Goal: Task Accomplishment & Management: Complete application form

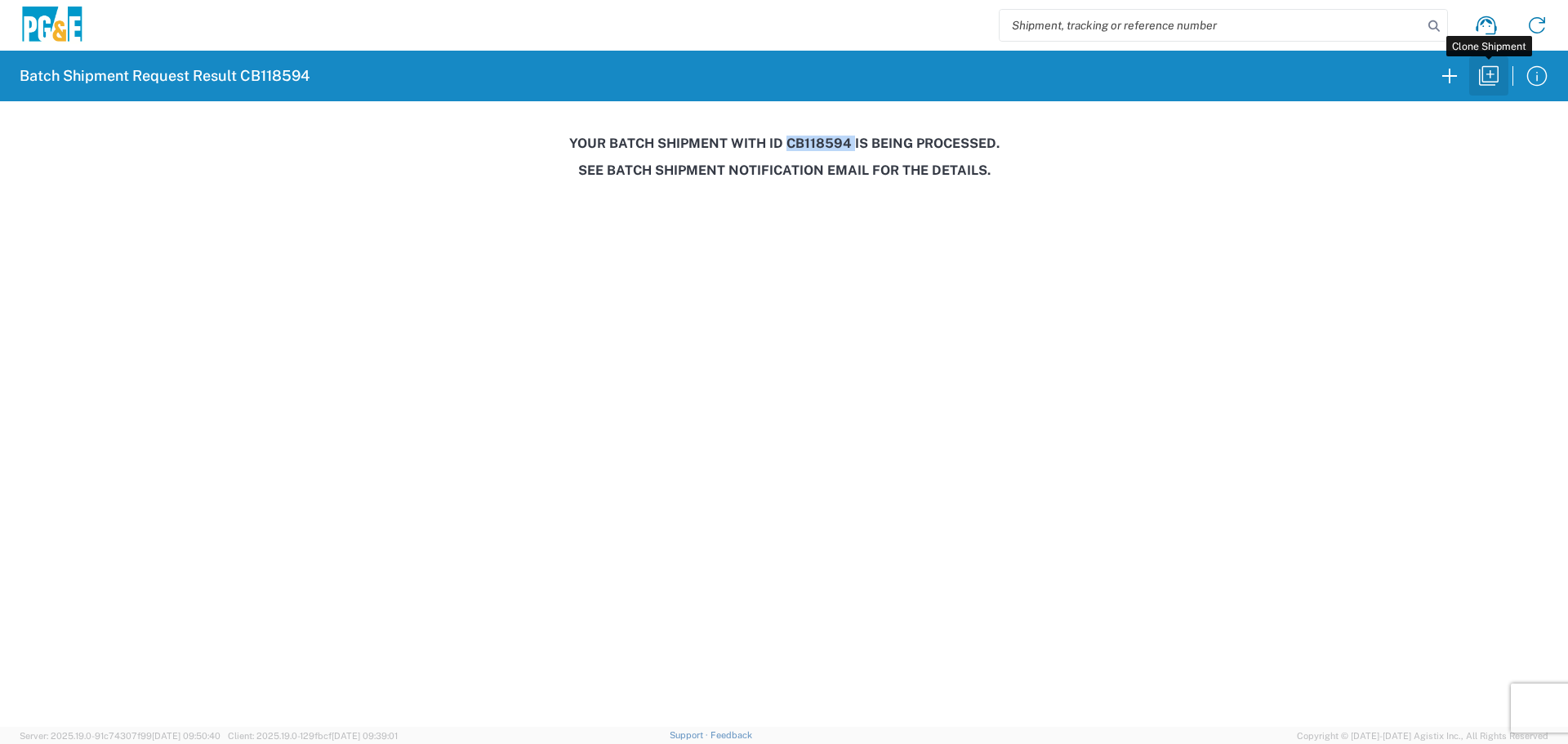
click at [1486, 87] on icon "button" at bounding box center [1488, 76] width 26 height 26
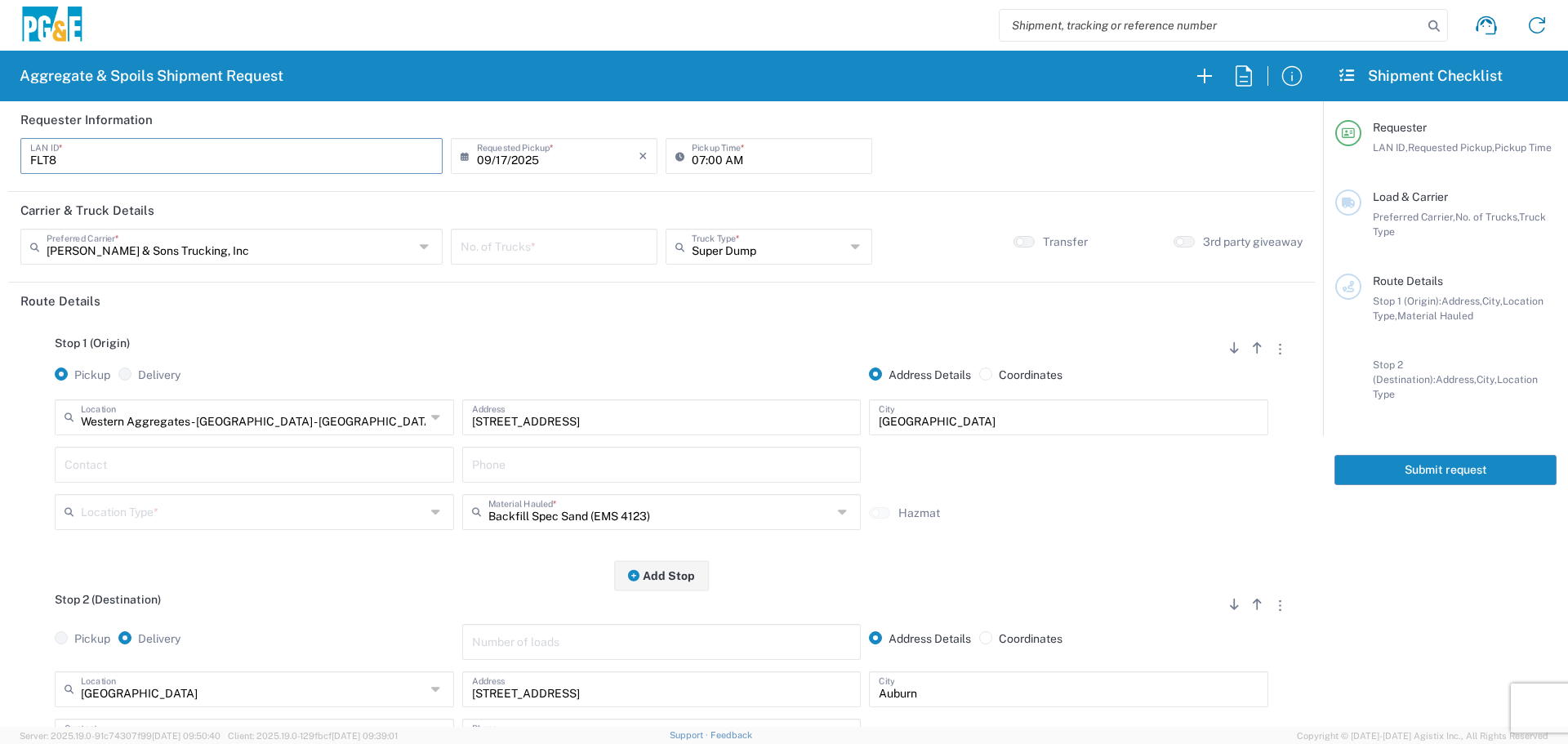
drag, startPoint x: 256, startPoint y: 158, endPoint x: 0, endPoint y: 164, distance: 256.1
click at [0, 164] on form "Requester Information FLT8 LAN ID * [DATE] × Requested Pickup * Cancel Apply 07…" at bounding box center [661, 413] width 1323 height 626
type input "P1BG"
click at [695, 167] on input "07:00 AM" at bounding box center [777, 154] width 171 height 28
type input "06:30 AM"
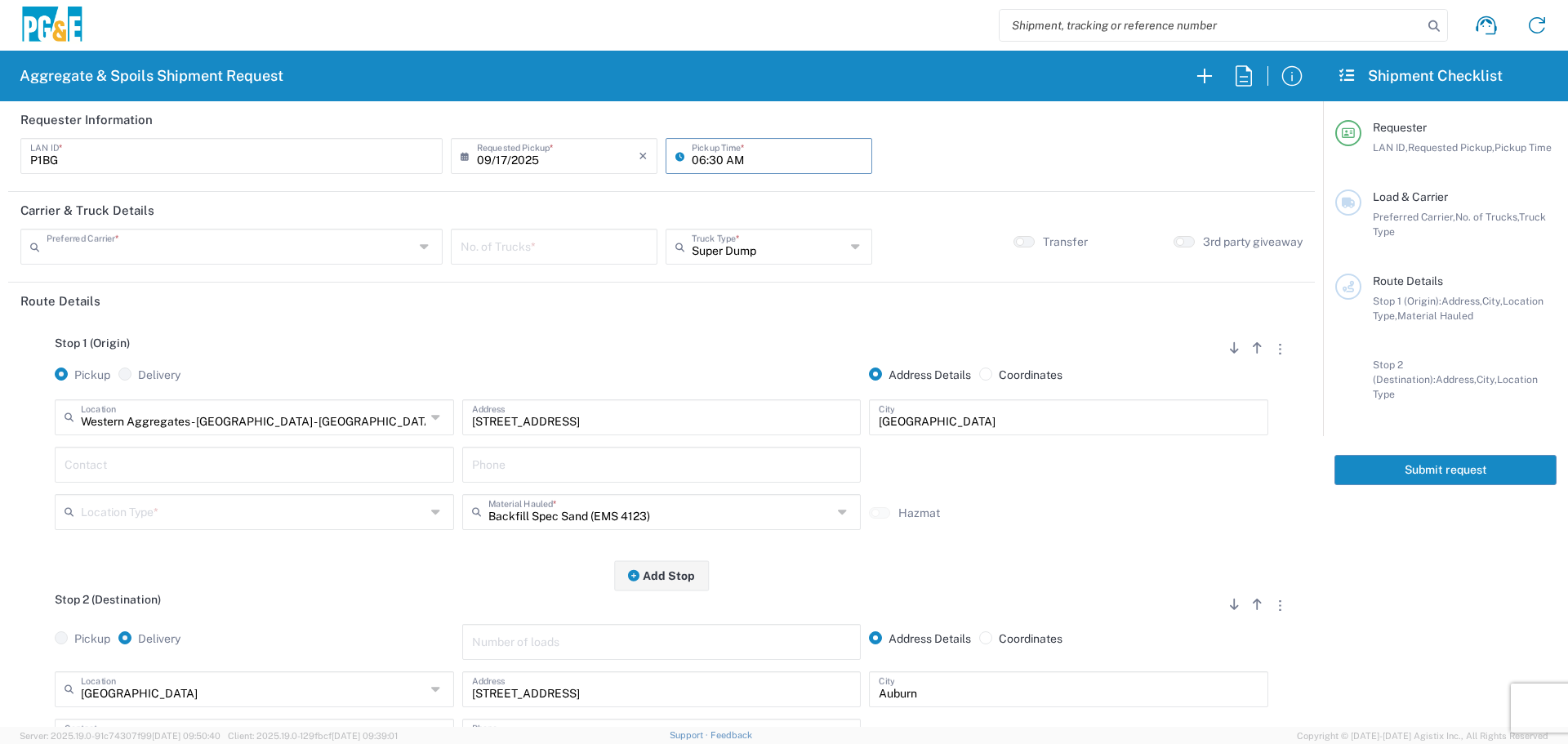
click at [354, 232] on input "text" at bounding box center [230, 244] width 368 height 28
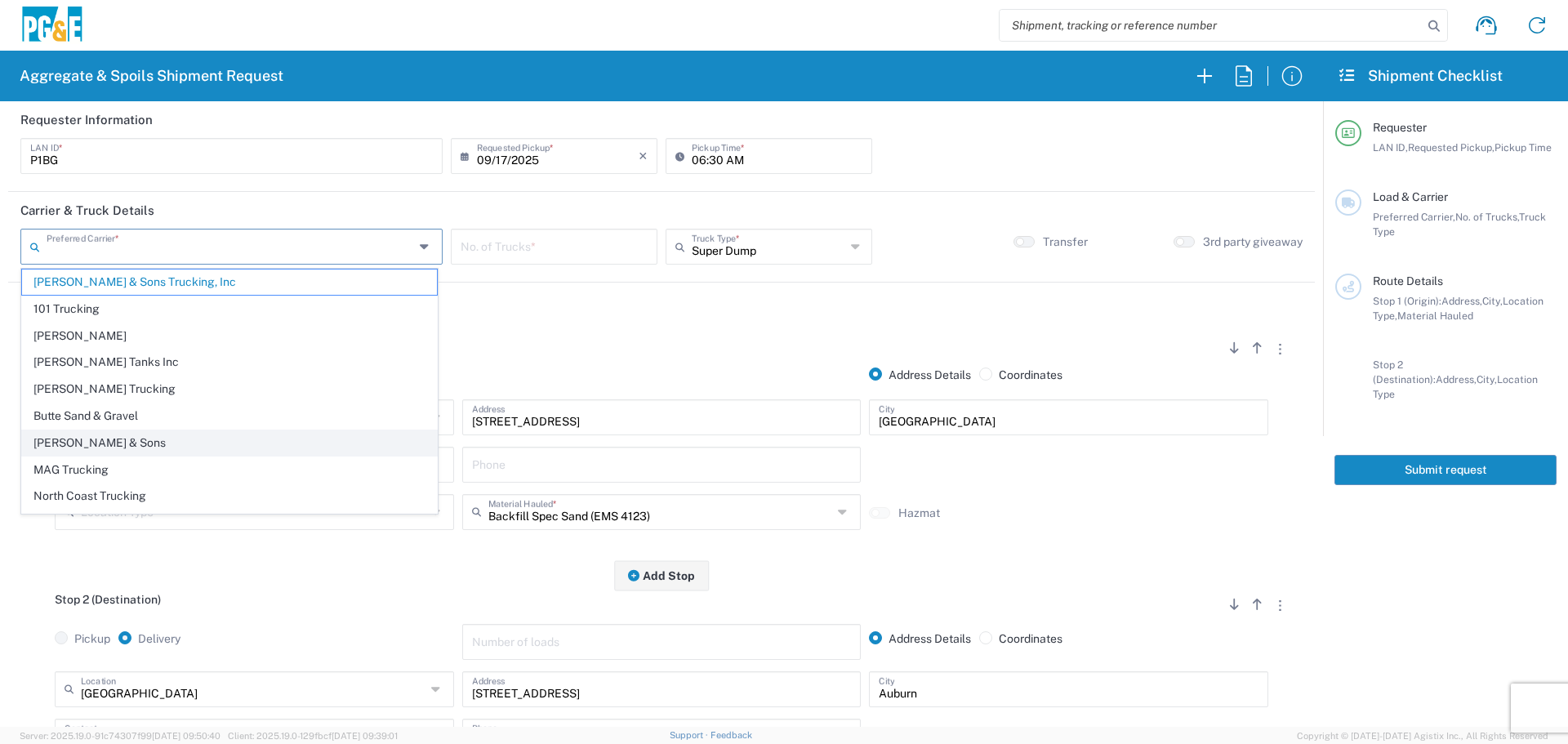
scroll to position [49, 0]
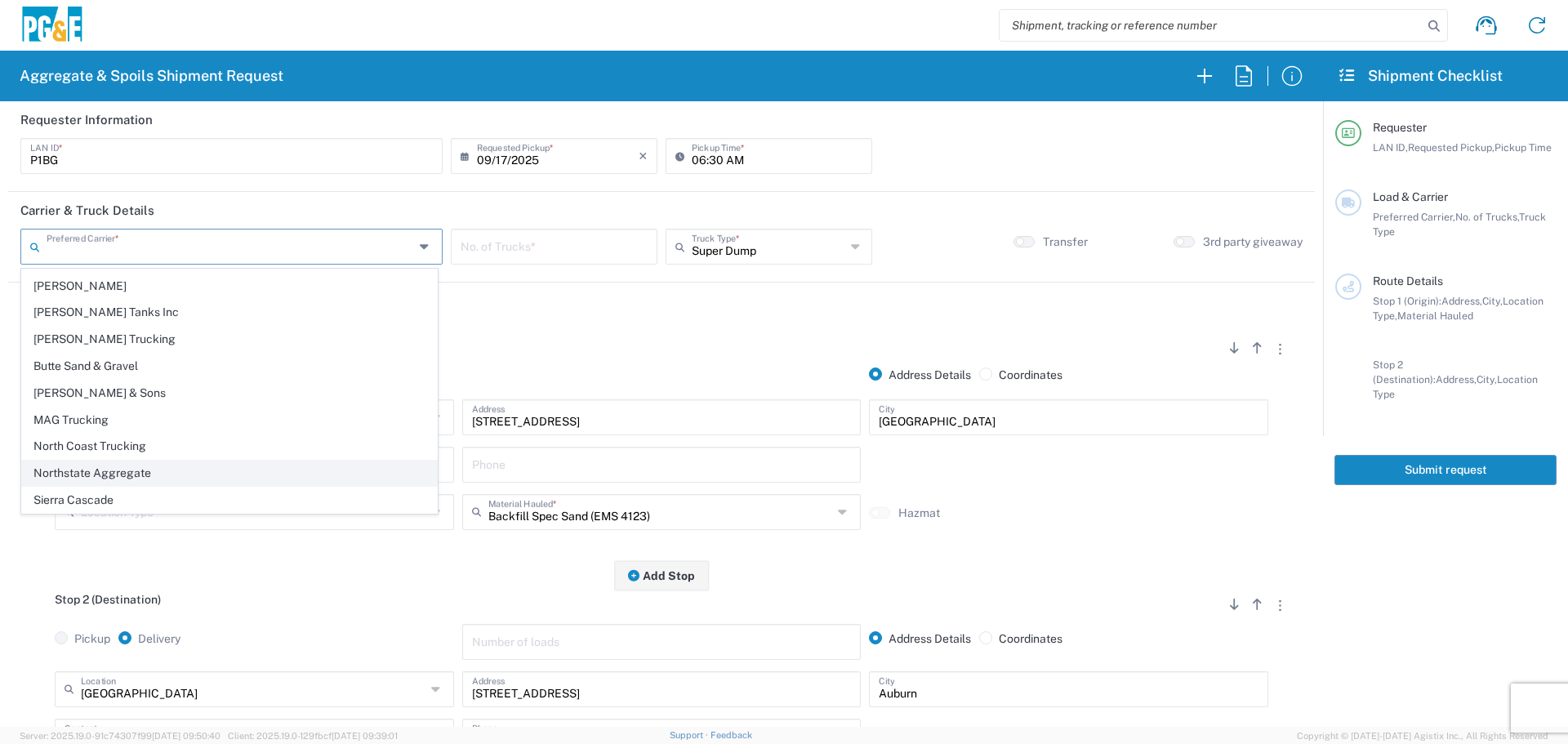
click at [118, 472] on span "Northstate Aggregate" at bounding box center [230, 473] width 415 height 25
type input "Northstate Aggregate"
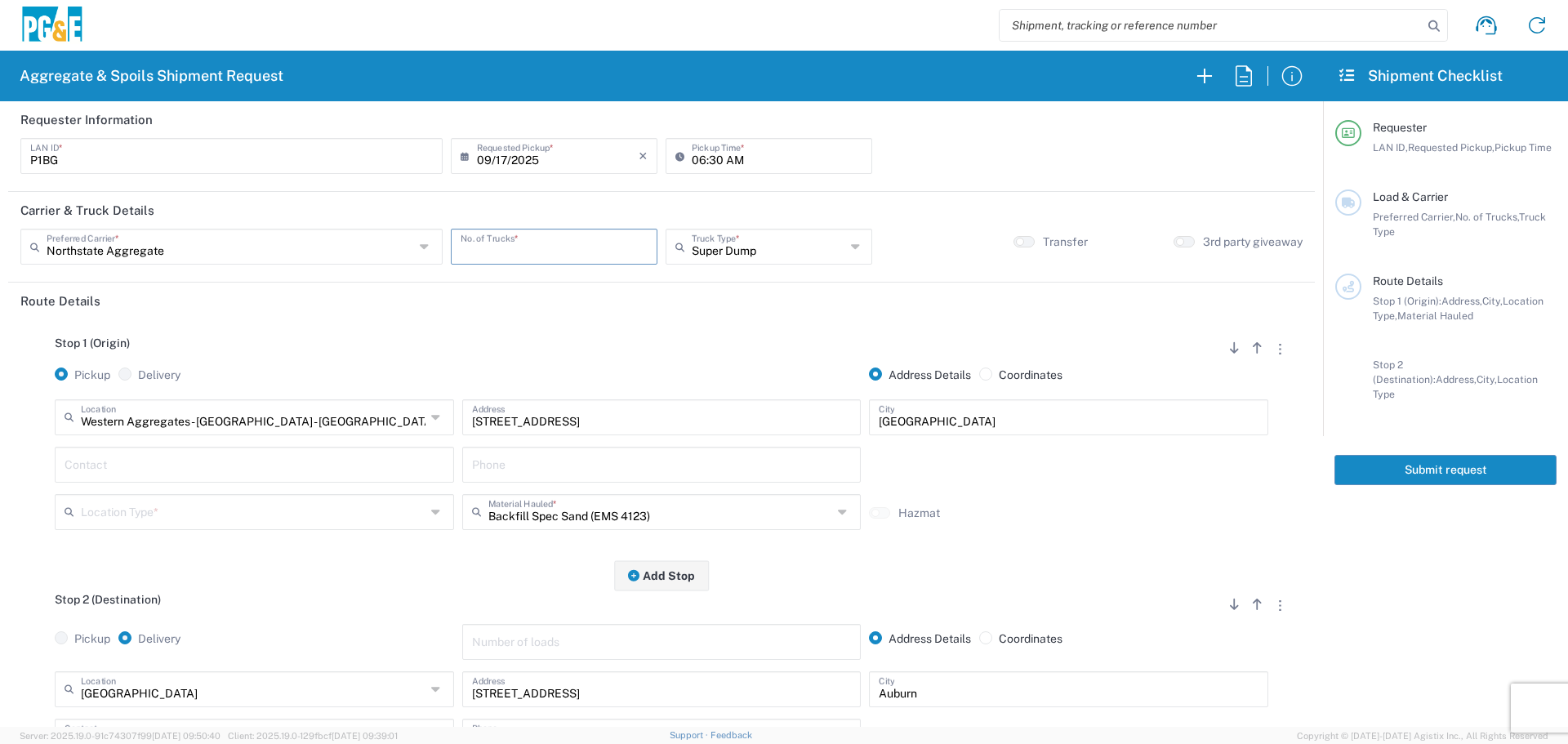
click at [499, 251] on input "number" at bounding box center [554, 244] width 187 height 28
type input "10"
click at [725, 256] on input "text" at bounding box center [768, 244] width 153 height 28
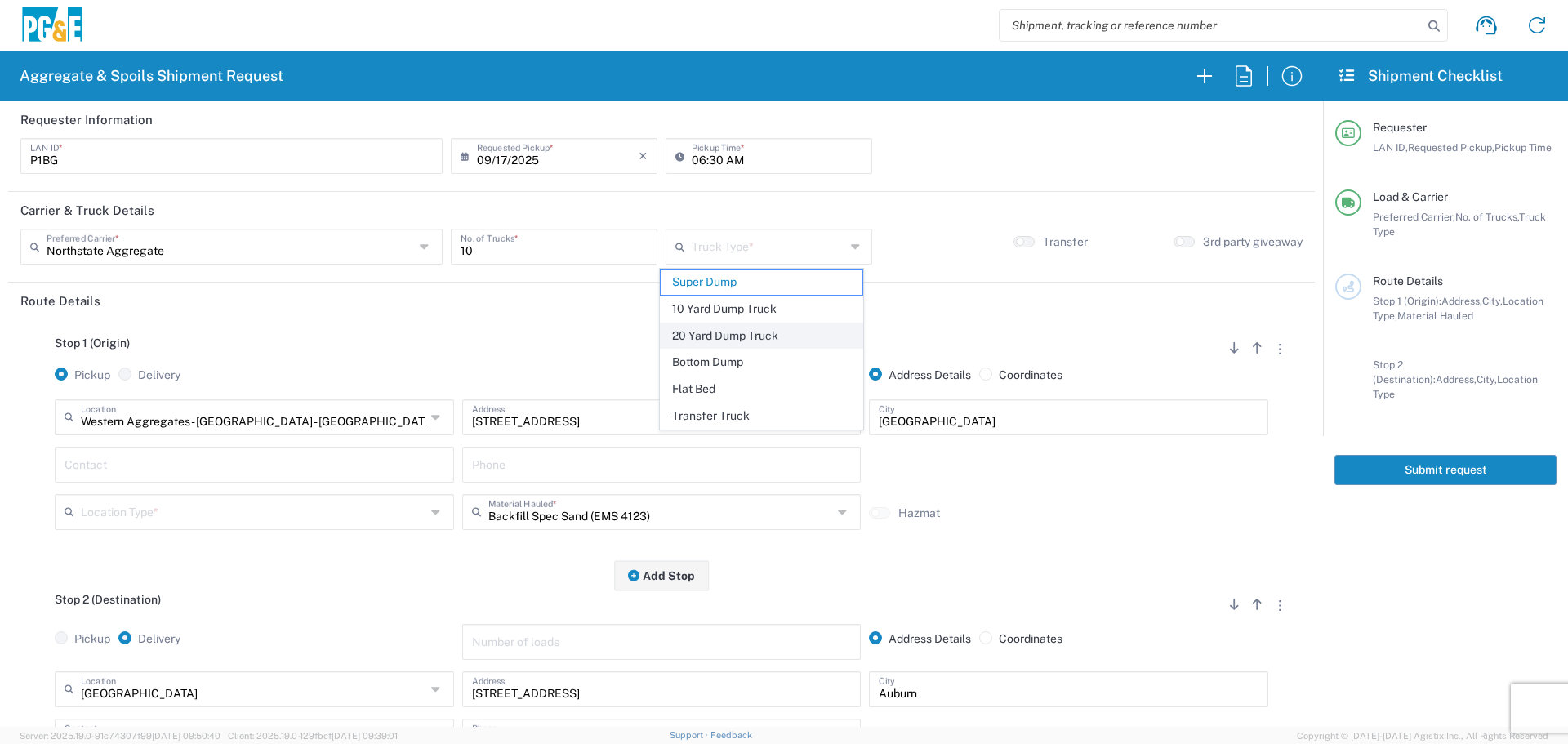
drag, startPoint x: 710, startPoint y: 332, endPoint x: 673, endPoint y: 365, distance: 49.6
click at [710, 334] on span "20 Yard Dump Truck" at bounding box center [761, 336] width 202 height 25
type input "20 Yard Dump Truck"
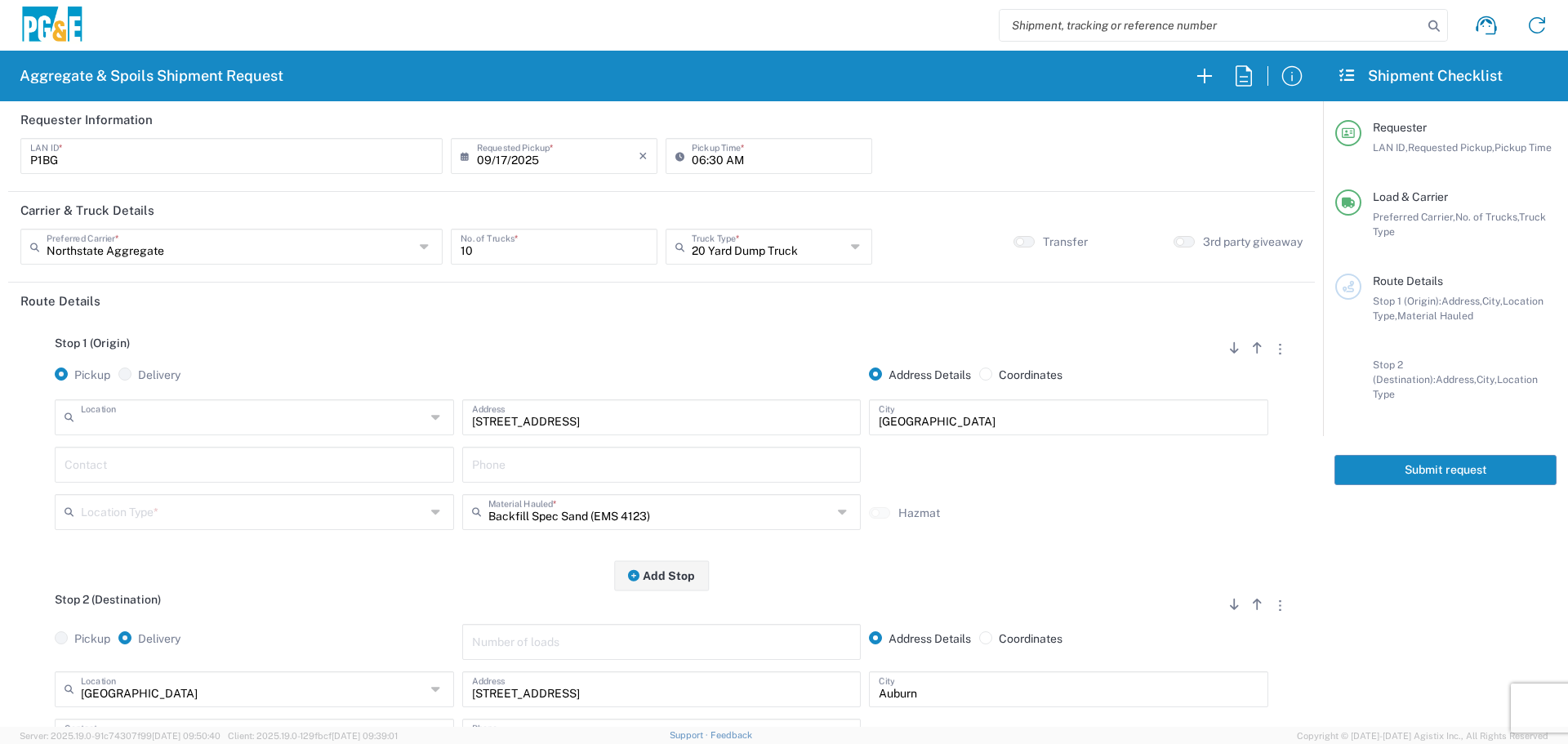
click at [344, 419] on input "text" at bounding box center [252, 415] width 344 height 28
type input "Knife River - [GEOGRAPHIC_DATA]"
type input "[STREET_ADDRESS]"
type input "Chico"
type input "Quarry"
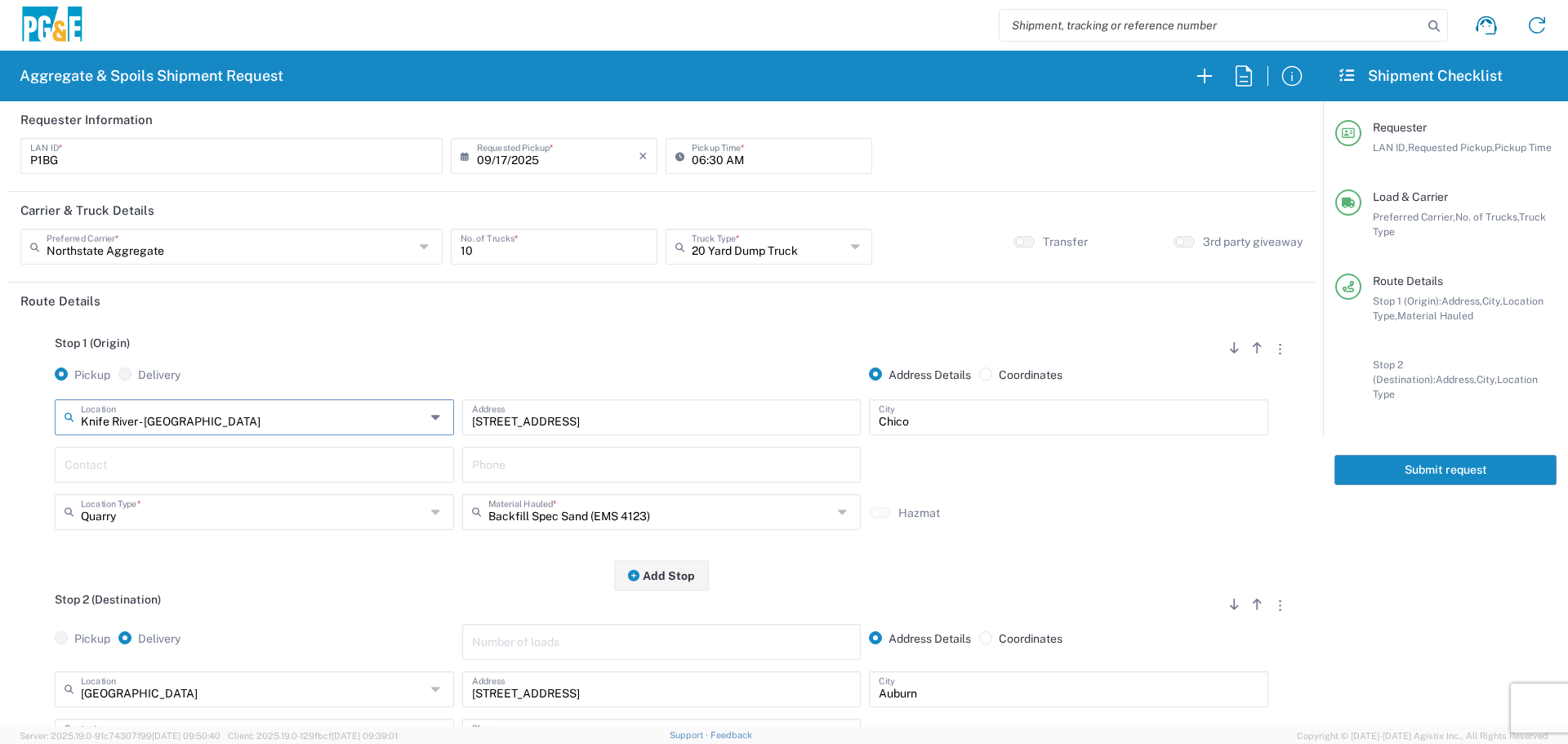
click at [353, 420] on input "Knife River - [GEOGRAPHIC_DATA]" at bounding box center [252, 415] width 344 height 28
type input "K"
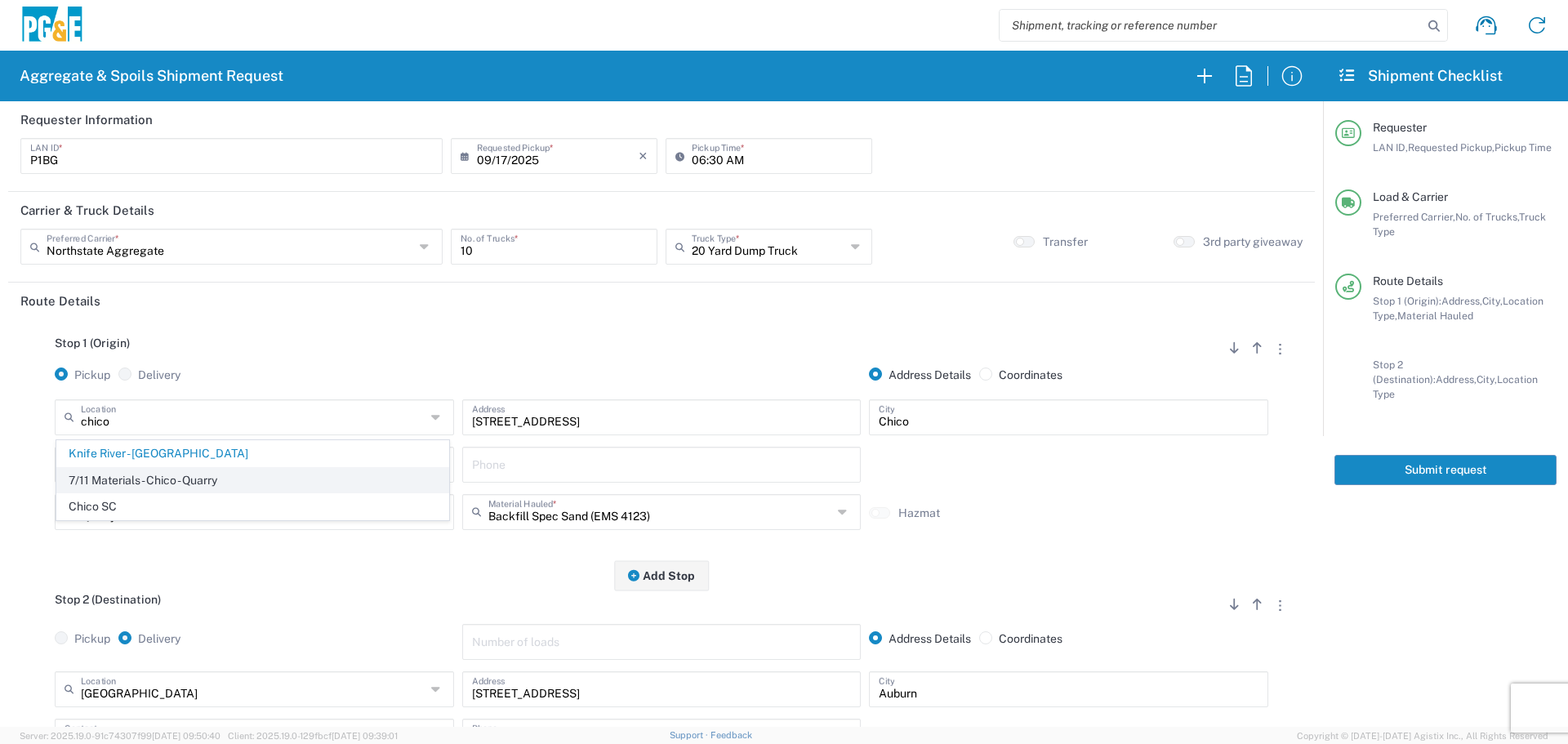
click at [173, 492] on span "7/11 Materials - Chico - Quarry" at bounding box center [252, 481] width 391 height 25
type input "7/11 Materials - Chico - Quarry"
type input "[STREET_ADDRESS][PERSON_NAME]"
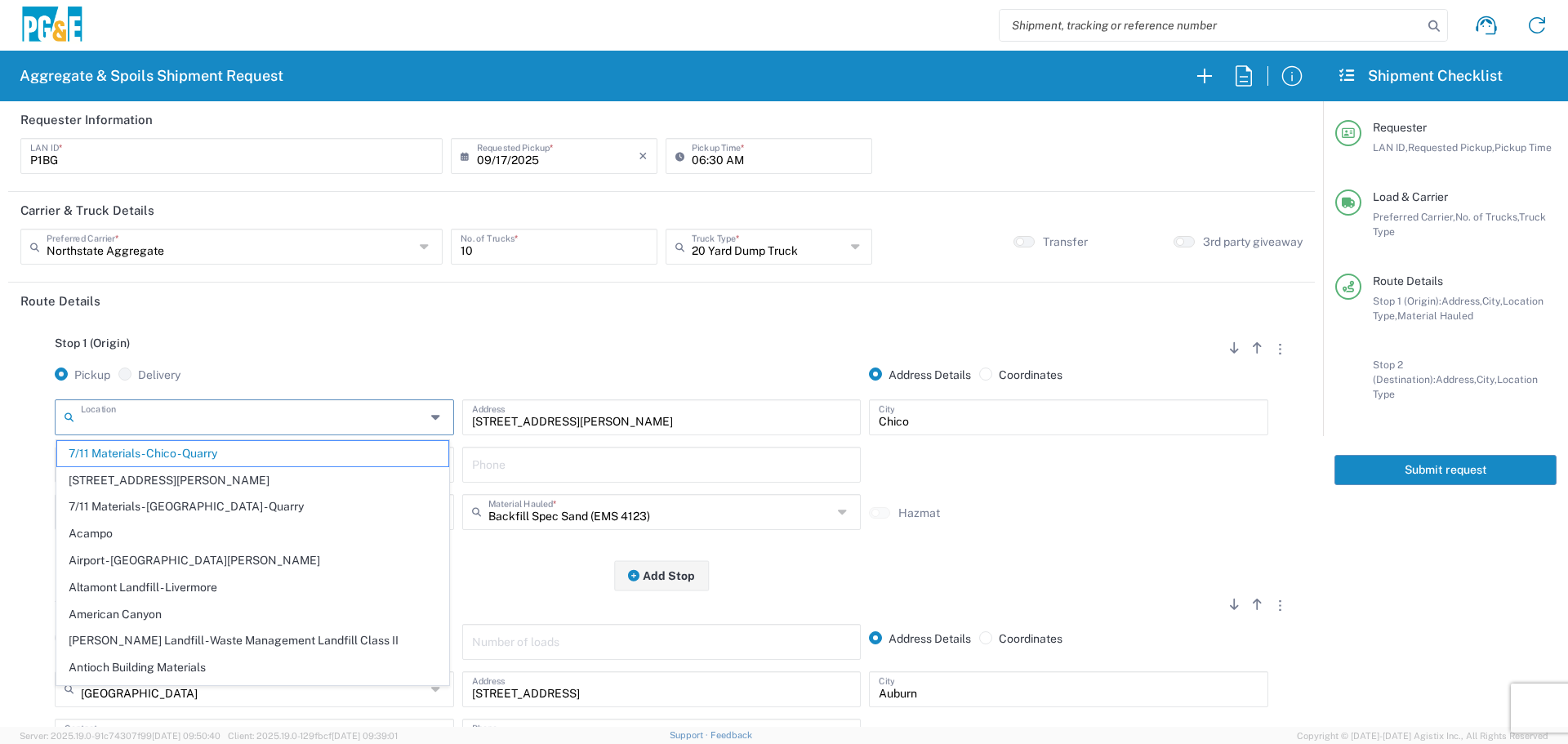
drag, startPoint x: 295, startPoint y: 416, endPoint x: 0, endPoint y: 307, distance: 314.5
click at [0, 307] on form "Requester Information P1BG LAN ID * [DATE] × Requested Pickup * Cancel Apply 06…" at bounding box center [661, 413] width 1323 height 626
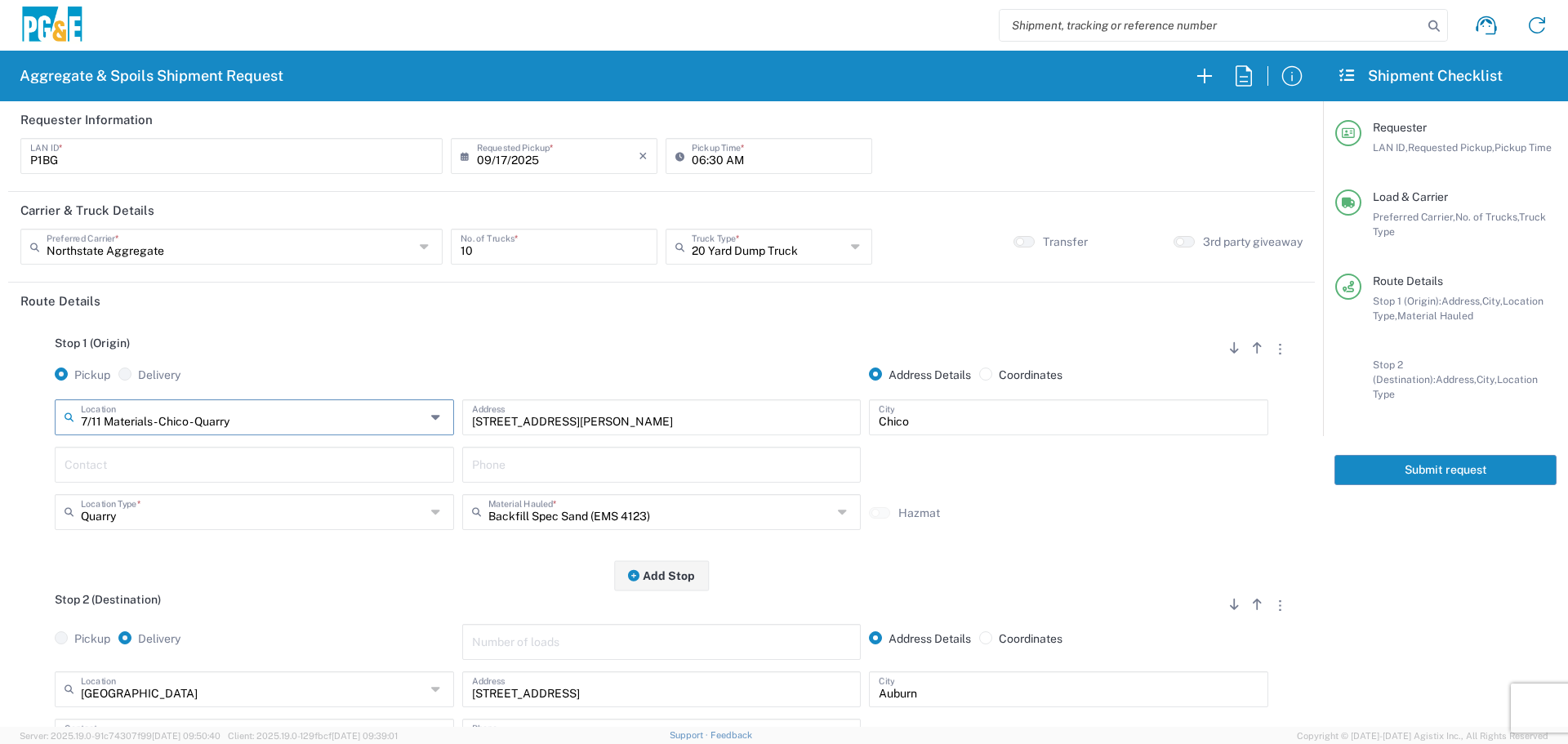
drag, startPoint x: 331, startPoint y: 412, endPoint x: 0, endPoint y: 436, distance: 331.9
click at [0, 436] on form "Requester Information P1BG LAN ID * [DATE] × Requested Pickup * Cancel Apply 06…" at bounding box center [661, 413] width 1323 height 626
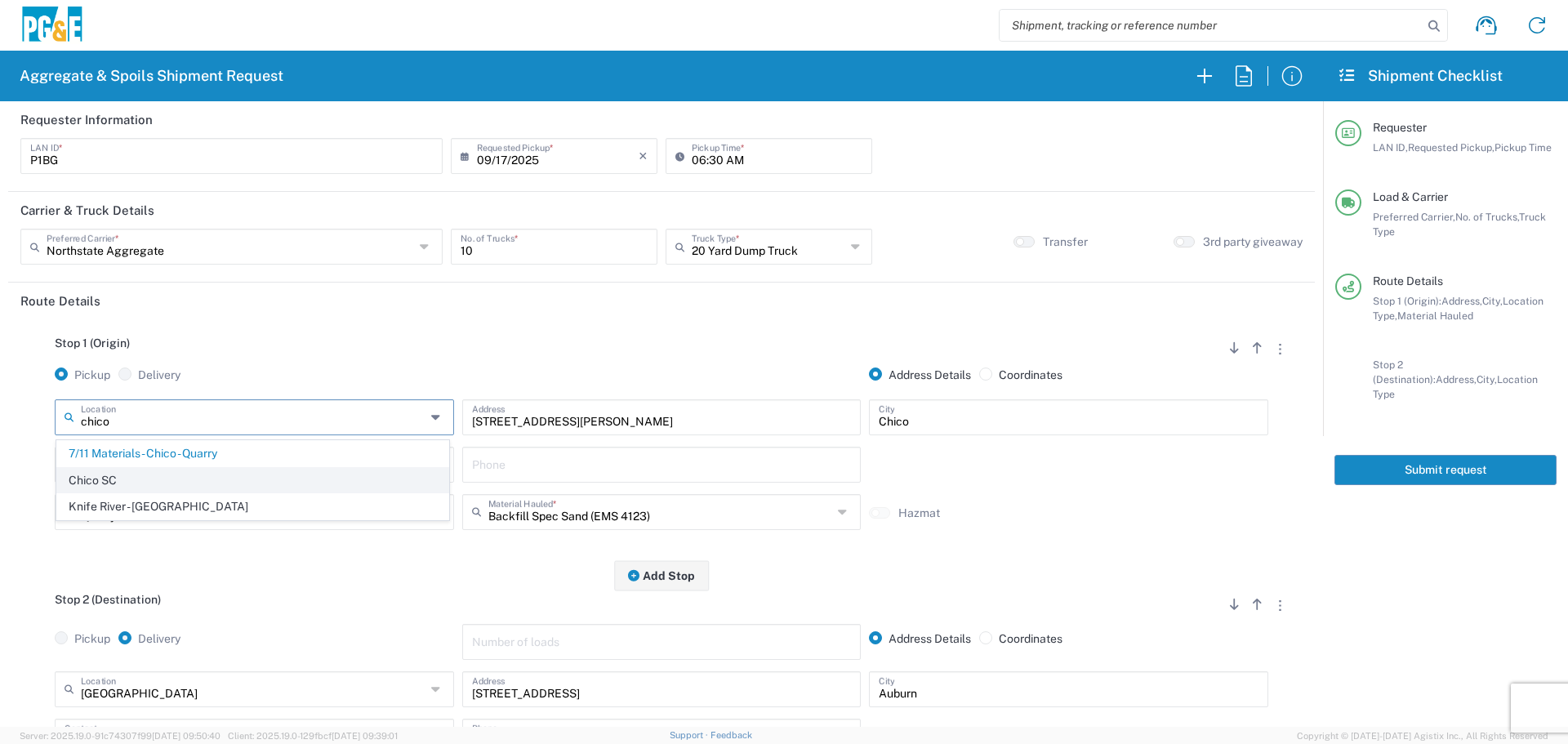
click at [94, 480] on span "Chico SC" at bounding box center [252, 481] width 391 height 25
type input "Chico SC"
type input "[STREET_ADDRESS]"
type input "Business No Loading Dock"
click at [298, 468] on input "text" at bounding box center [255, 463] width 380 height 28
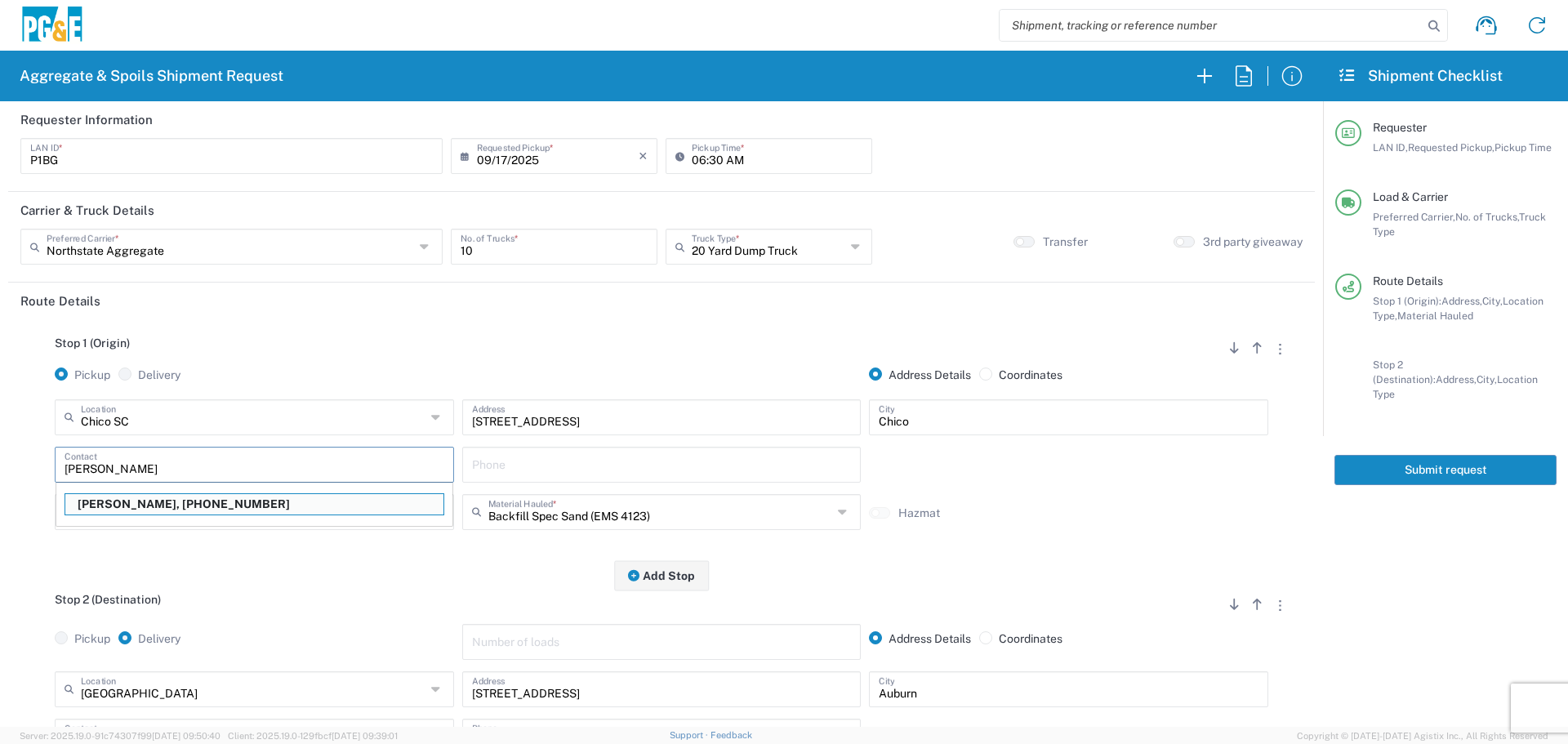
type input "[PERSON_NAME]"
type input "[PHONE_NUMBER]"
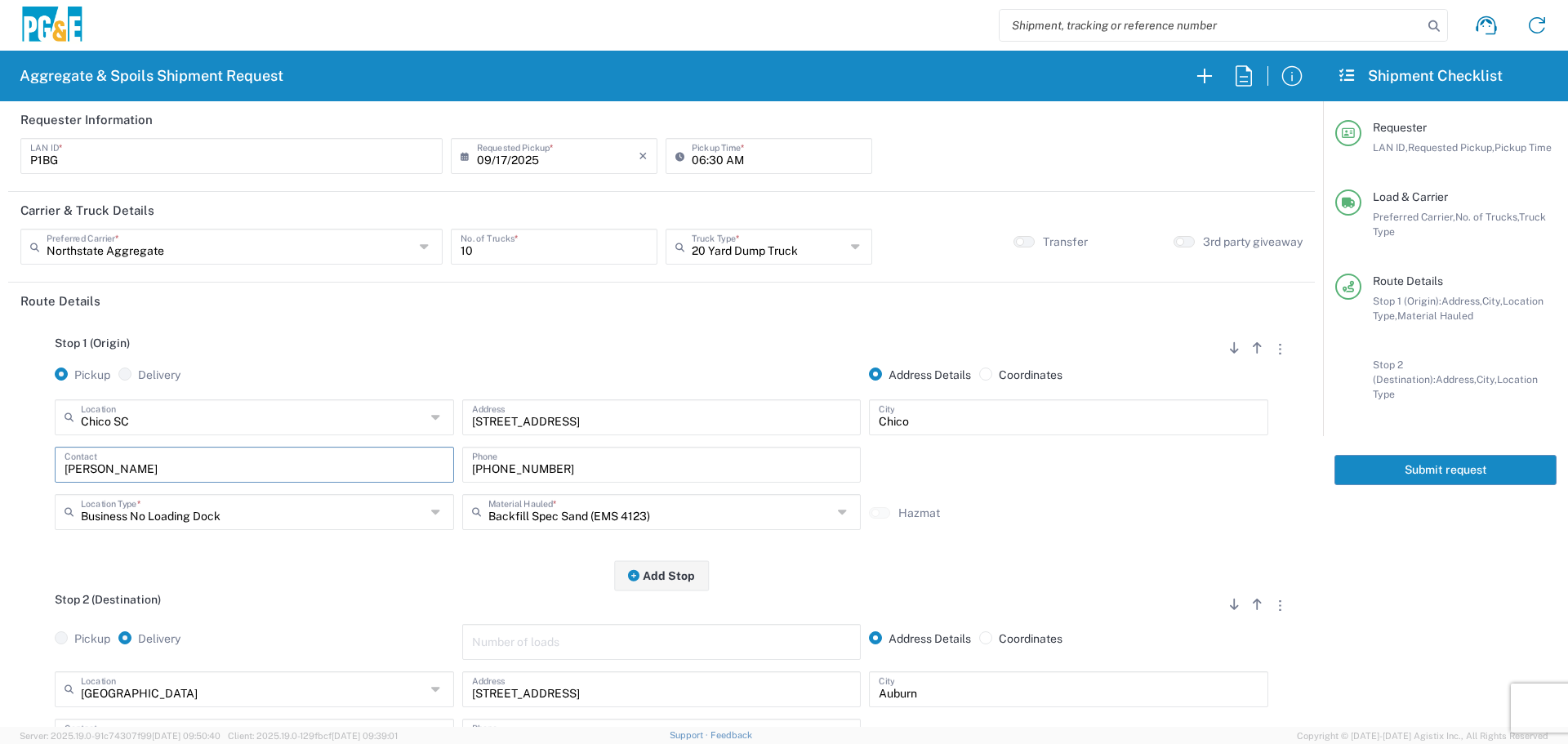
type input "[PERSON_NAME]"
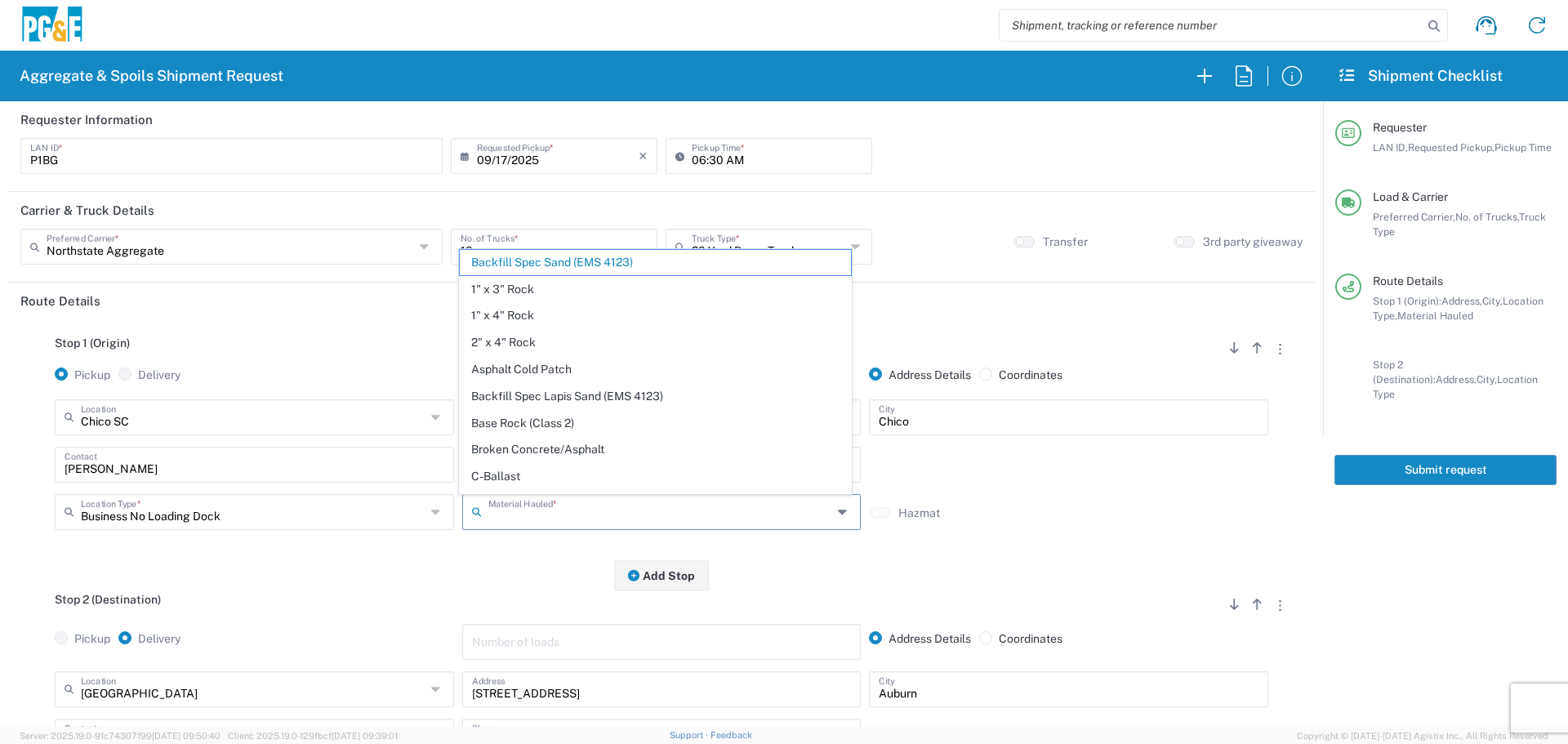
click at [671, 520] on input "text" at bounding box center [660, 510] width 344 height 28
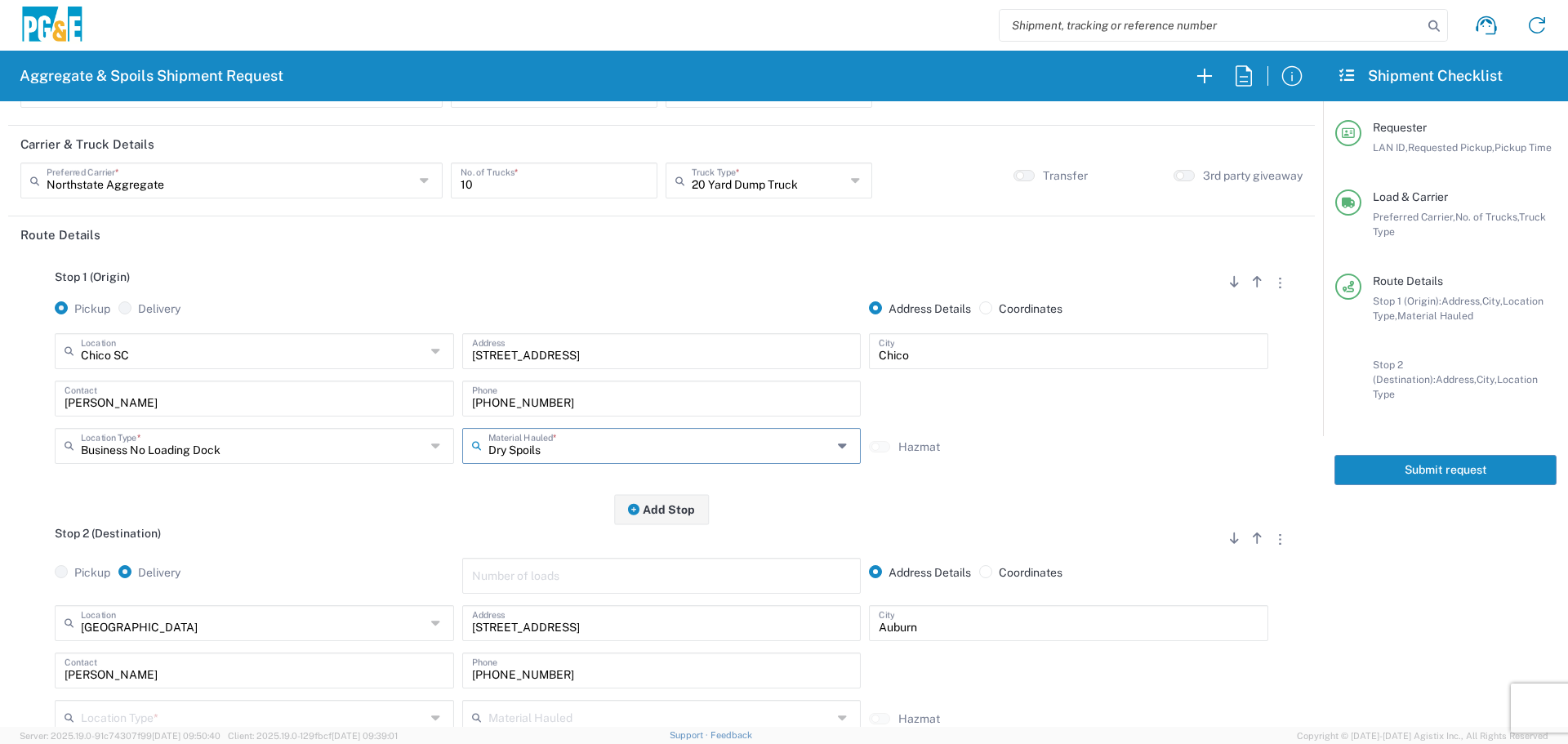
scroll to position [245, 0]
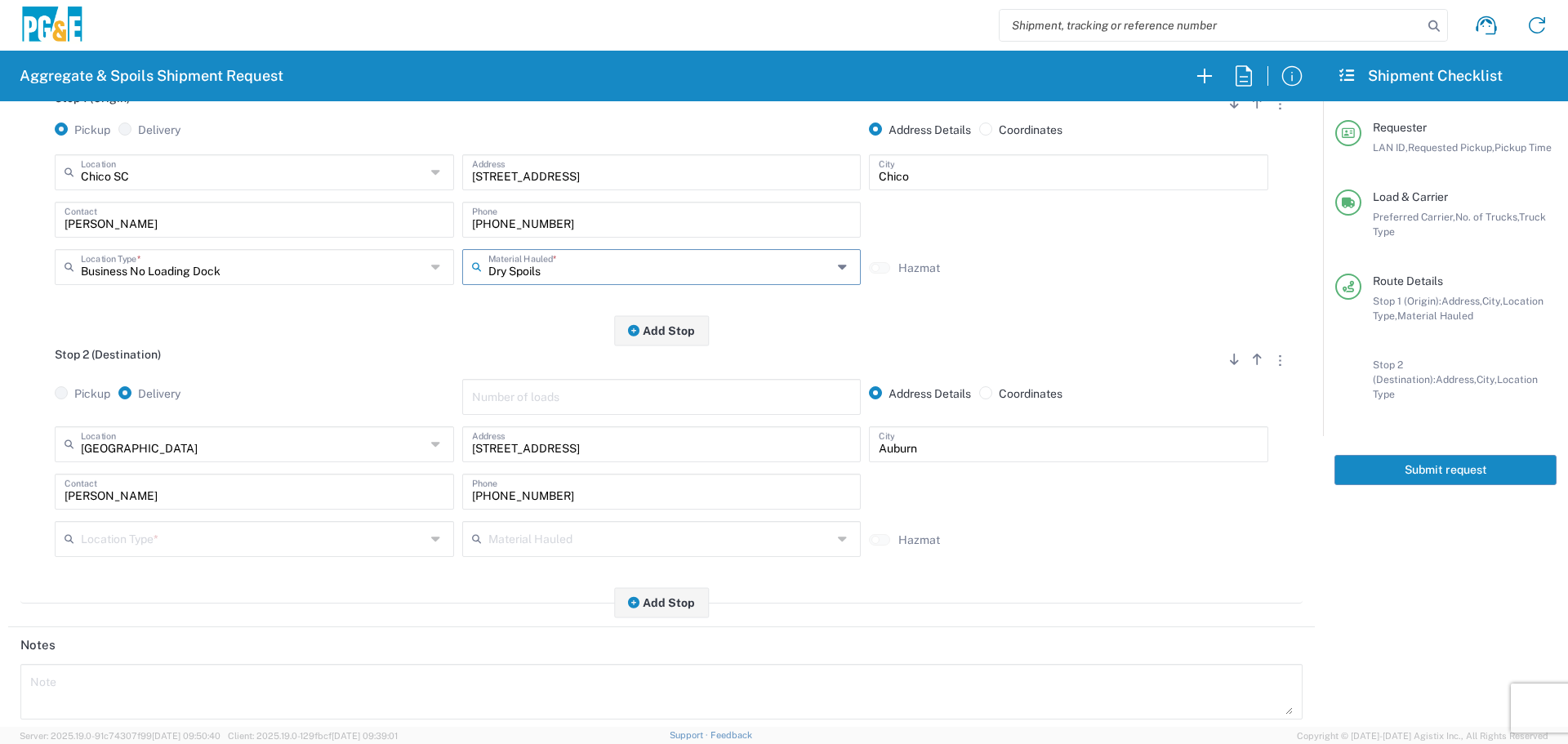
type input "Dry Spoils"
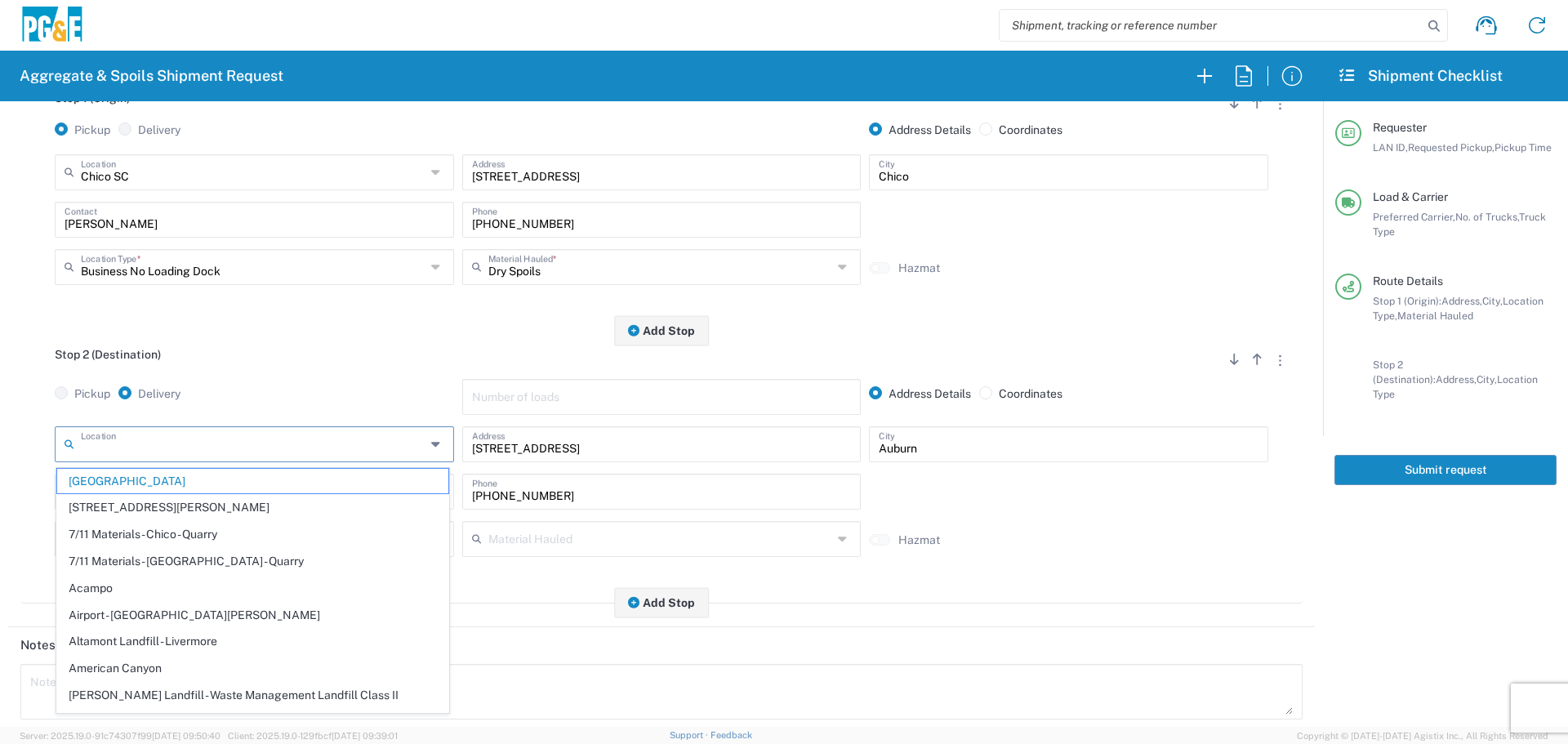
click at [270, 453] on input "text" at bounding box center [252, 442] width 344 height 28
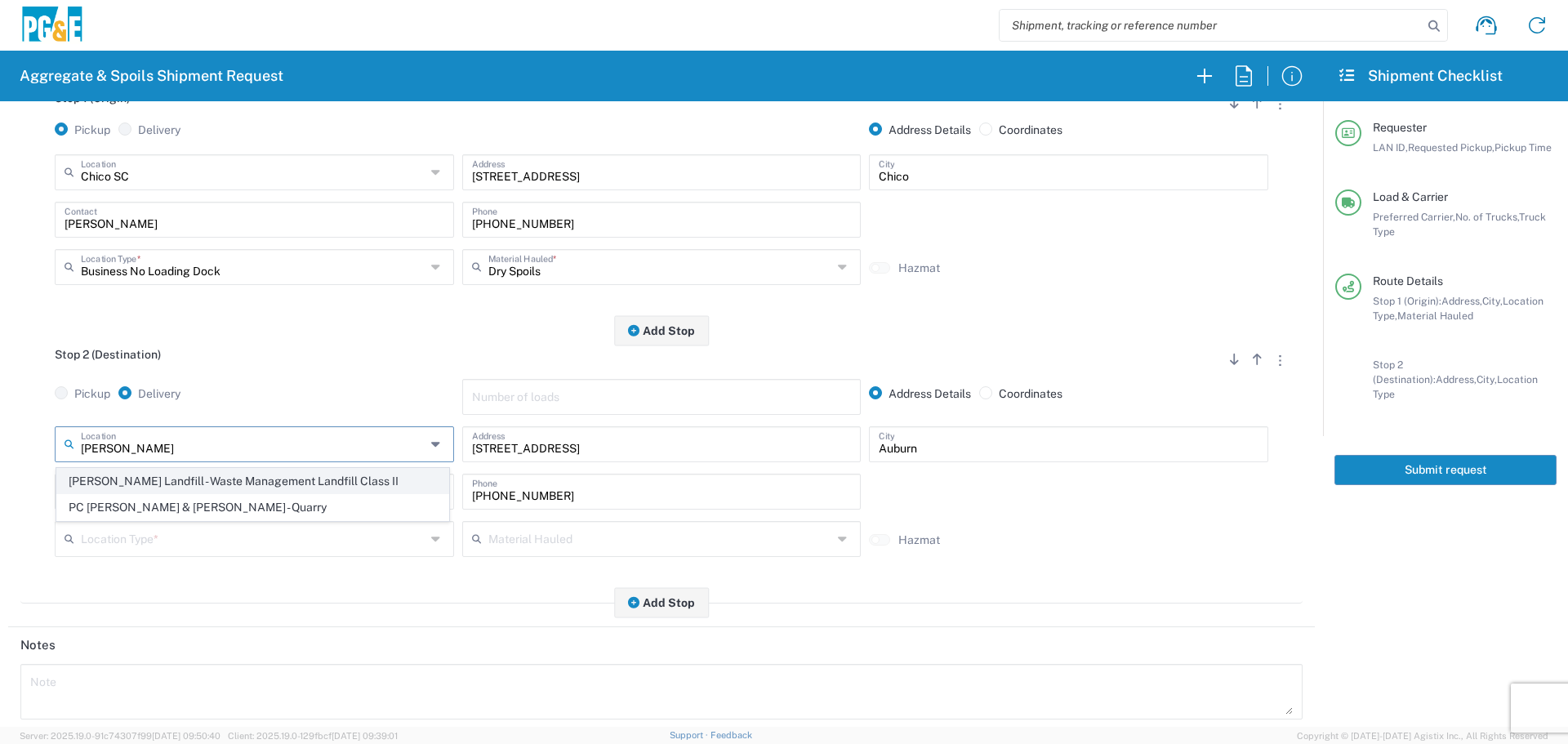
click at [251, 485] on span "[PERSON_NAME] Landfill - Waste Management Landfill Class II" at bounding box center [252, 481] width 391 height 25
type input "[PERSON_NAME] Landfill - Waste Management Landfill Class II"
type input "[STREET_ADDRESS]"
type input "[PERSON_NAME]"
type input "Landfill"
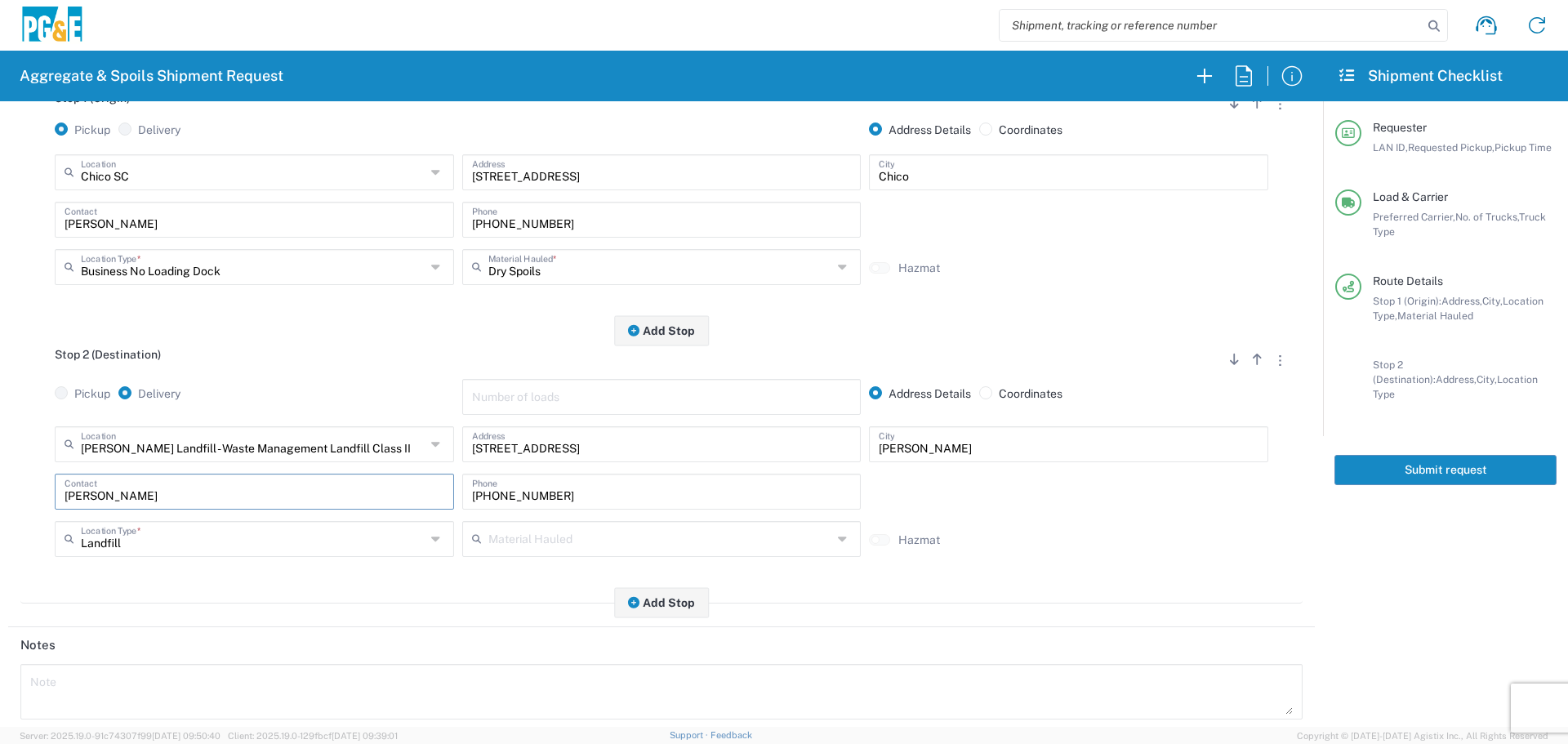
drag, startPoint x: 233, startPoint y: 486, endPoint x: 0, endPoint y: 471, distance: 233.5
click at [0, 471] on form "Requester Information P1BG LAN ID * [DATE] × Requested Pickup * Cancel Apply 06…" at bounding box center [661, 413] width 1323 height 626
drag, startPoint x: 581, startPoint y: 493, endPoint x: 2, endPoint y: 503, distance: 579.1
click at [2, 503] on form "Requester Information P1BG LAN ID * [DATE] × Requested Pickup * Cancel Apply 06…" at bounding box center [661, 413] width 1323 height 626
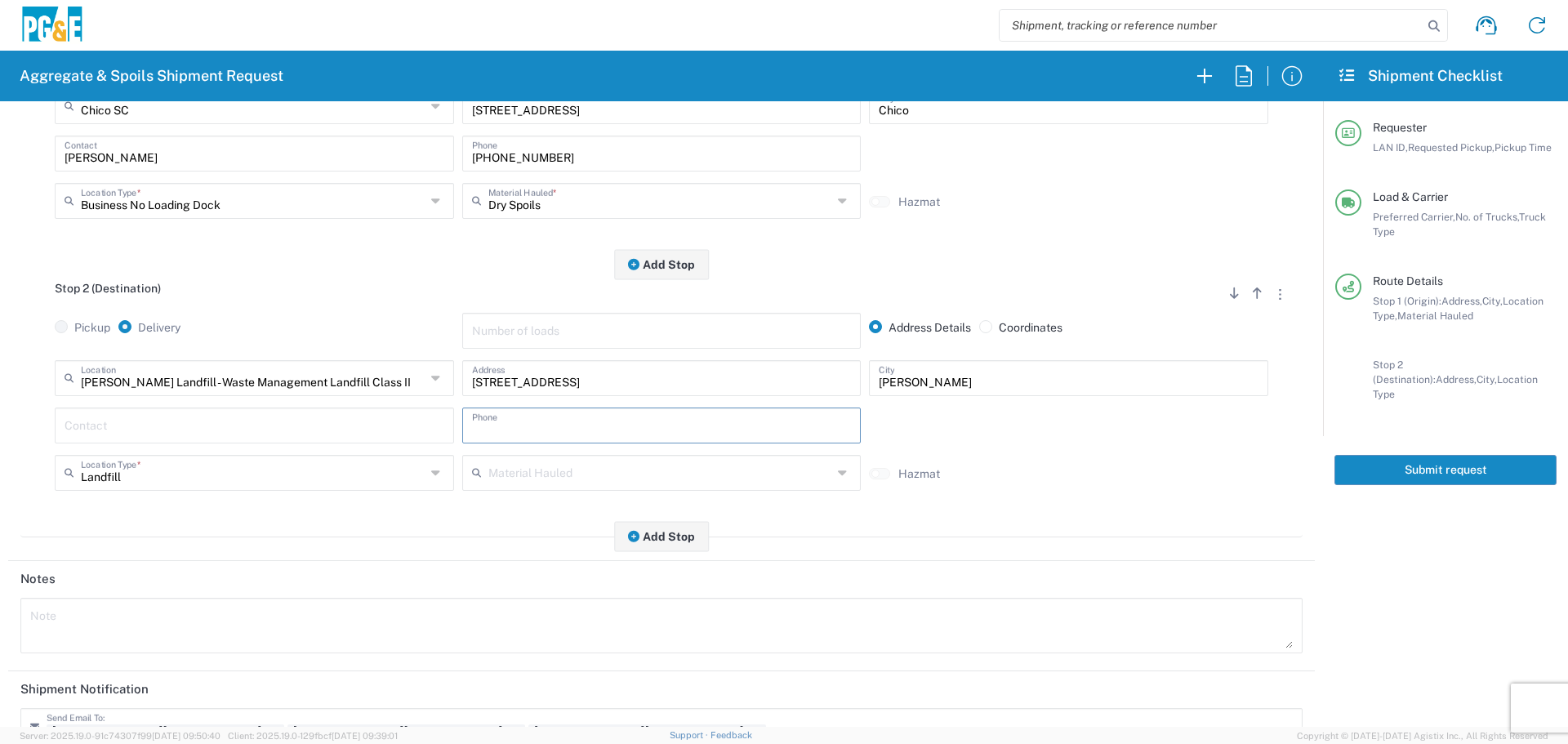
scroll to position [507, 0]
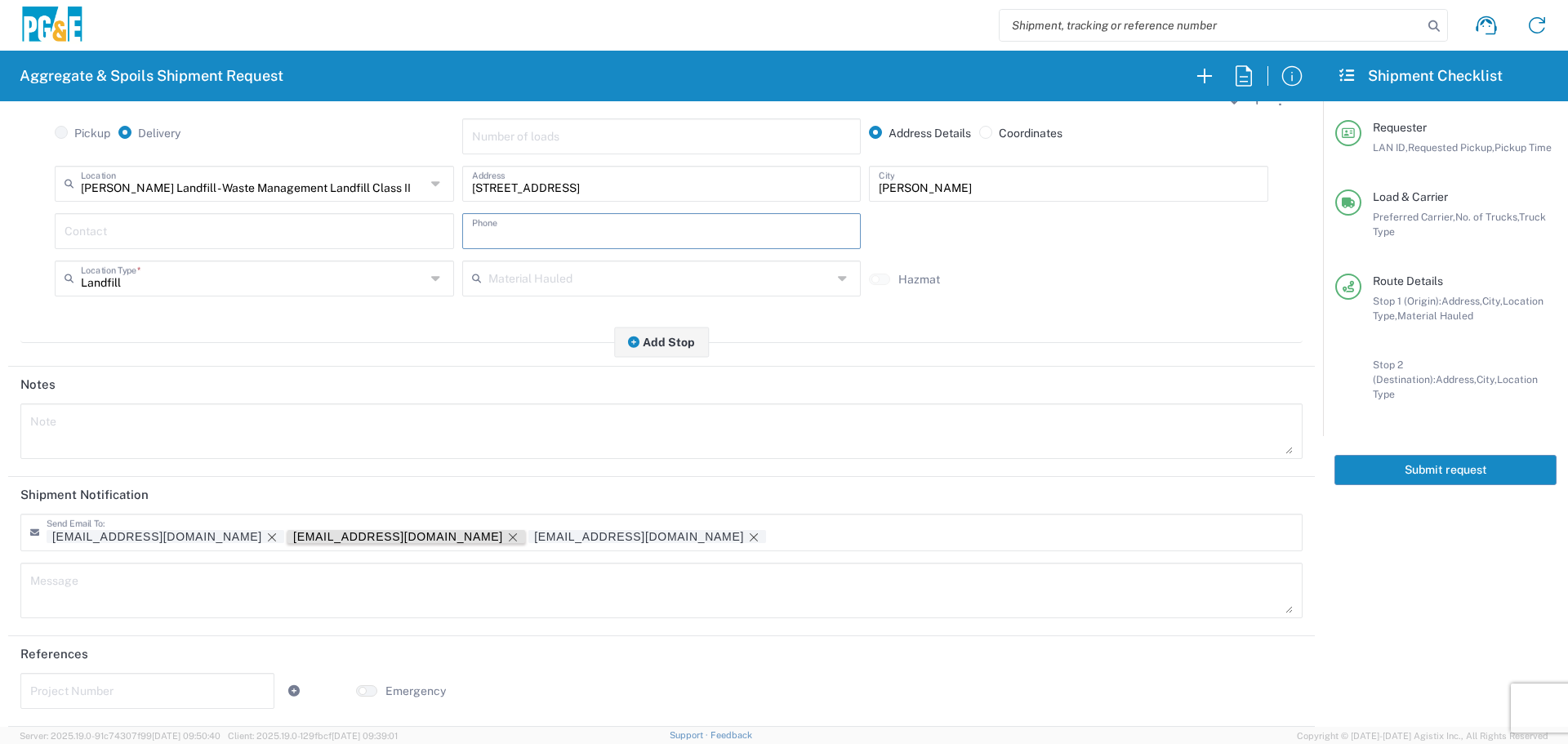
click at [506, 535] on icon "Remove tag" at bounding box center [512, 536] width 13 height 13
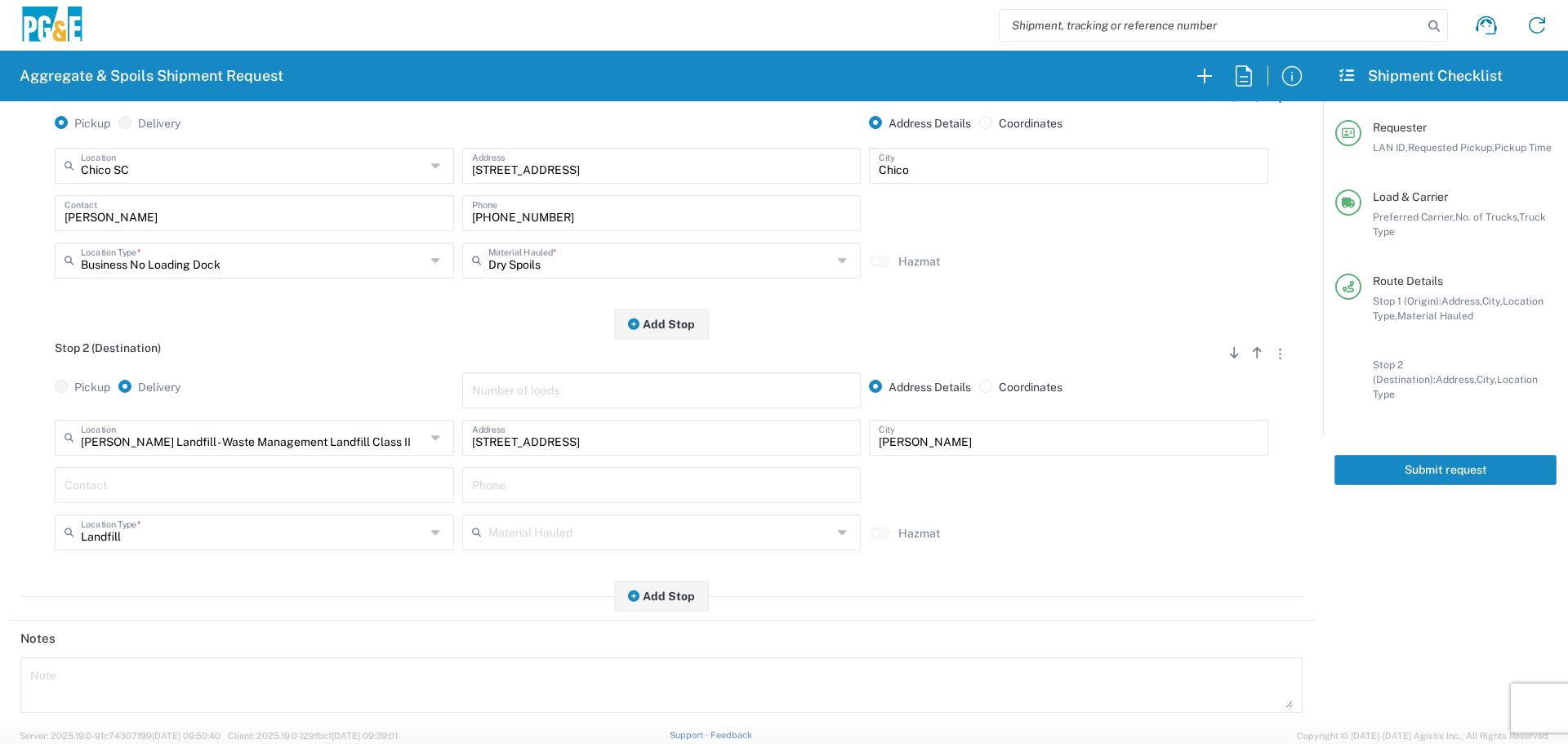
scroll to position [0, 0]
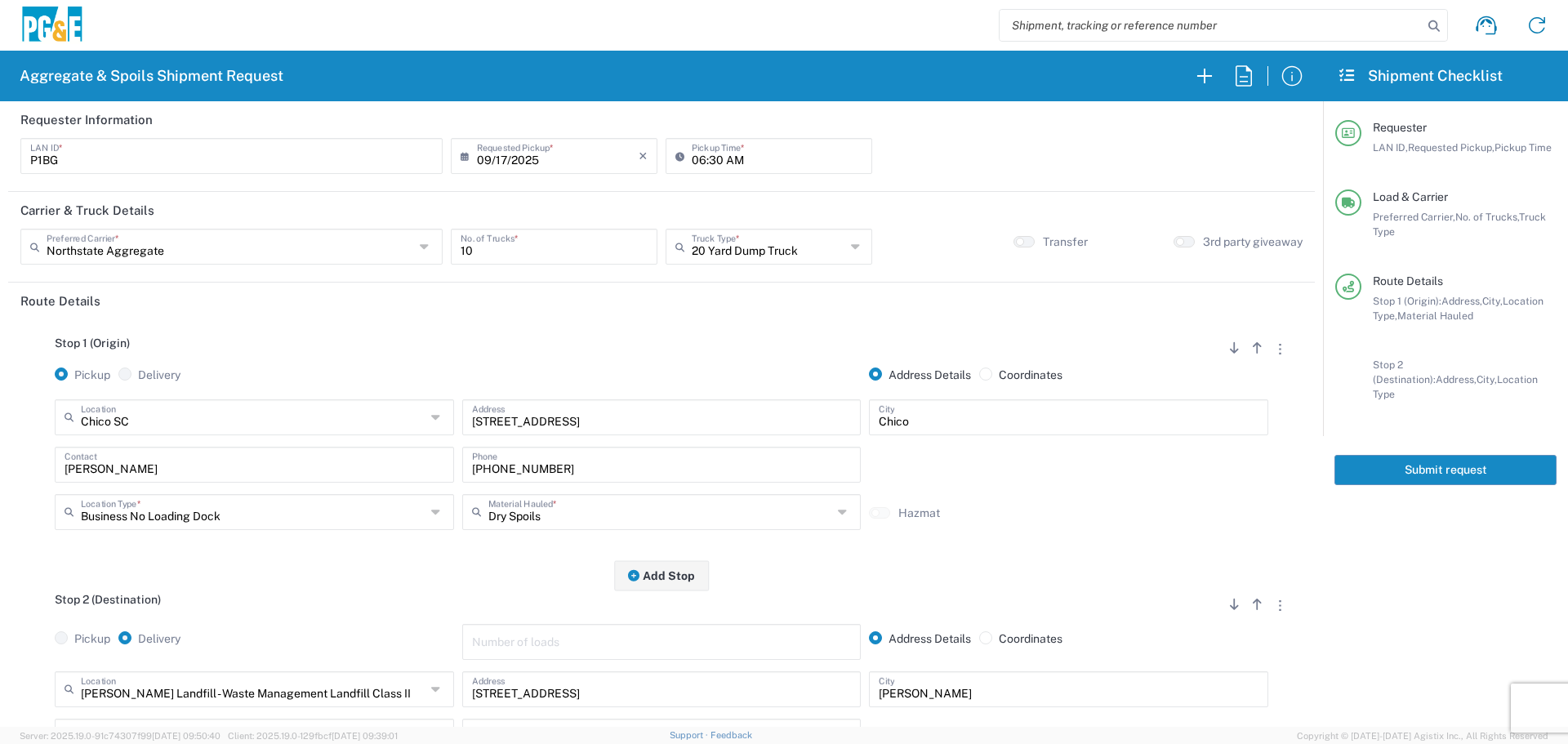
click at [1468, 458] on button "Submit request" at bounding box center [1445, 469] width 222 height 30
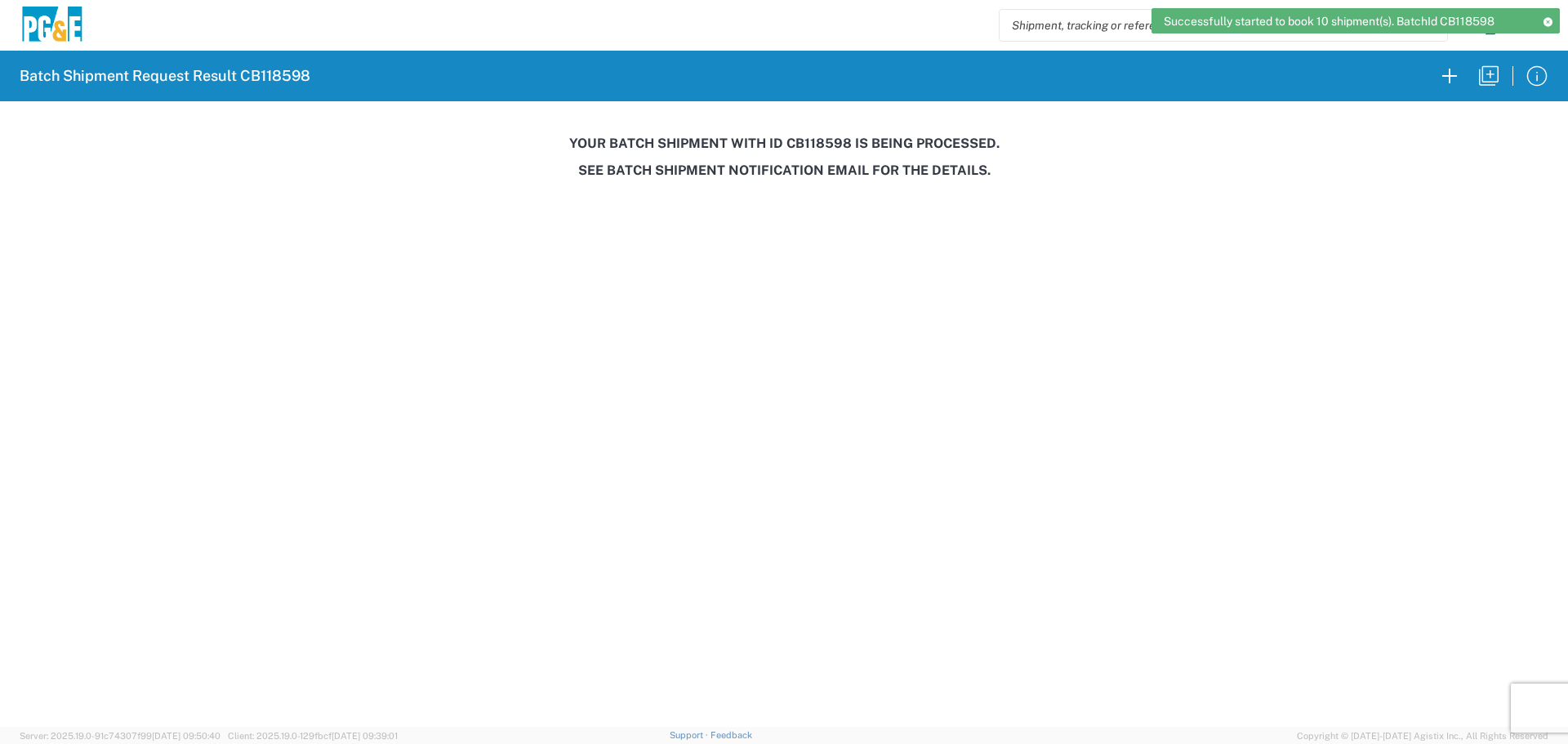
click at [807, 148] on h3 "Your batch shipment with id CB118598 is being processed." at bounding box center [784, 144] width 1545 height 16
click at [807, 147] on h3 "Your batch shipment with id CB118598 is being processed." at bounding box center [784, 144] width 1545 height 16
copy h3 "CB118598"
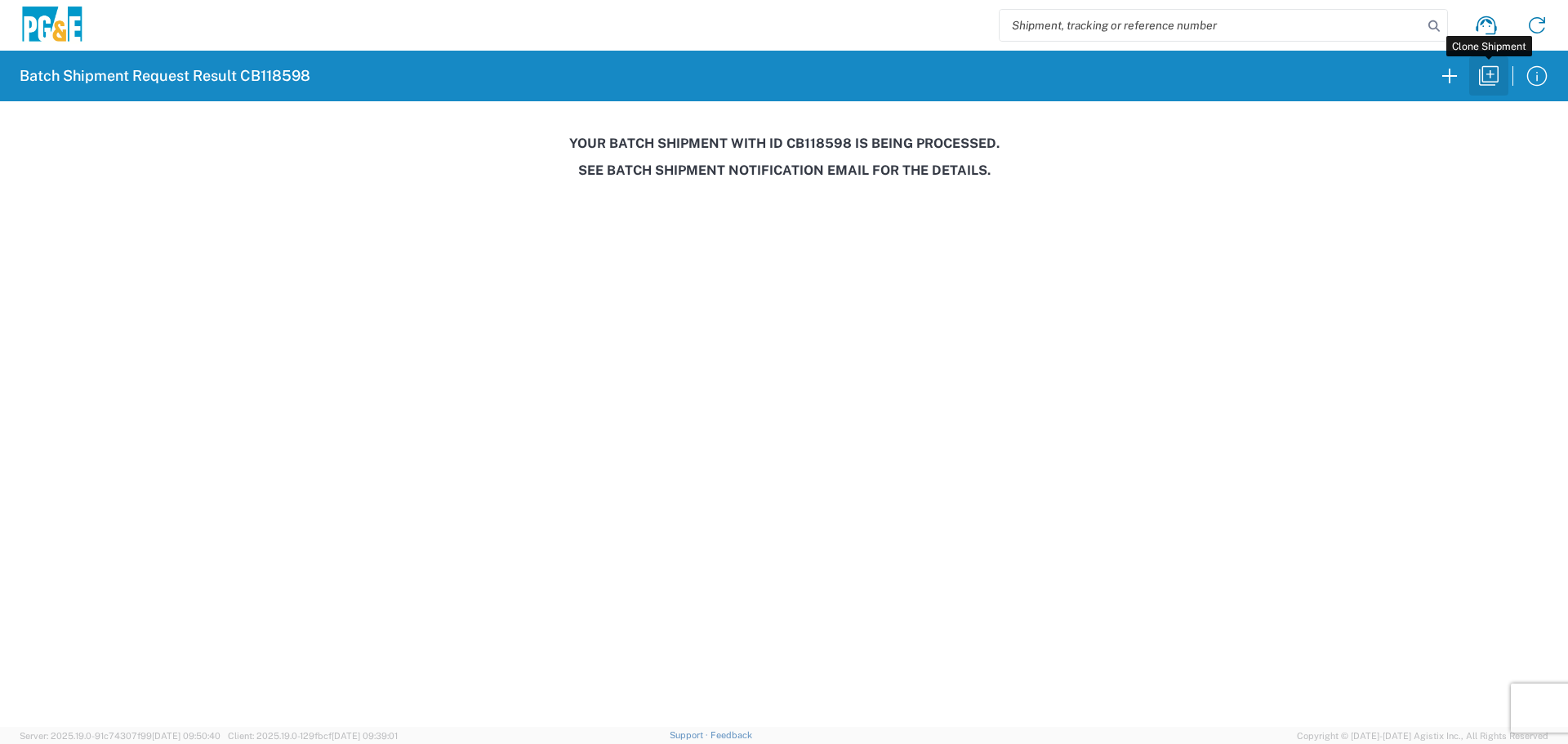
click at [1480, 76] on icon "button" at bounding box center [1488, 76] width 26 height 26
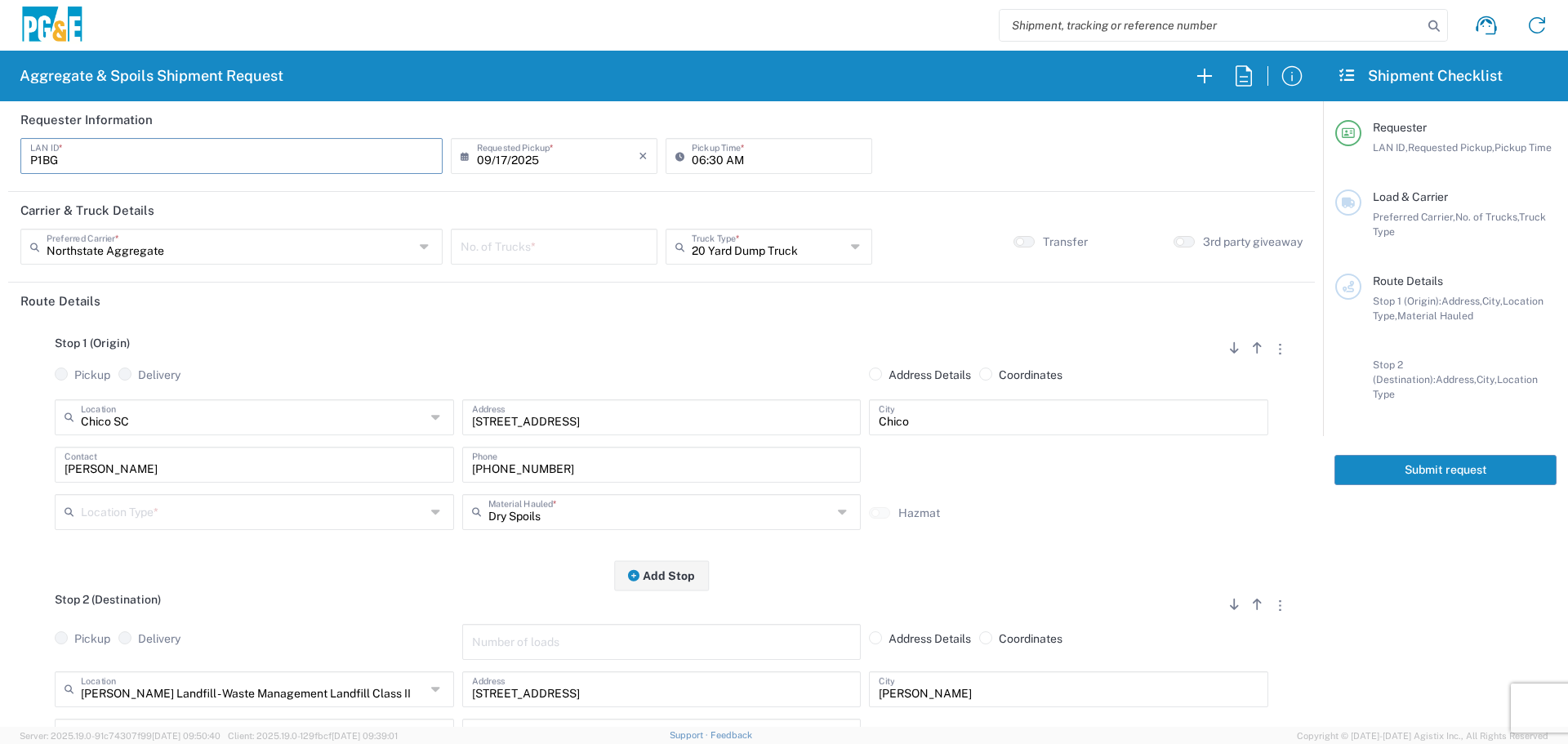
drag, startPoint x: 261, startPoint y: 161, endPoint x: 0, endPoint y: 162, distance: 261.0
click at [0, 162] on form "Requester Information P1BG LAN ID * [DATE] × Requested Pickup * Cancel Apply 06…" at bounding box center [661, 413] width 1323 height 626
type input "DSL0"
click at [685, 158] on icon at bounding box center [683, 155] width 16 height 26
click at [698, 159] on input "06:30 AM" at bounding box center [777, 154] width 171 height 28
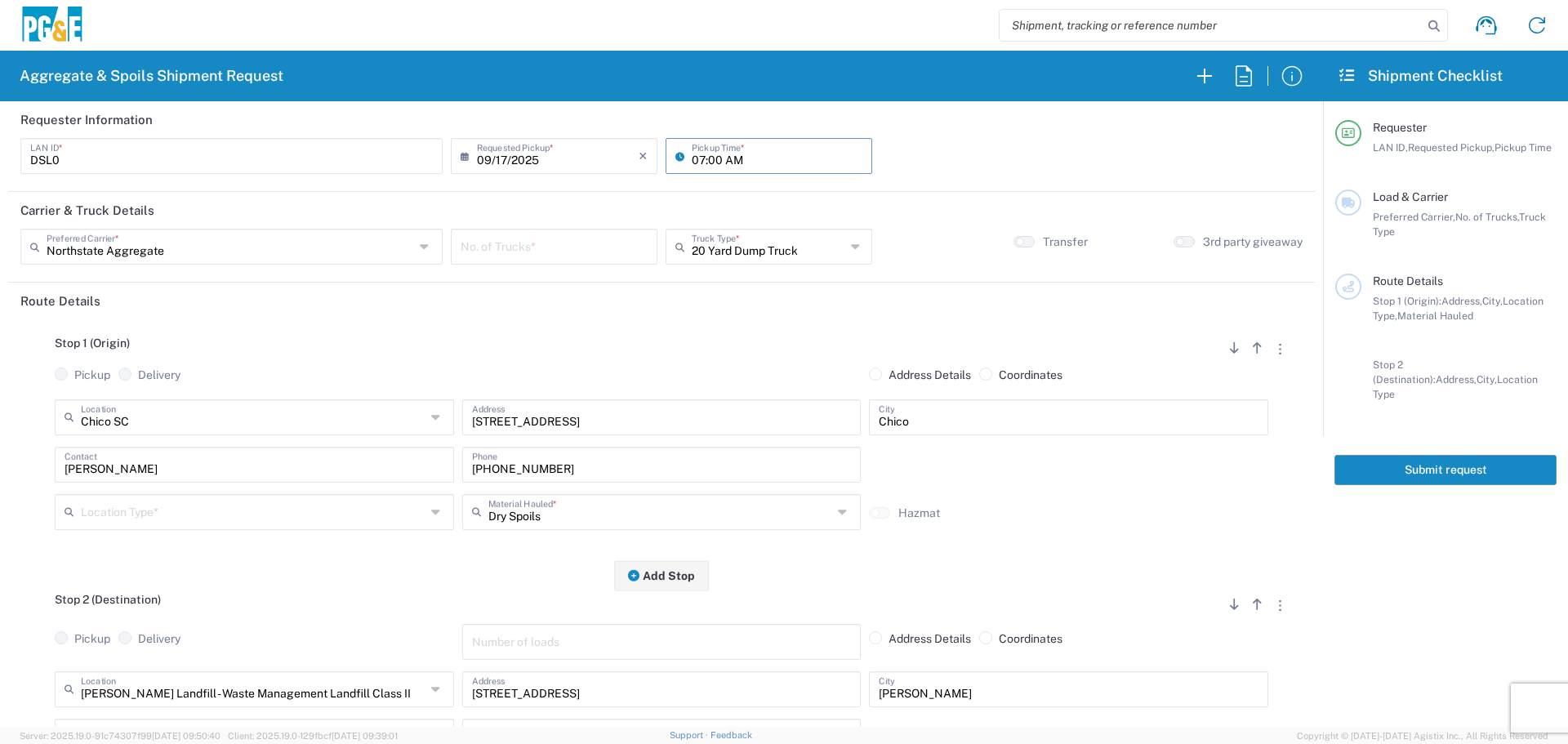
type input "07:00 AM"
click at [697, 245] on input "text" at bounding box center [768, 244] width 153 height 28
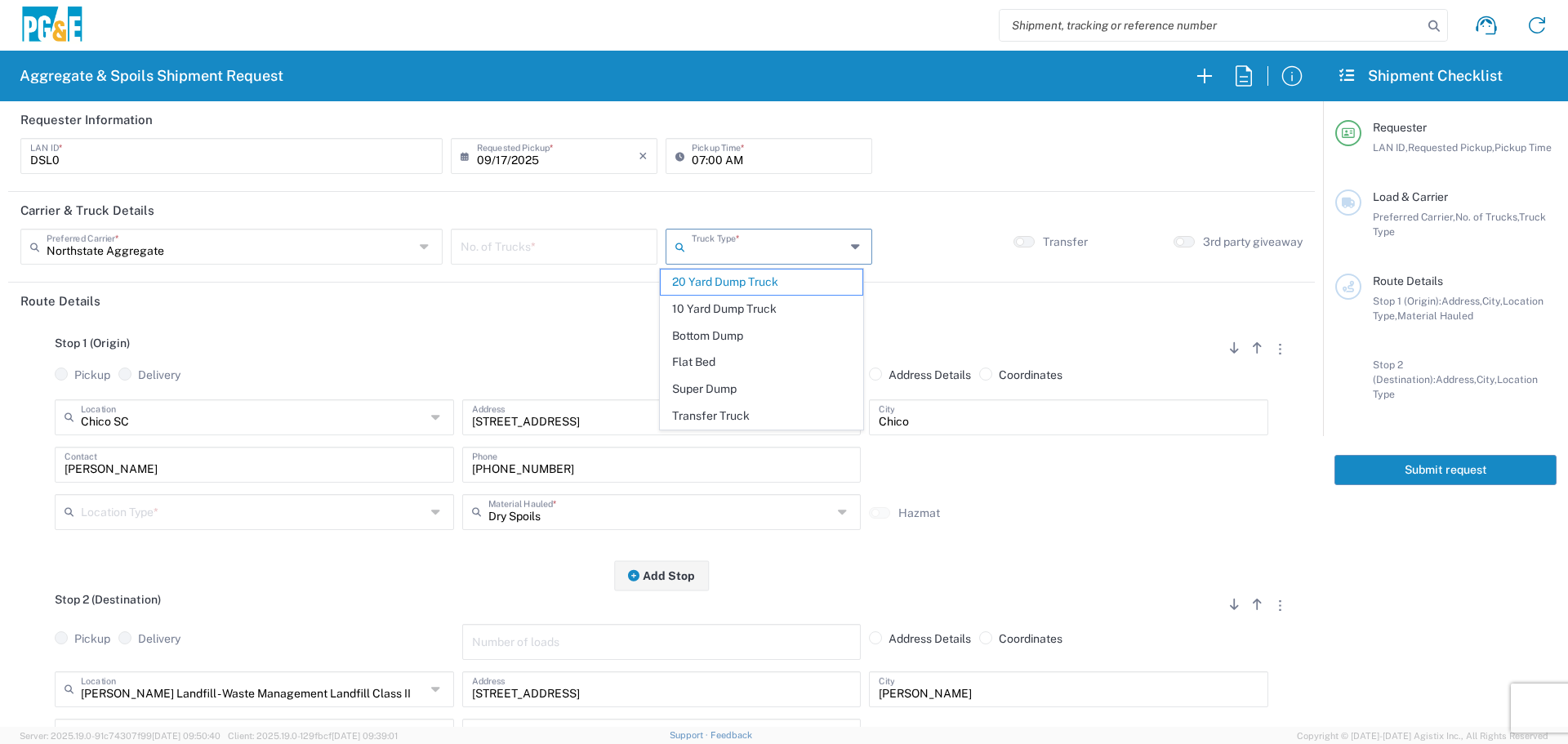
click at [721, 415] on span "Transfer Truck" at bounding box center [761, 416] width 202 height 25
type input "Transfer Truck"
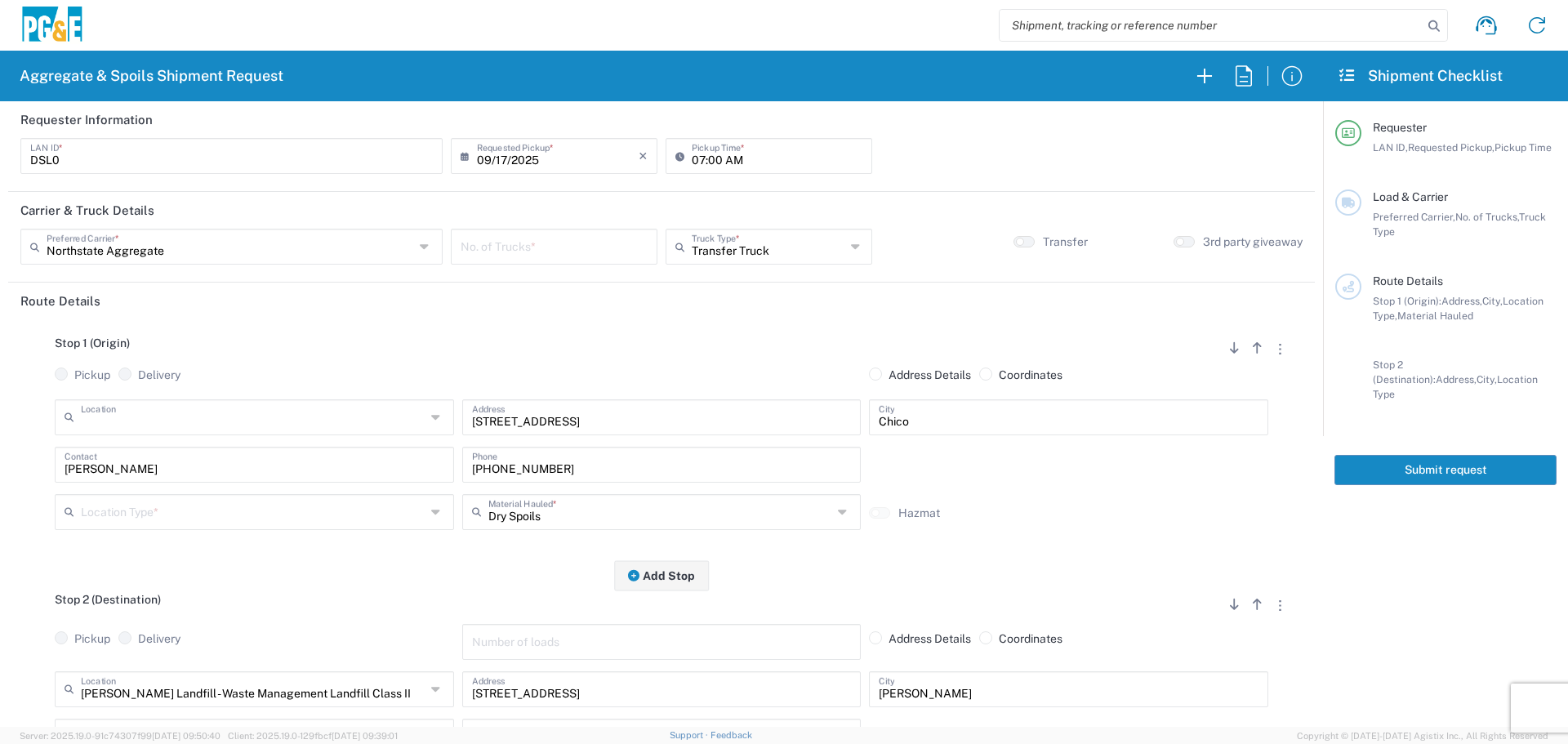
click at [386, 414] on input "text" at bounding box center [252, 415] width 344 height 28
click at [431, 484] on span "Valley Rock - [GEOGRAPHIC_DATA] - [GEOGRAPHIC_DATA]" at bounding box center [252, 481] width 391 height 25
type input "Valley Rock - [GEOGRAPHIC_DATA] - [GEOGRAPHIC_DATA]"
type input "7266 CA-32"
type input "Orland"
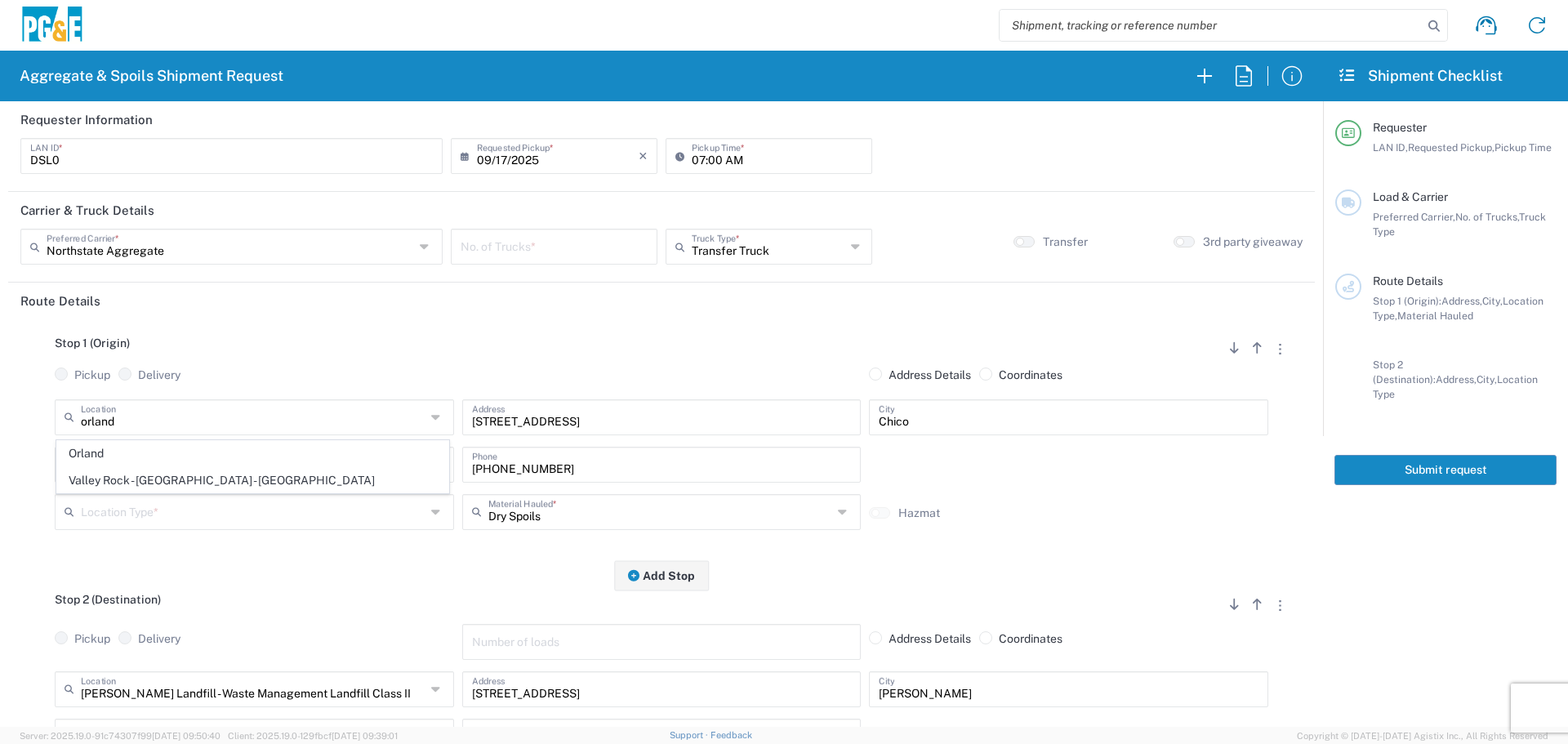
type input "Quarry"
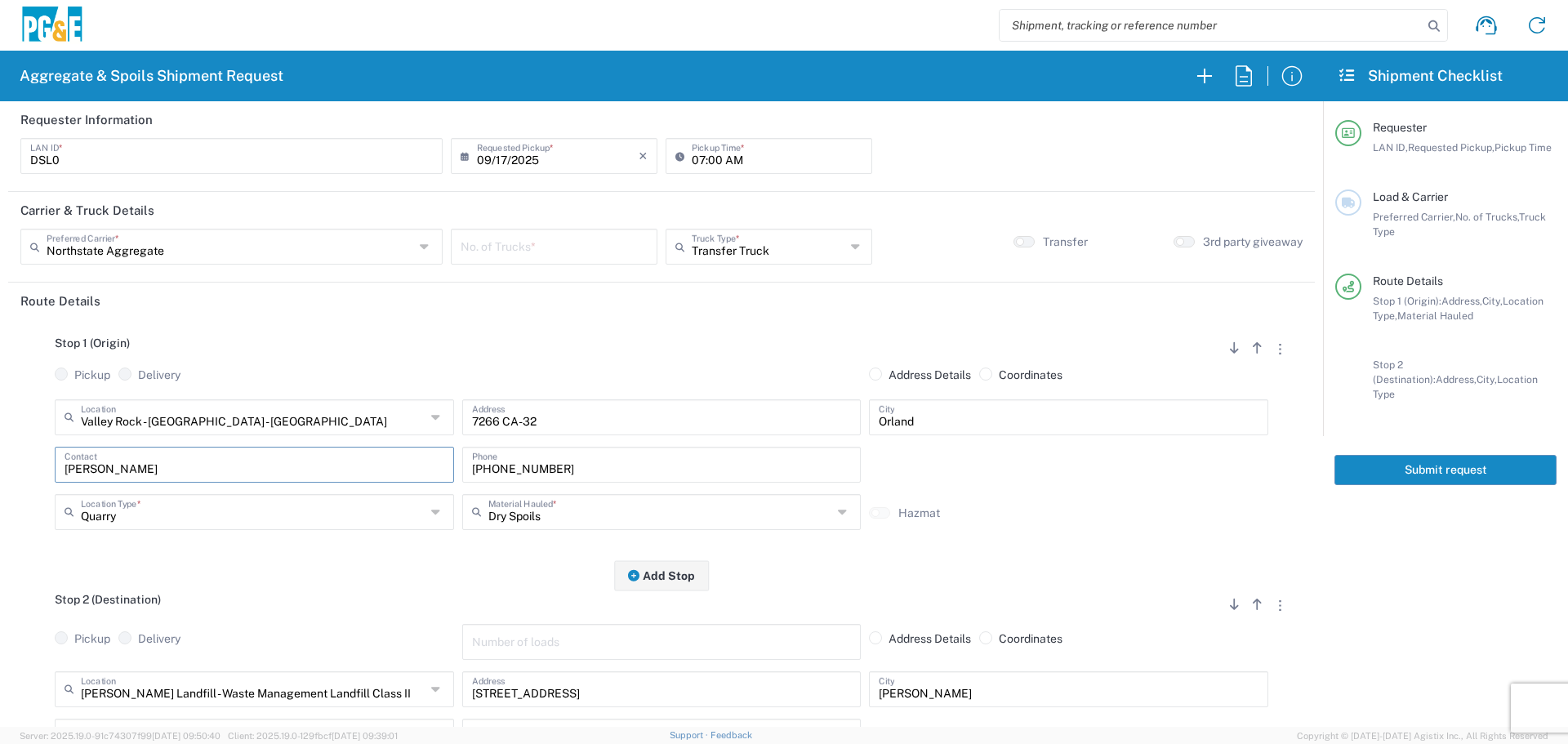
drag, startPoint x: 282, startPoint y: 464, endPoint x: 0, endPoint y: 486, distance: 282.9
click at [0, 486] on form "Requester Information DSL0 LAN ID * [DATE] × Requested Pickup * Cancel Apply 07…" at bounding box center [661, 413] width 1323 height 626
drag, startPoint x: 615, startPoint y: 463, endPoint x: 0, endPoint y: 438, distance: 615.5
click at [0, 438] on form "Requester Information DSL0 LAN ID * [DATE] × Requested Pickup * Cancel Apply 07…" at bounding box center [661, 413] width 1323 height 626
click at [592, 500] on input "text" at bounding box center [660, 510] width 344 height 28
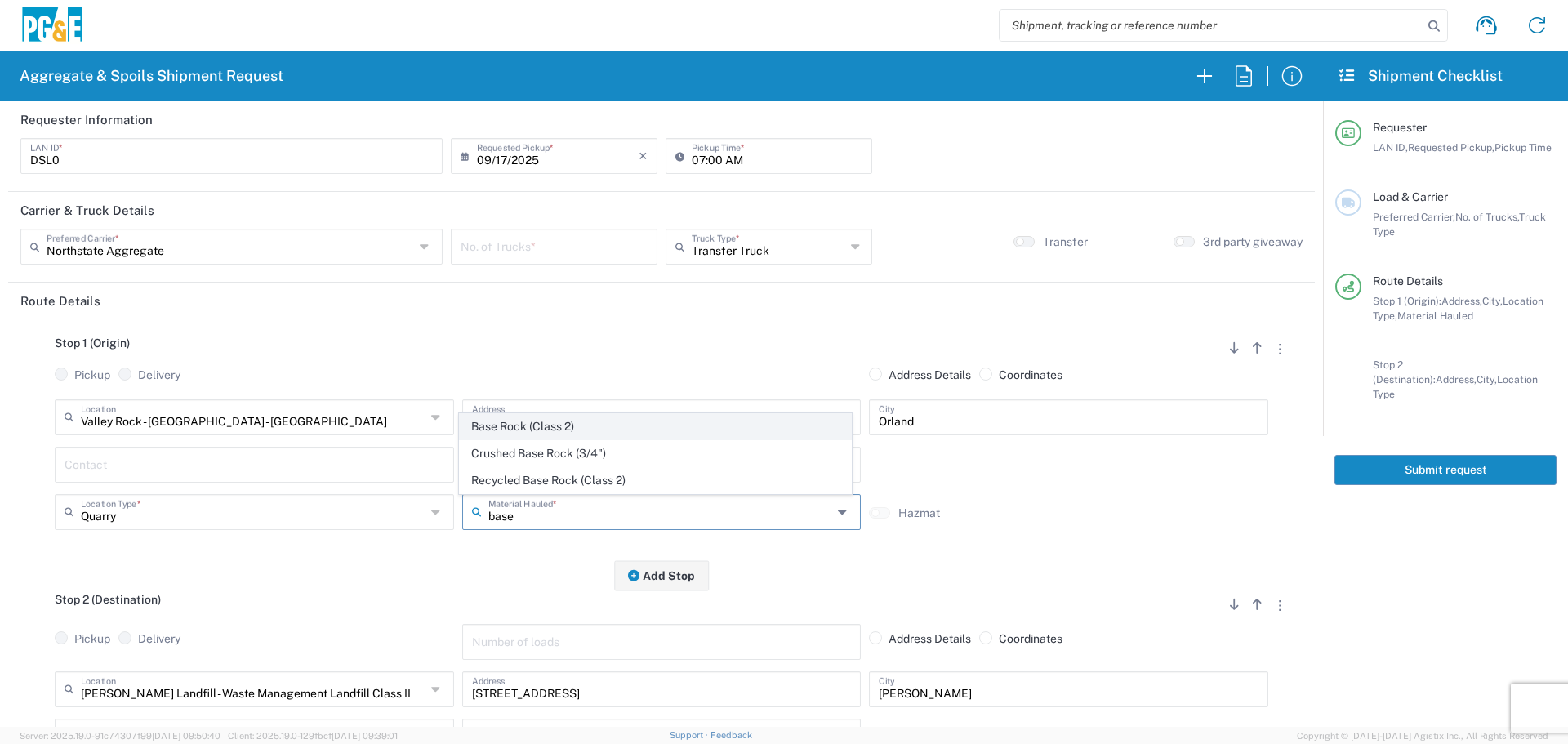
click at [520, 423] on span "Base Rock (Class 2)" at bounding box center [655, 427] width 391 height 25
type input "Base Rock (Class 2)"
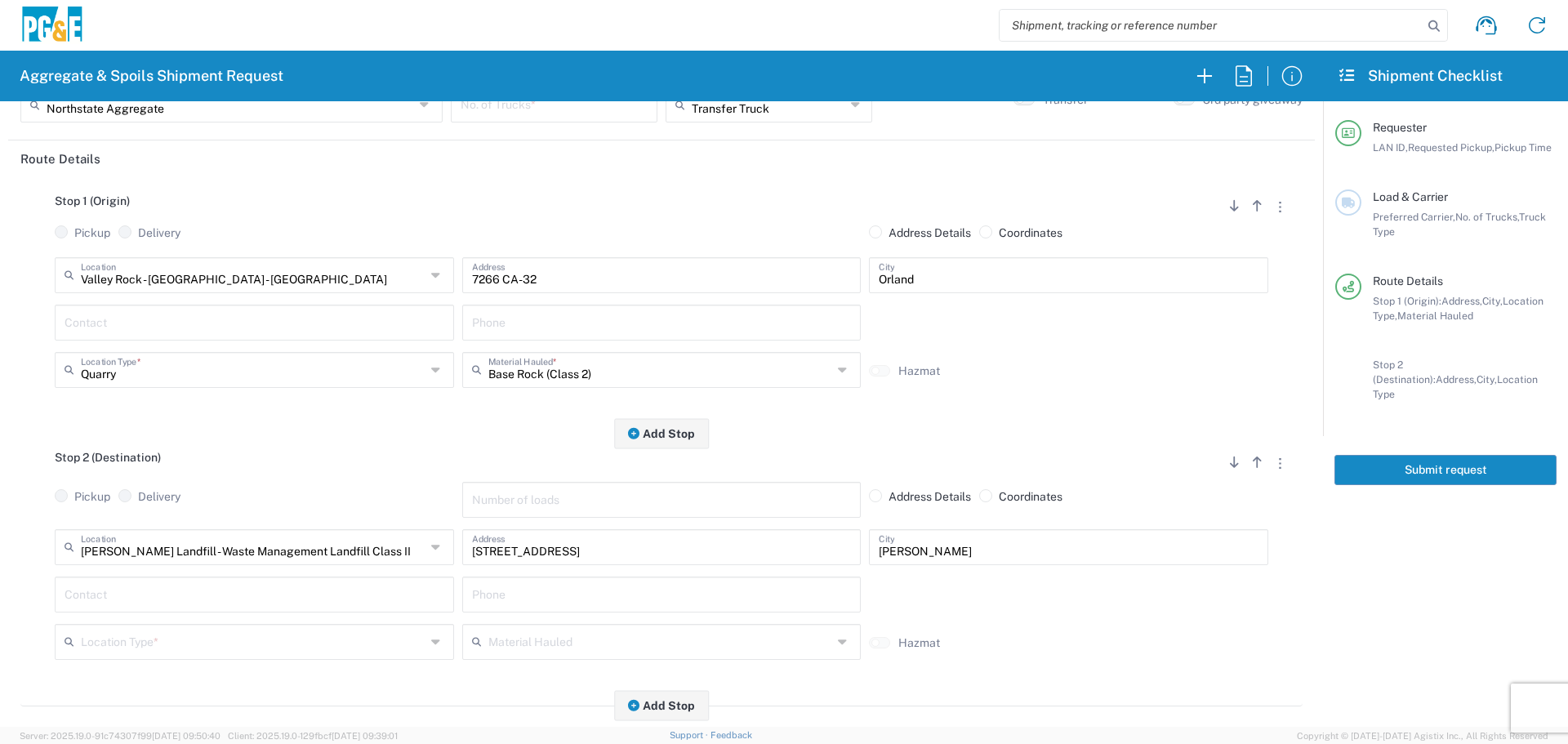
scroll to position [245, 0]
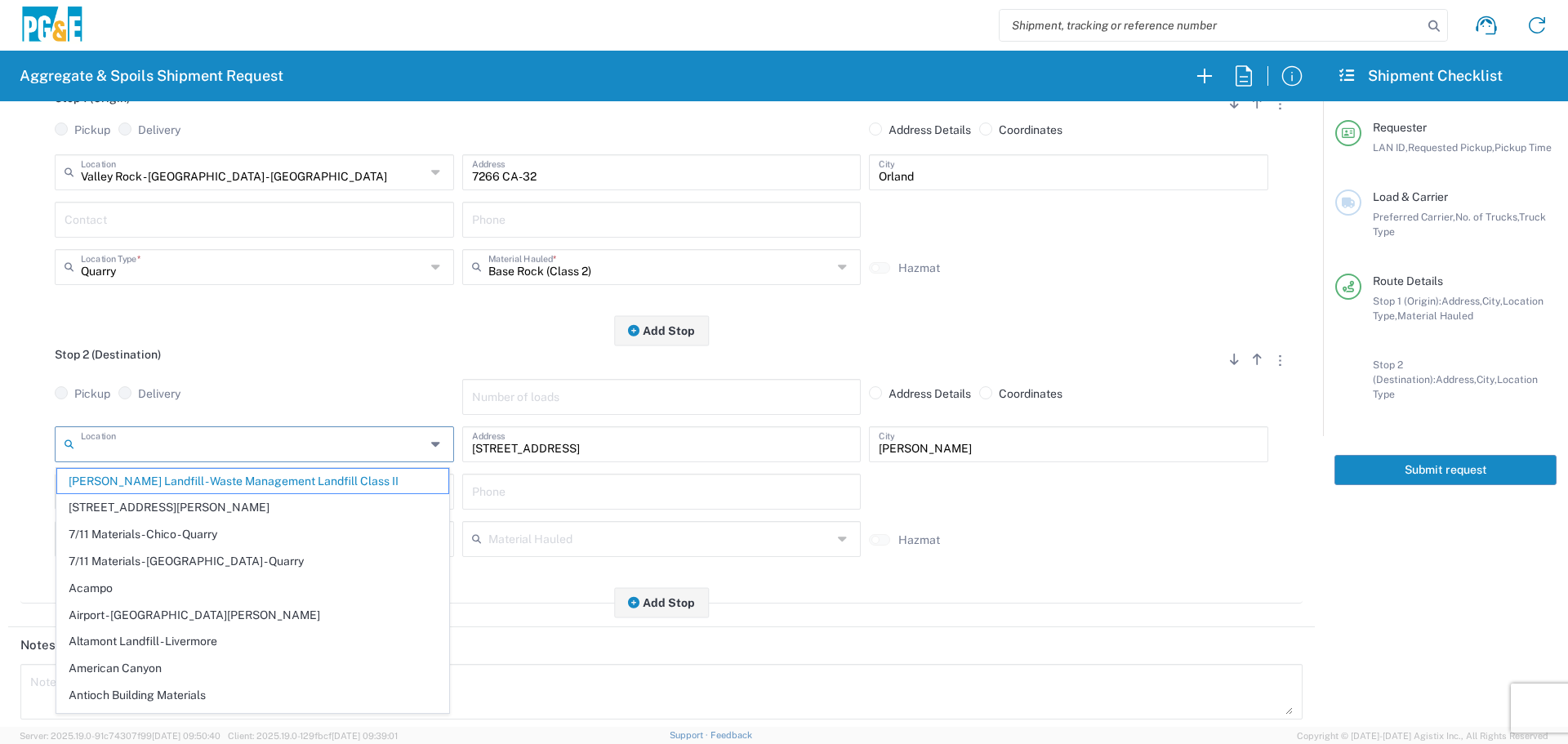
click at [365, 458] on input "text" at bounding box center [252, 442] width 344 height 28
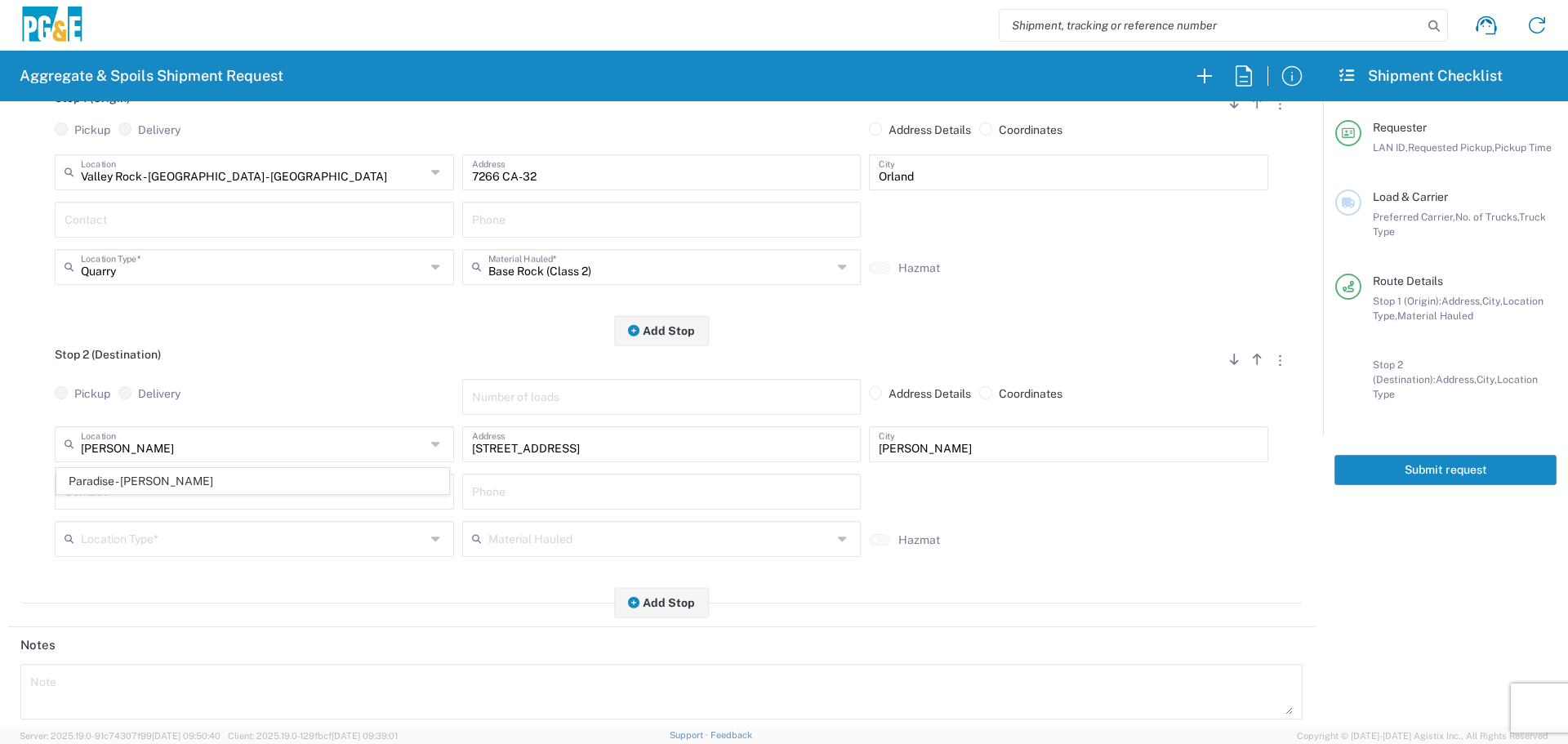
click at [353, 486] on span "Paradise - [PERSON_NAME]" at bounding box center [252, 481] width 391 height 25
type input "Paradise - [PERSON_NAME]"
type input "[STREET_ADDRESS][PERSON_NAME]"
type input "Paradise"
type input "Business No Loading Dock"
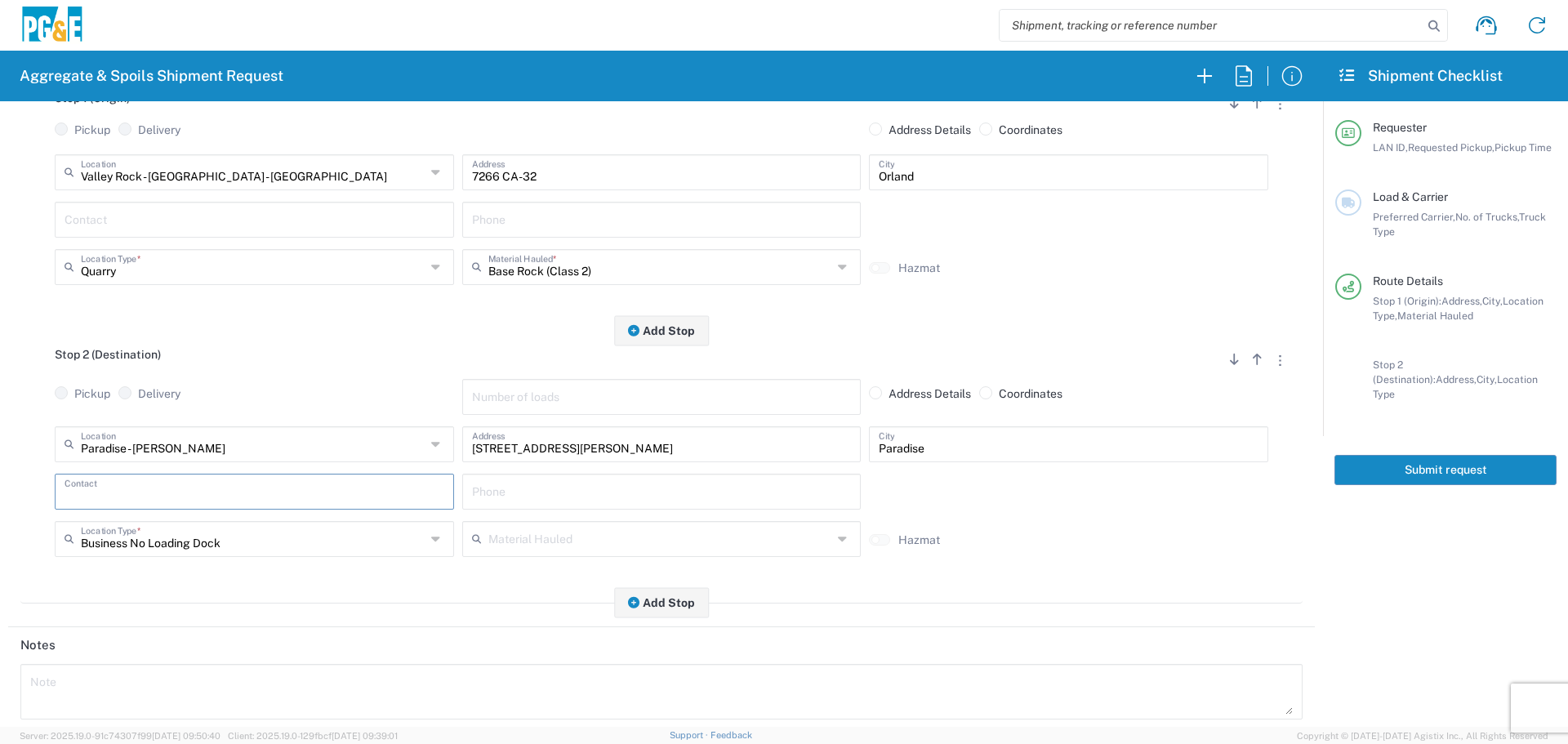
click at [343, 487] on input "text" at bounding box center [255, 490] width 380 height 28
type input "s"
click at [292, 526] on p "[PERSON_NAME], [PHONE_NUMBER]" at bounding box center [254, 531] width 378 height 20
type input "[PERSON_NAME]"
type input "[PHONE_NUMBER]"
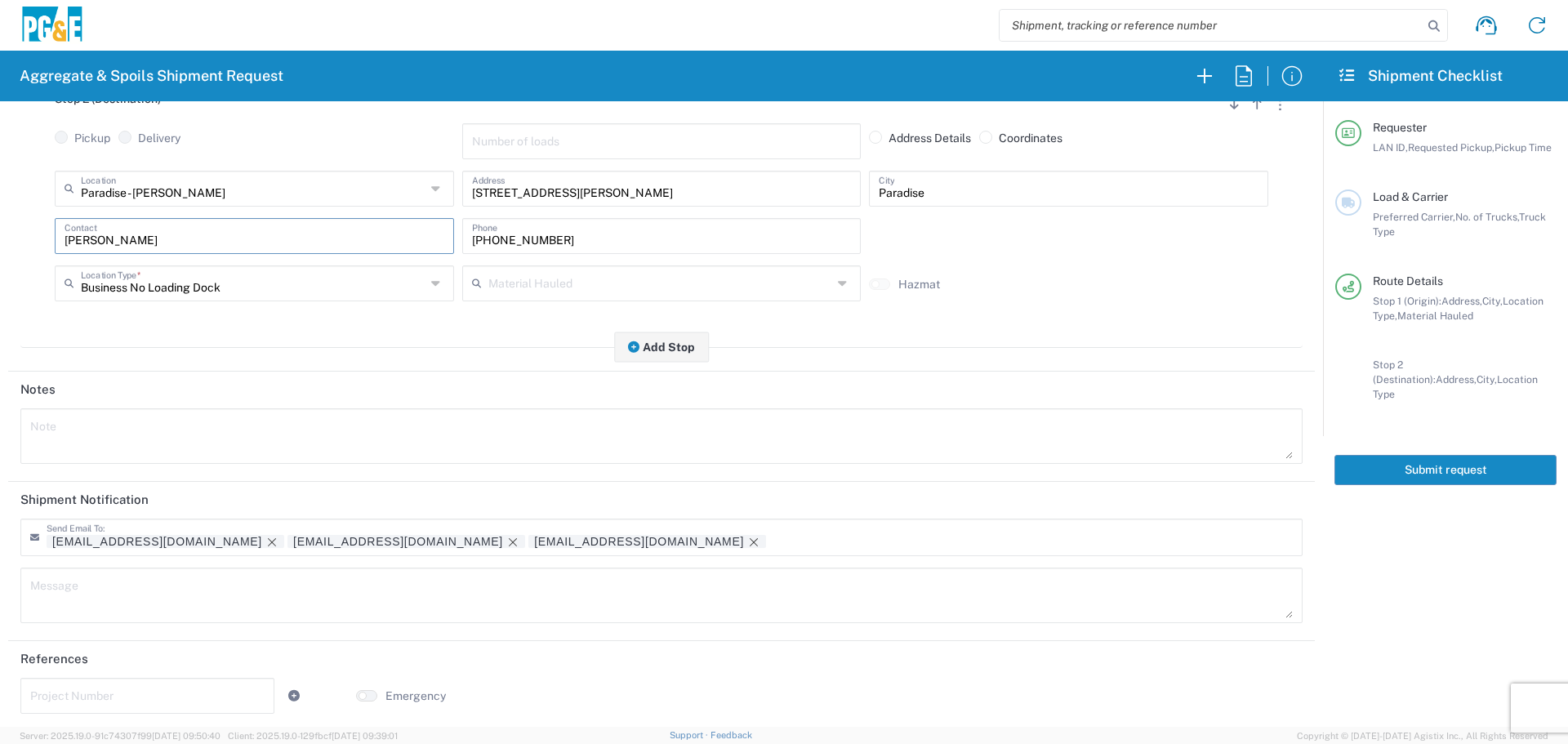
scroll to position [507, 0]
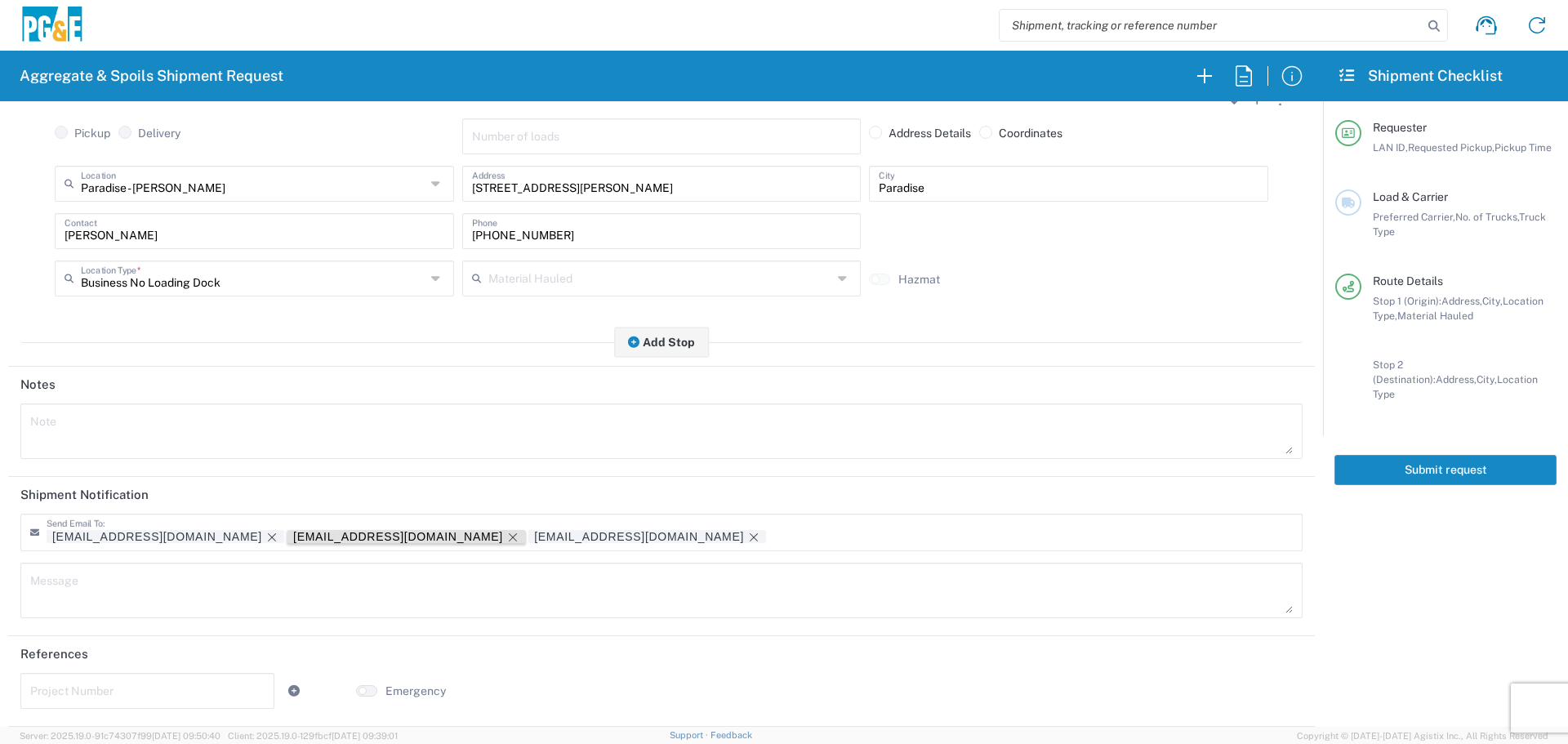
click at [509, 535] on icon "Remove tag" at bounding box center [513, 537] width 8 height 8
click at [307, 417] on textarea at bounding box center [661, 431] width 1263 height 46
drag, startPoint x: 309, startPoint y: 416, endPoint x: 0, endPoint y: 408, distance: 309.1
click at [0, 408] on form "Requester Information DSL0 LAN ID * [DATE] × Requested Pickup * Cancel Apply 07…" at bounding box center [661, 413] width 1323 height 626
type textarea "Haul virgin base rock"
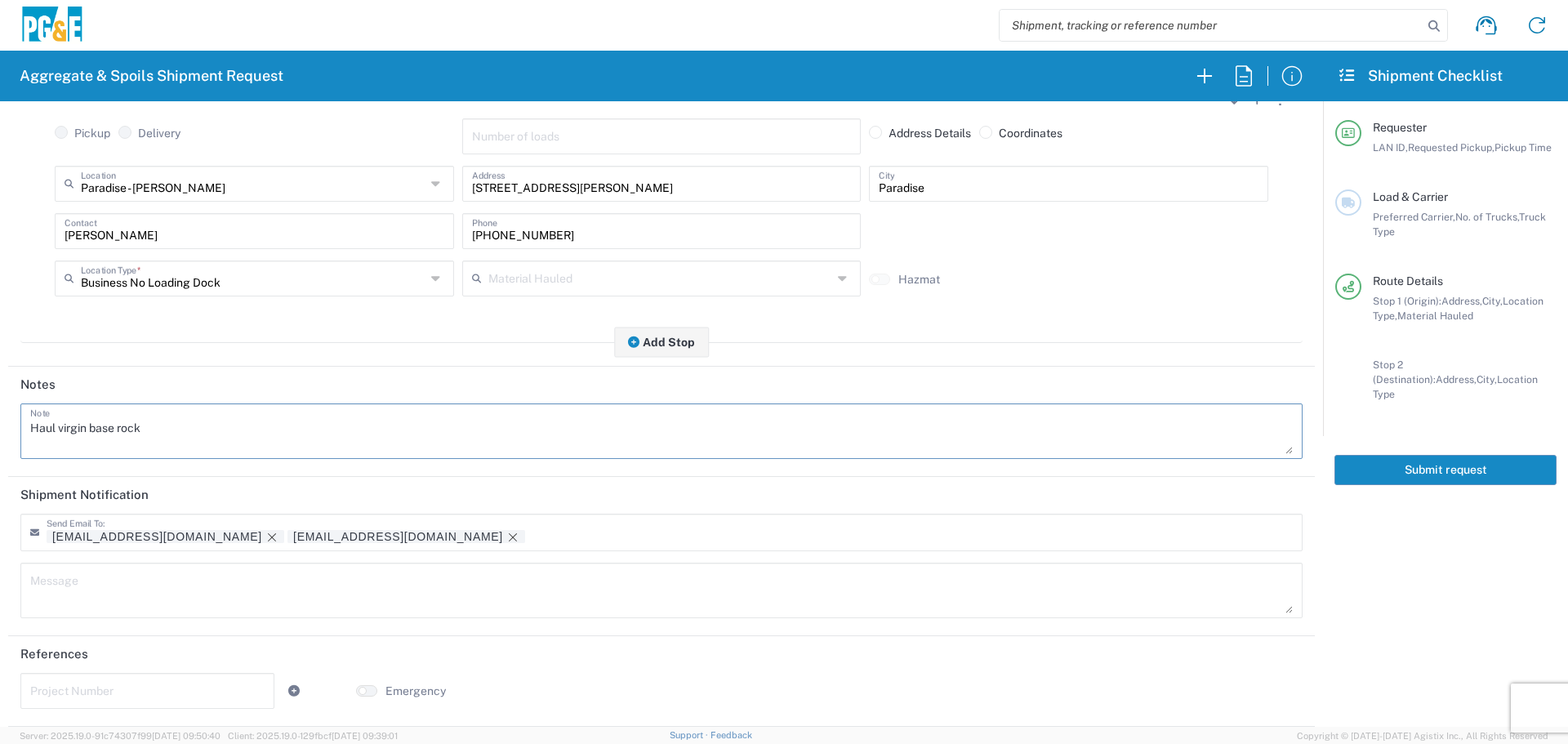
click at [195, 582] on textarea at bounding box center [661, 590] width 1263 height 46
paste textarea "Haul virgin base rock"
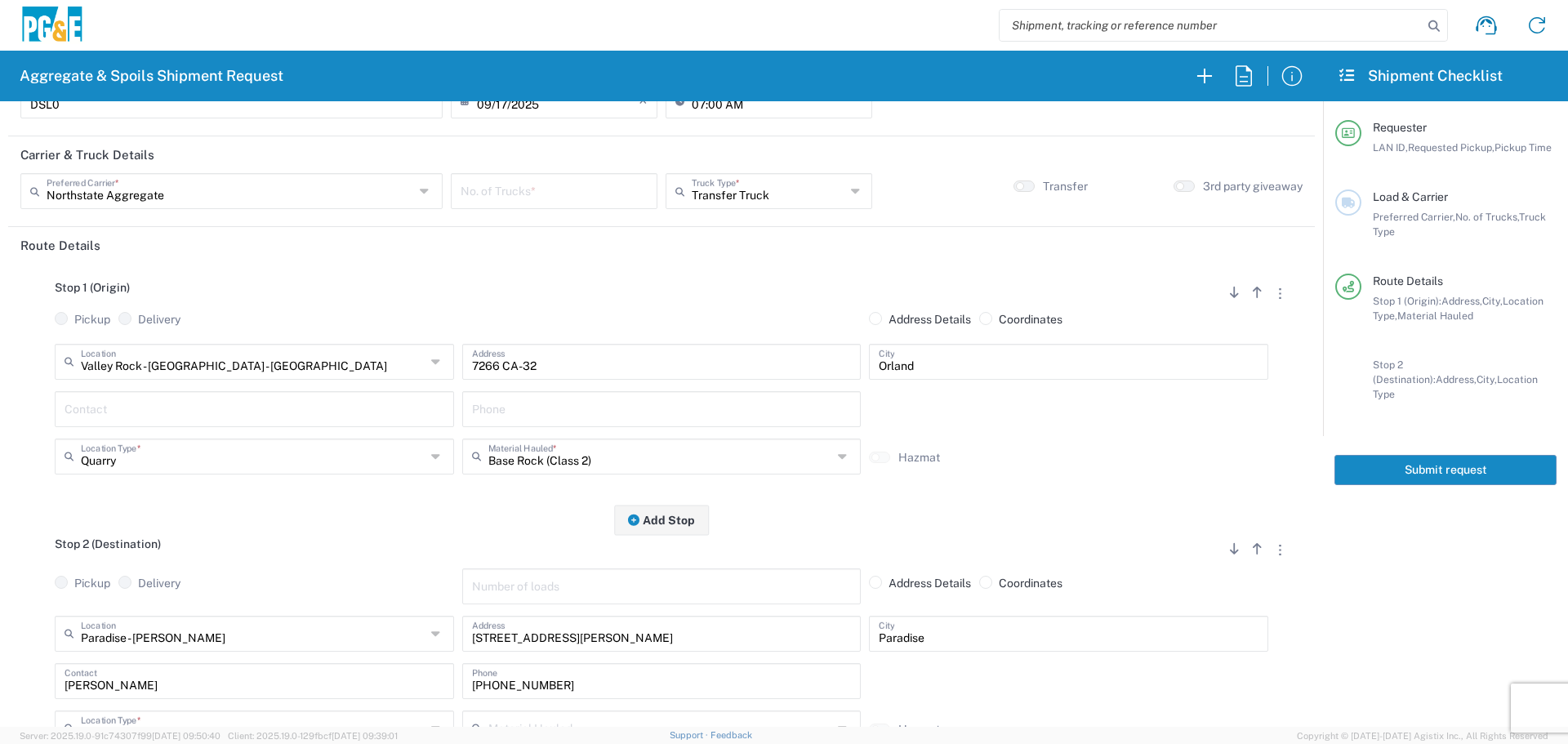
scroll to position [0, 0]
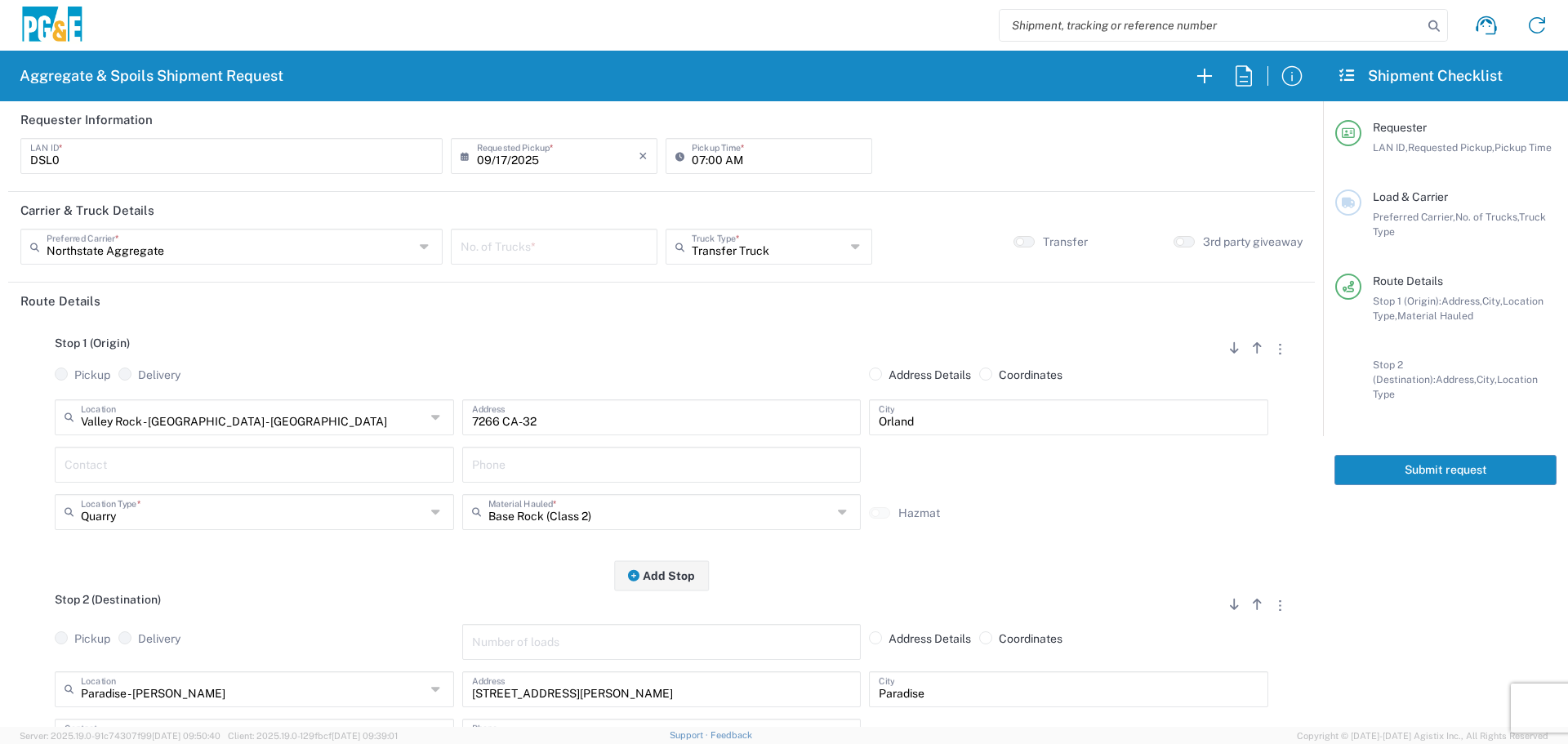
type textarea "Haul virgin base rock"
click at [626, 253] on input "number" at bounding box center [554, 244] width 187 height 28
type input "2"
click at [1426, 455] on button "Submit request" at bounding box center [1445, 469] width 222 height 30
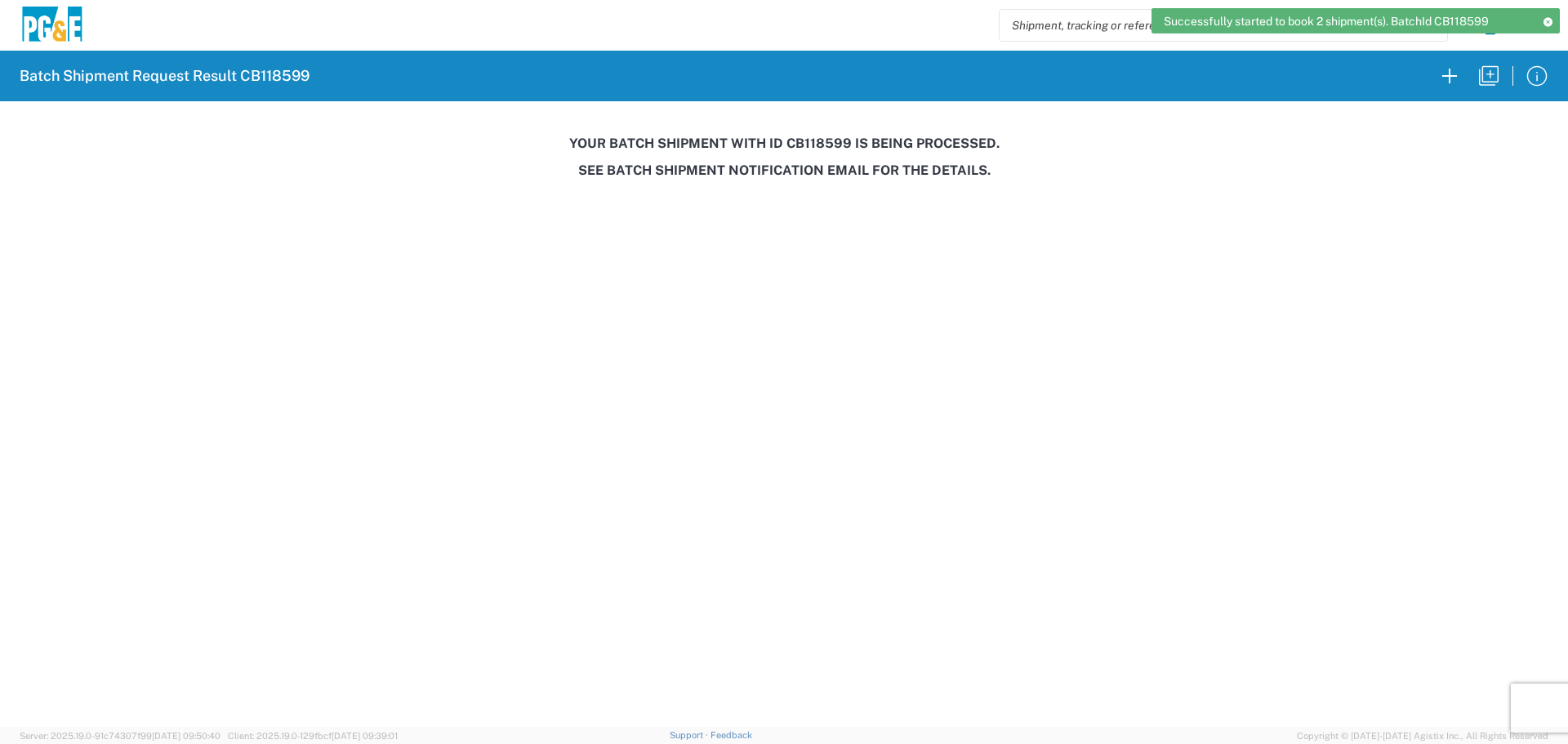
click at [829, 137] on h3 "Your batch shipment with id CB118599 is being processed." at bounding box center [784, 144] width 1545 height 16
copy h3 "CB118599"
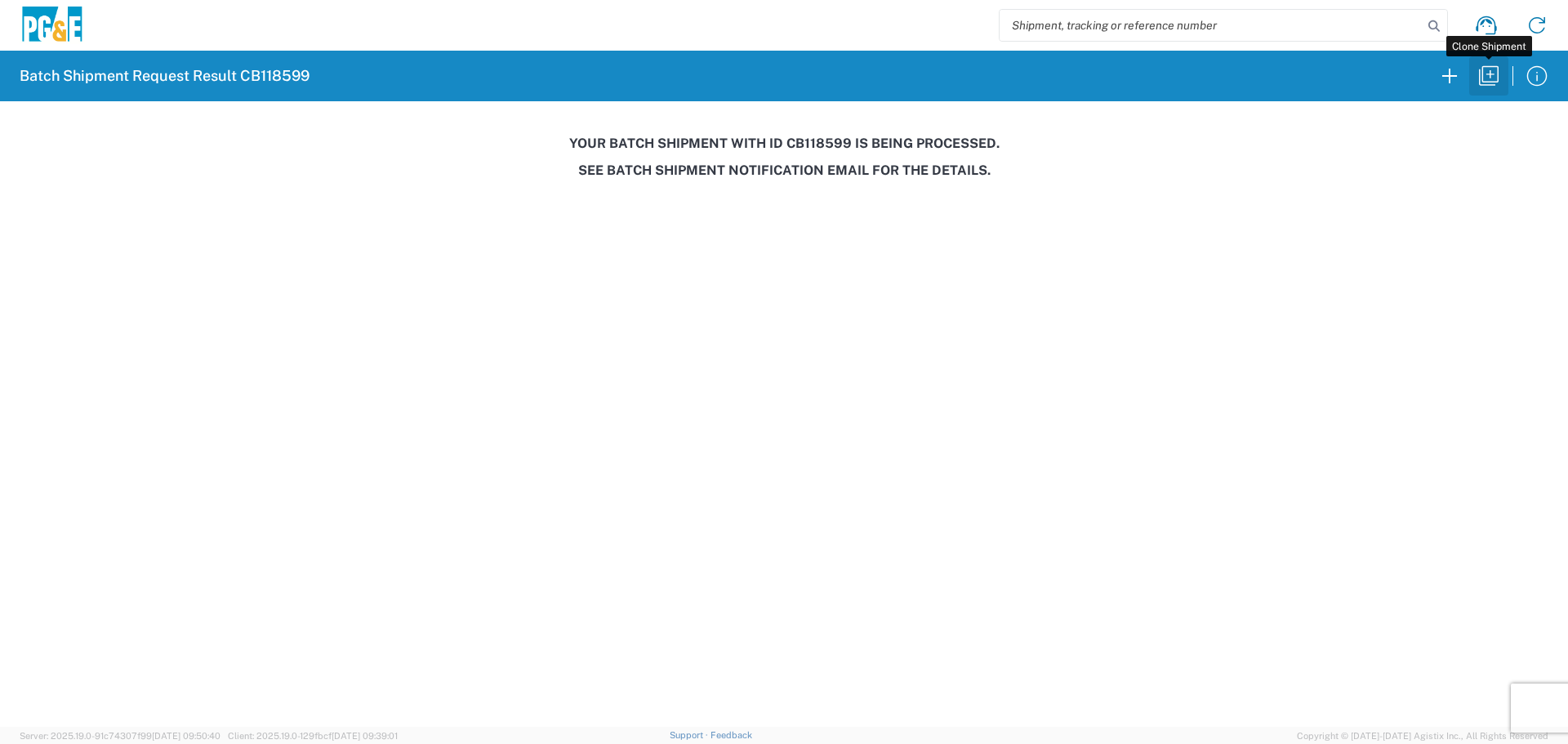
click at [1488, 77] on icon "button" at bounding box center [1488, 76] width 26 height 26
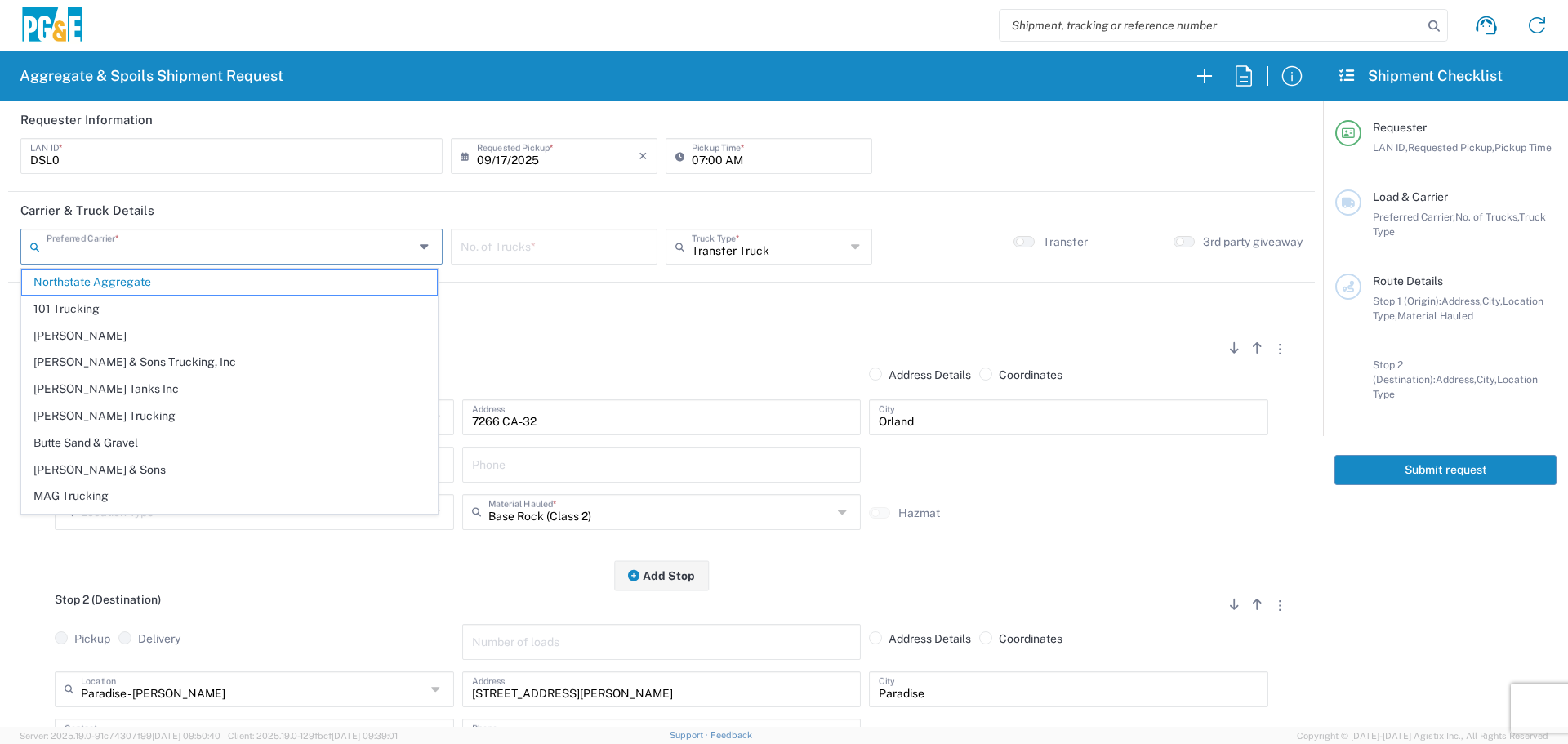
click at [227, 244] on input "text" at bounding box center [230, 244] width 368 height 28
click at [214, 360] on span "[PERSON_NAME] & Sons Trucking, Inc" at bounding box center [230, 362] width 415 height 25
type input "[PERSON_NAME] & Sons Trucking, Inc"
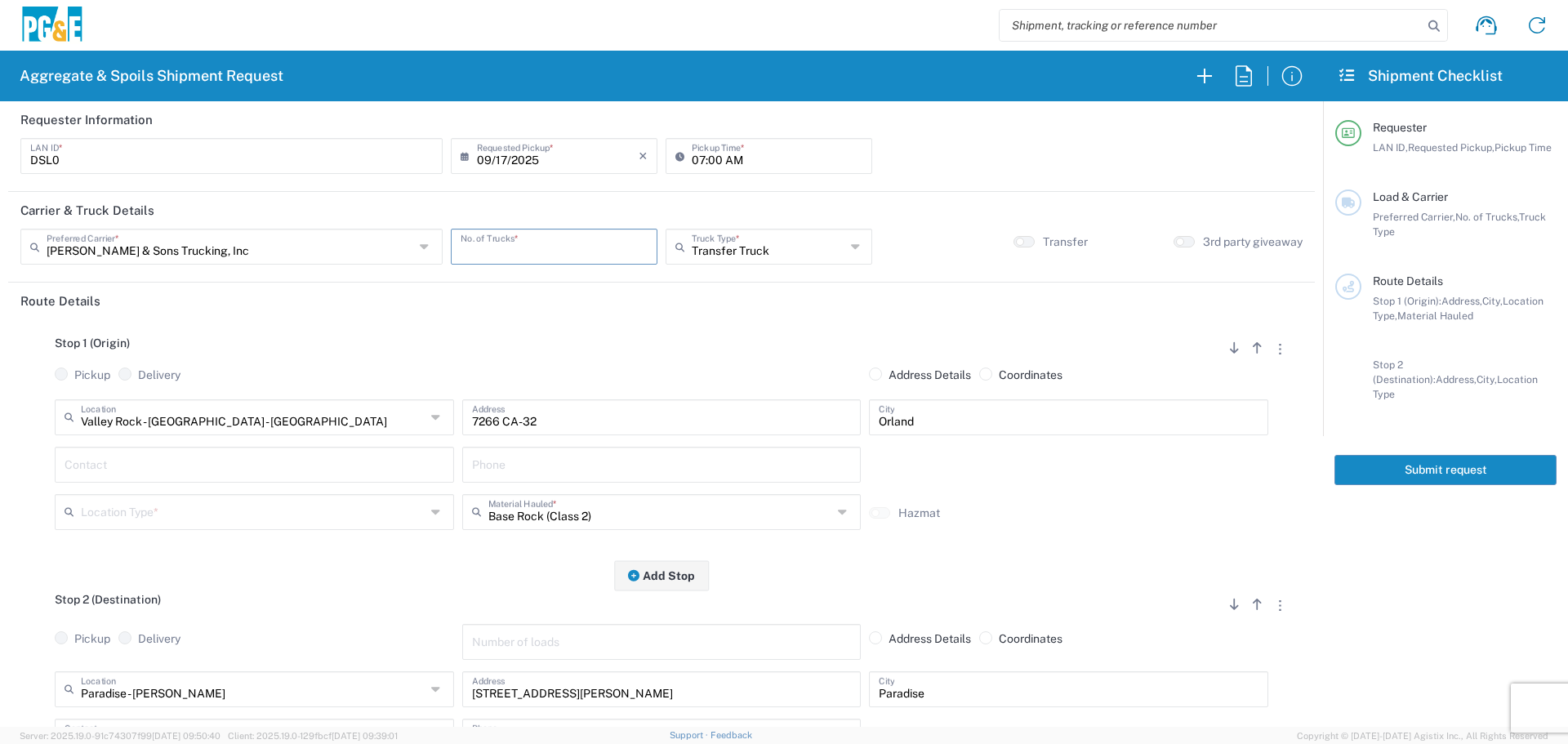
click at [530, 251] on input "number" at bounding box center [554, 244] width 187 height 28
type input "2"
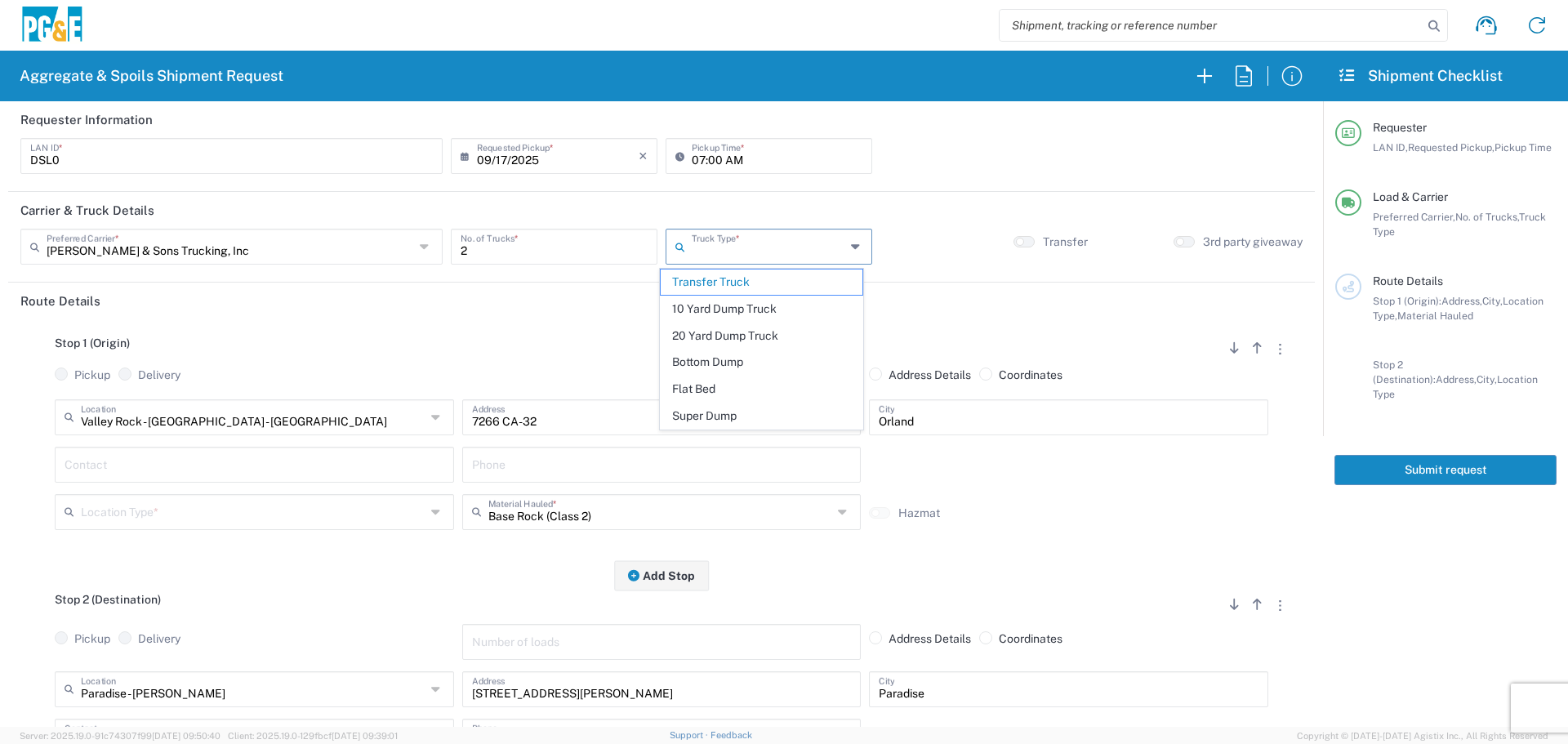
click at [793, 254] on input "text" at bounding box center [768, 244] width 153 height 28
click at [698, 412] on span "Super Dump" at bounding box center [761, 416] width 202 height 25
type input "Super Dump"
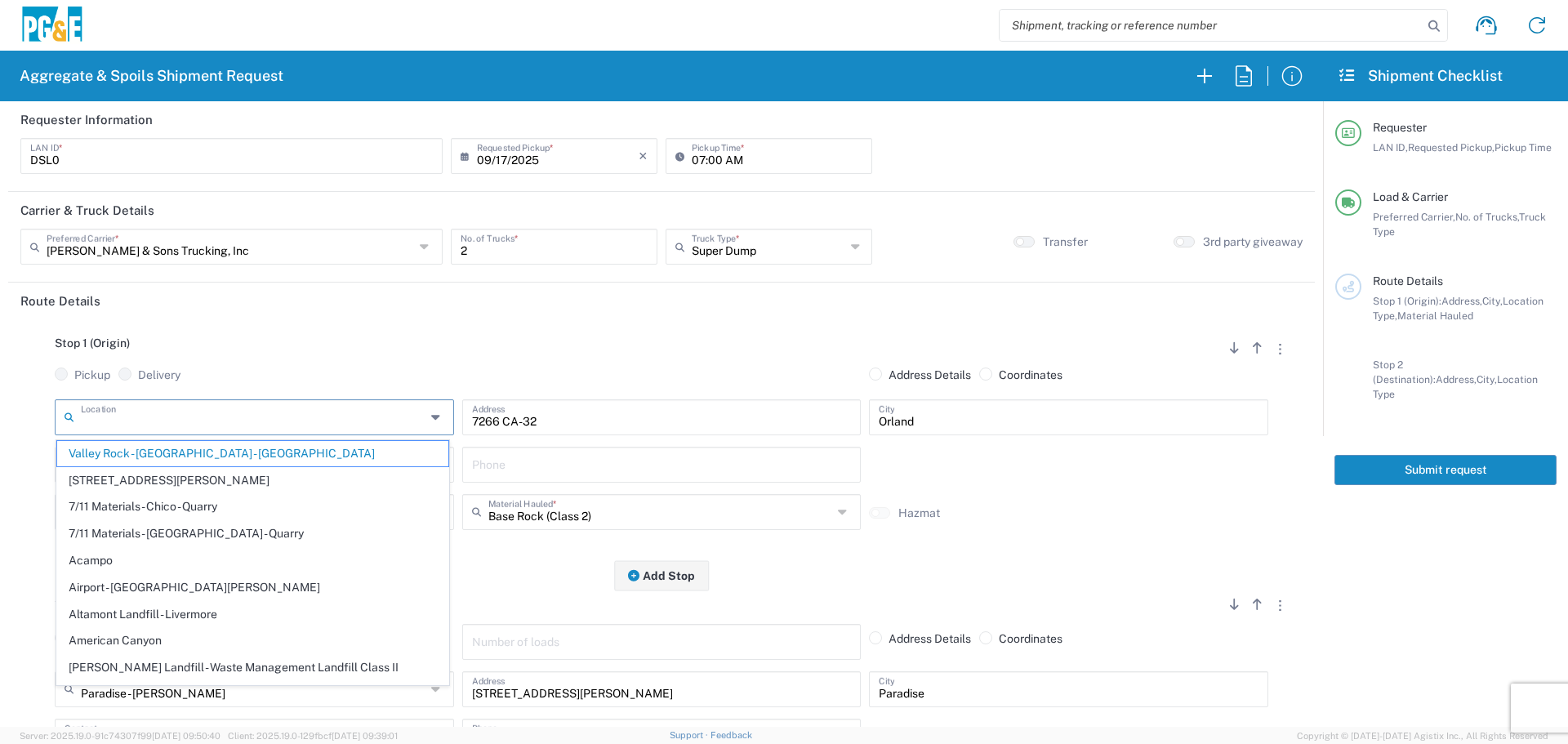
click at [272, 416] on input "text" at bounding box center [252, 415] width 344 height 28
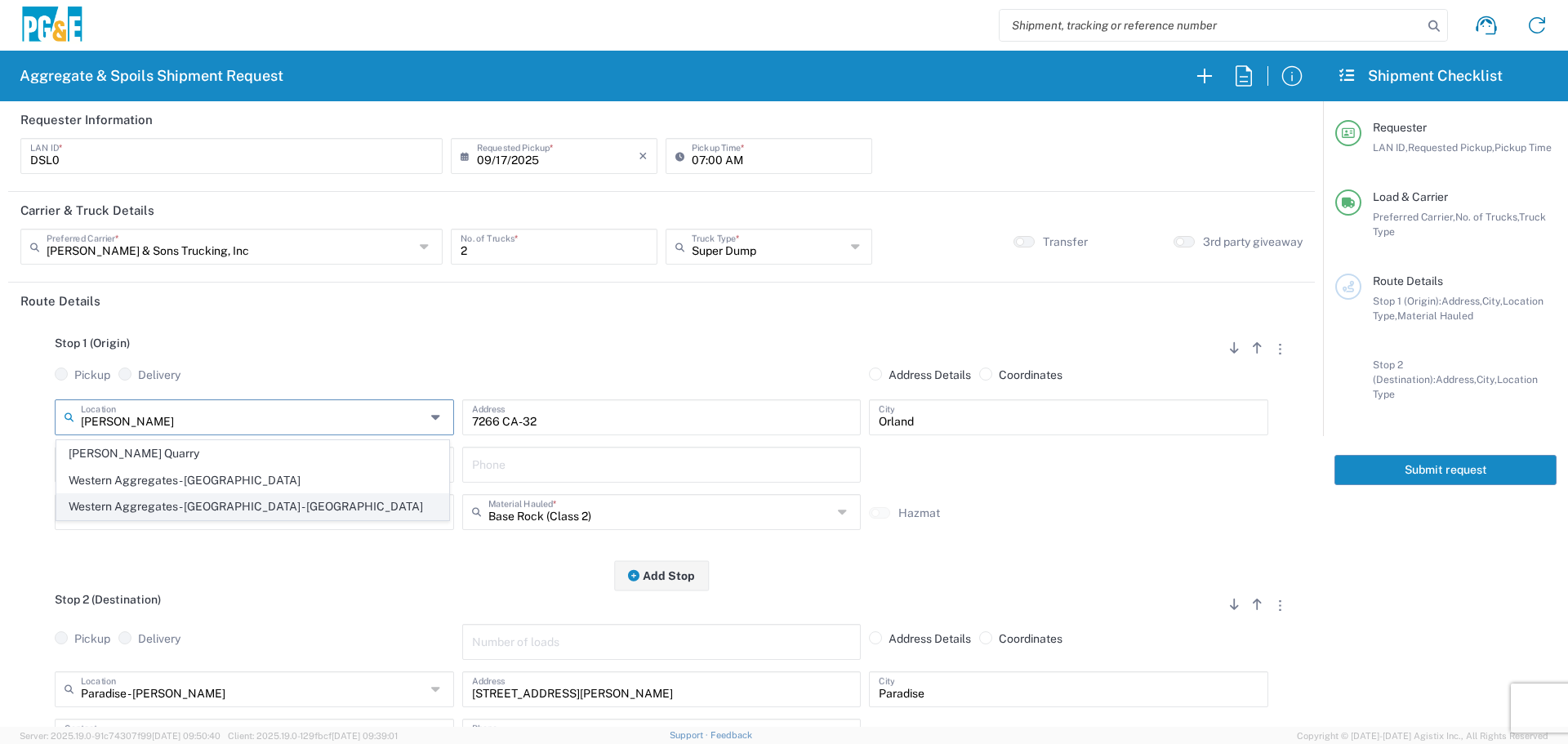
click at [246, 509] on span "Western Aggregates - [GEOGRAPHIC_DATA] - [GEOGRAPHIC_DATA]" at bounding box center [252, 506] width 391 height 25
type input "Western Aggregates - [GEOGRAPHIC_DATA] - [GEOGRAPHIC_DATA]"
type input "[STREET_ADDRESS]"
type input "[GEOGRAPHIC_DATA]"
type input "Quarry"
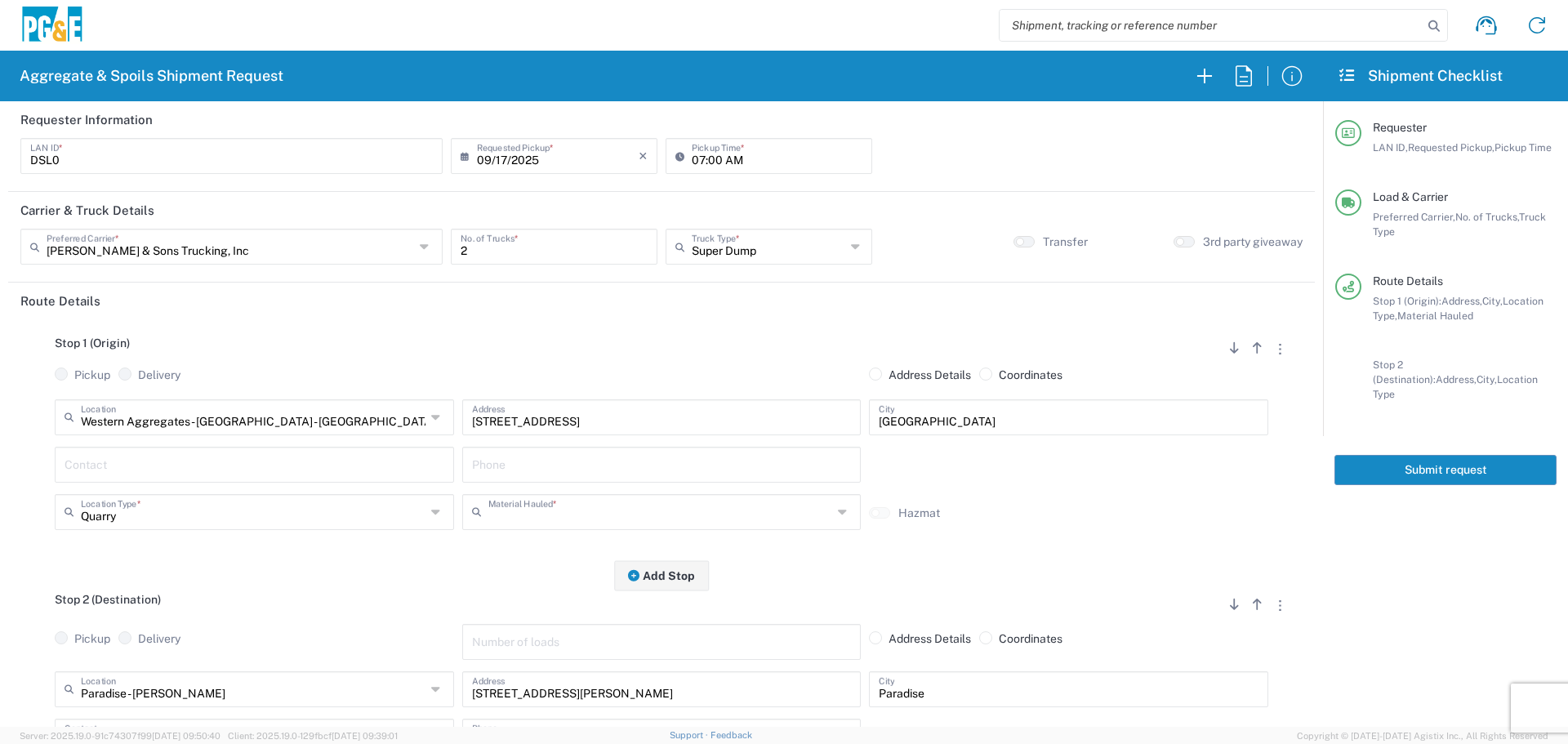
click at [531, 501] on input "text" at bounding box center [660, 510] width 344 height 28
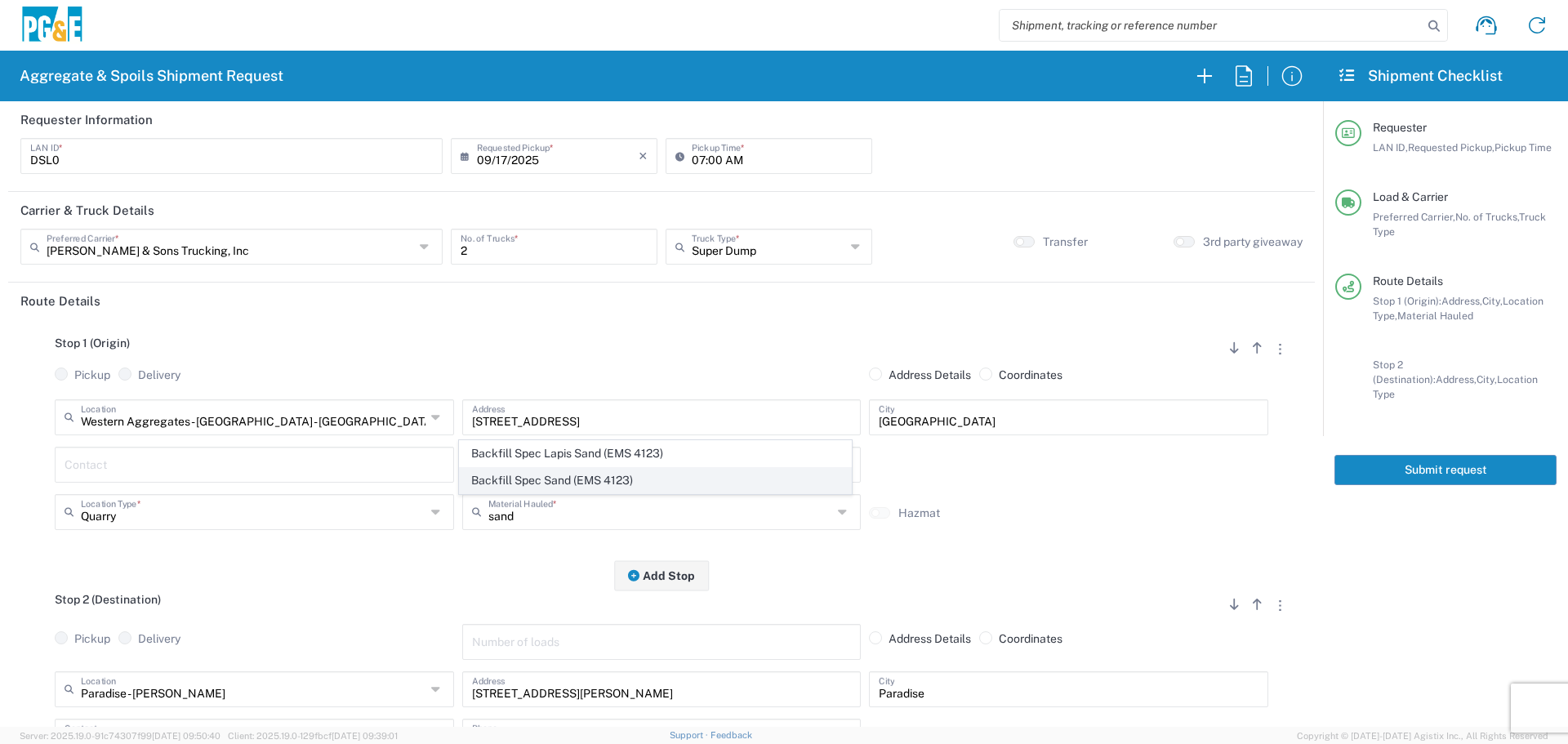
click at [557, 473] on span "Backfill Spec Sand (EMS 4123)" at bounding box center [655, 481] width 391 height 25
type input "Backfill Spec Sand (EMS 4123)"
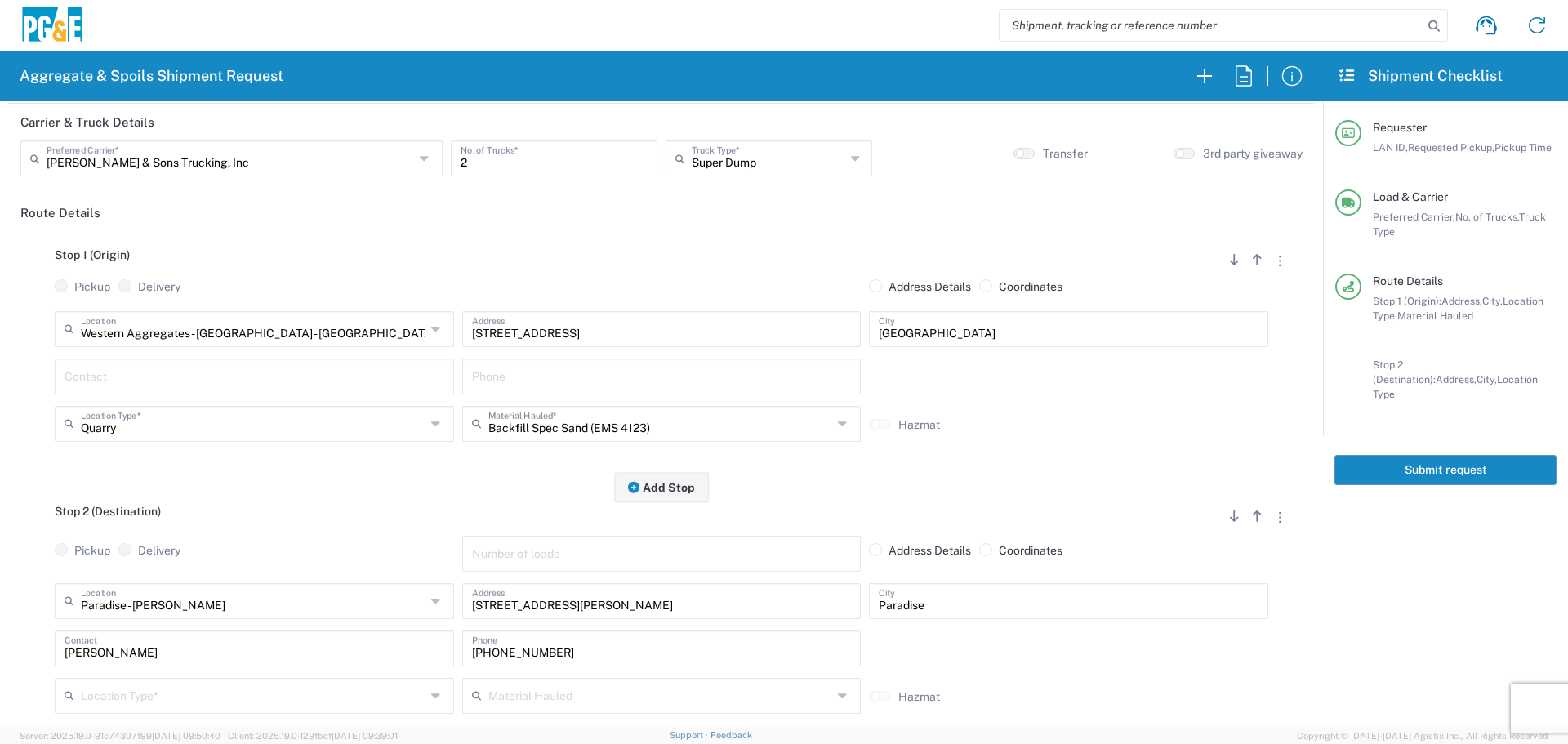
scroll to position [163, 0]
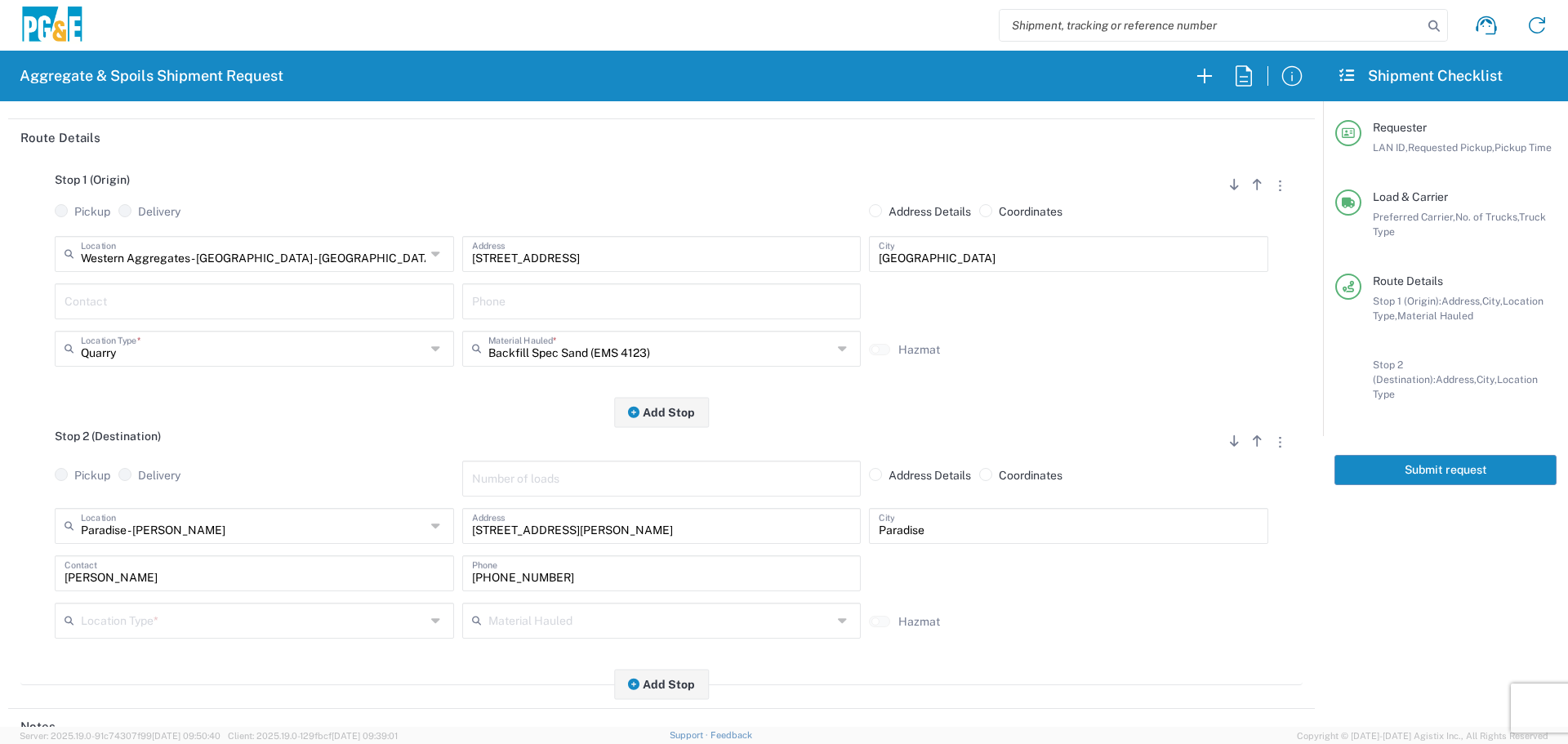
click at [235, 616] on input "text" at bounding box center [252, 619] width 344 height 28
click at [256, 521] on span "Business No Loading Dock" at bounding box center [252, 509] width 391 height 25
type input "Business No Loading Dock"
click at [365, 254] on input "text" at bounding box center [252, 252] width 344 height 28
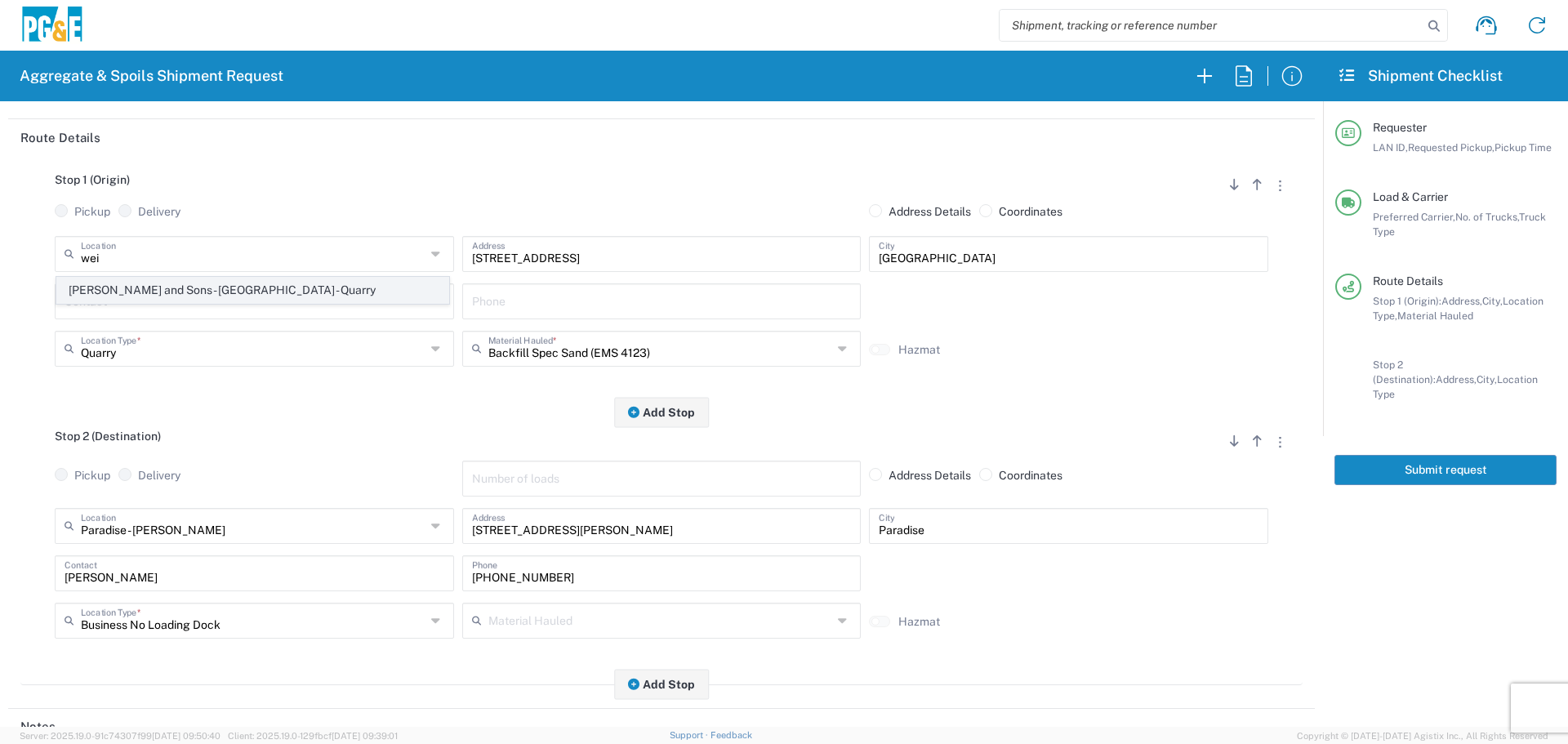
click at [299, 288] on span "[PERSON_NAME] and Sons - [GEOGRAPHIC_DATA] - Quarry" at bounding box center [252, 290] width 391 height 25
type input "[PERSON_NAME] and Sons - [GEOGRAPHIC_DATA] - Quarry"
type input "[STREET_ADDRESS]"
type input "[GEOGRAPHIC_DATA]"
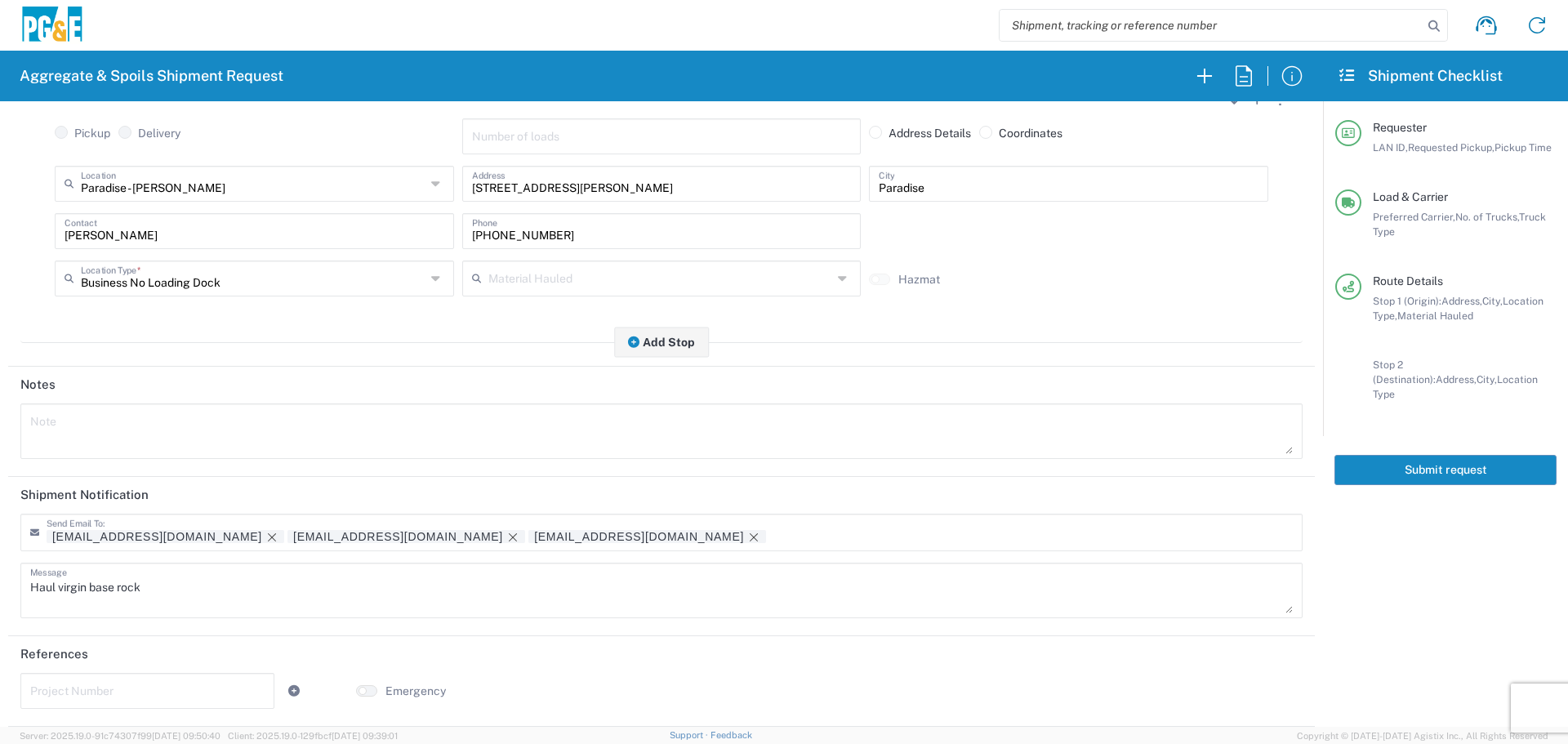
scroll to position [507, 0]
drag, startPoint x: 74, startPoint y: 596, endPoint x: 0, endPoint y: 602, distance: 74.2
click at [0, 602] on form "Requester Information DSL0 LAN ID * [DATE] × Requested Pickup * Cancel Apply 07…" at bounding box center [661, 413] width 1323 height 626
click at [506, 531] on icon "Remove tag" at bounding box center [512, 536] width 13 height 13
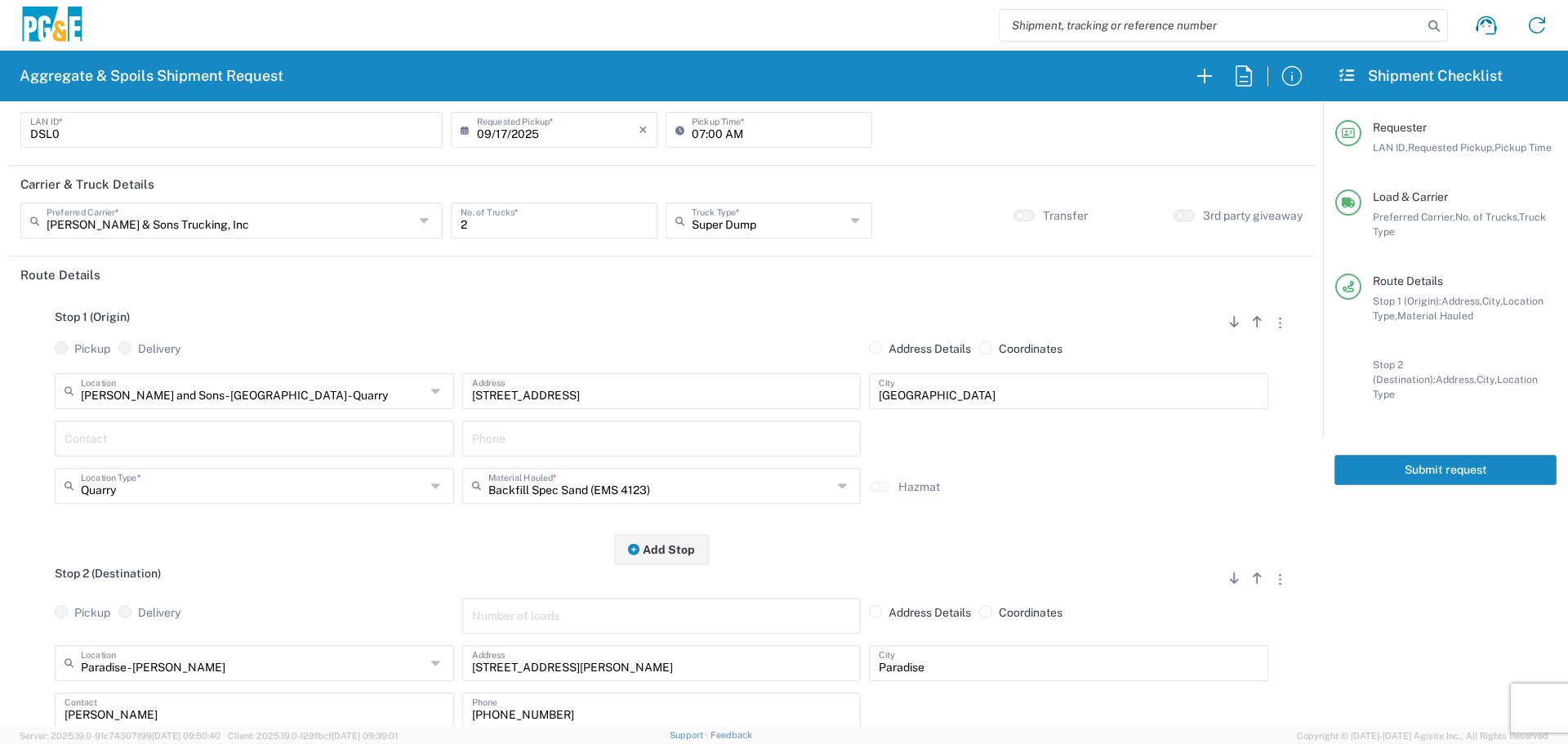
scroll to position [0, 0]
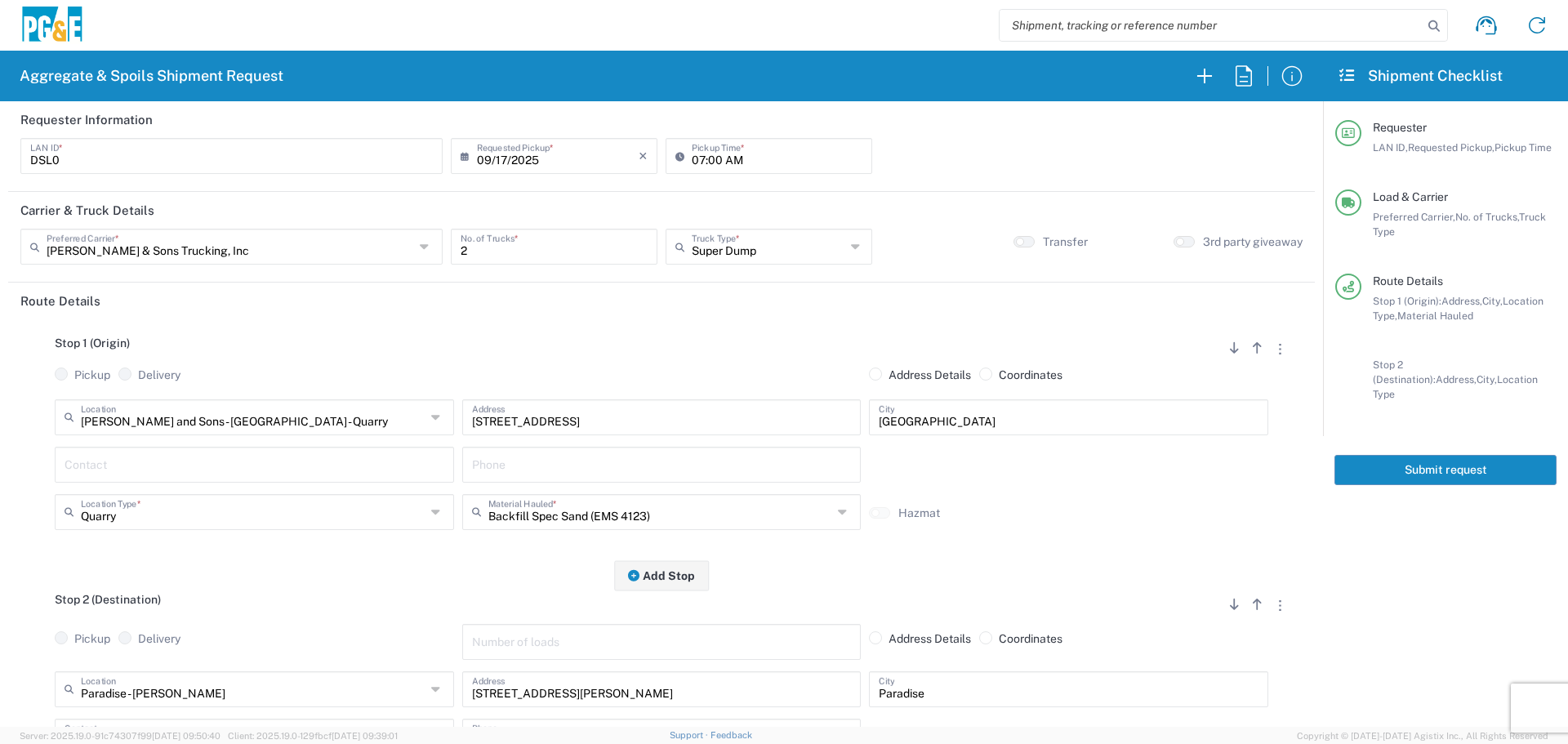
click at [1409, 462] on button "Submit request" at bounding box center [1445, 469] width 222 height 30
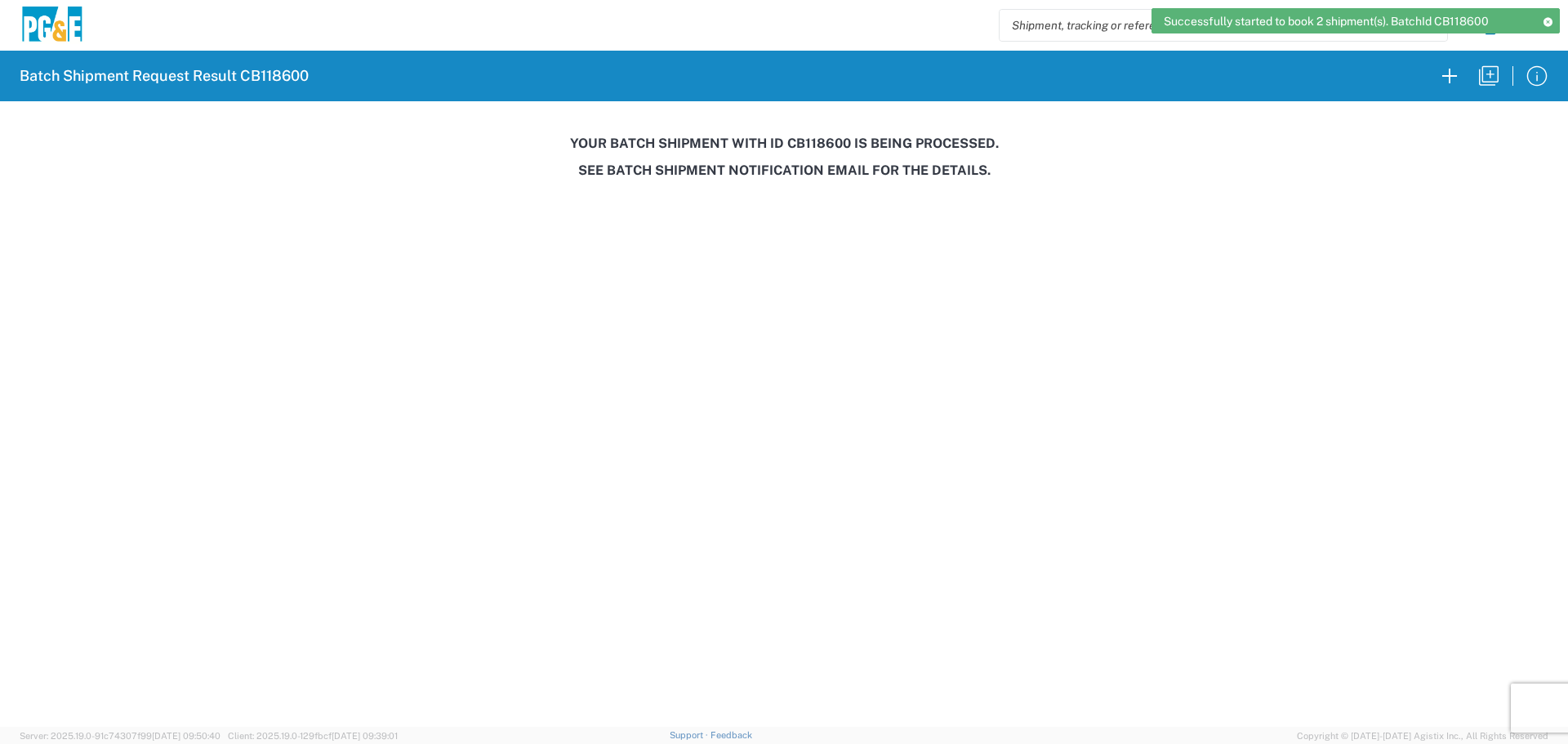
click at [814, 146] on h3 "Your batch shipment with id CB118600 is being processed." at bounding box center [784, 144] width 1545 height 16
click at [814, 146] on h3 "Your batch shipment with id CB118600 is being processed." at bounding box center [784, 144] width 1545 height 16
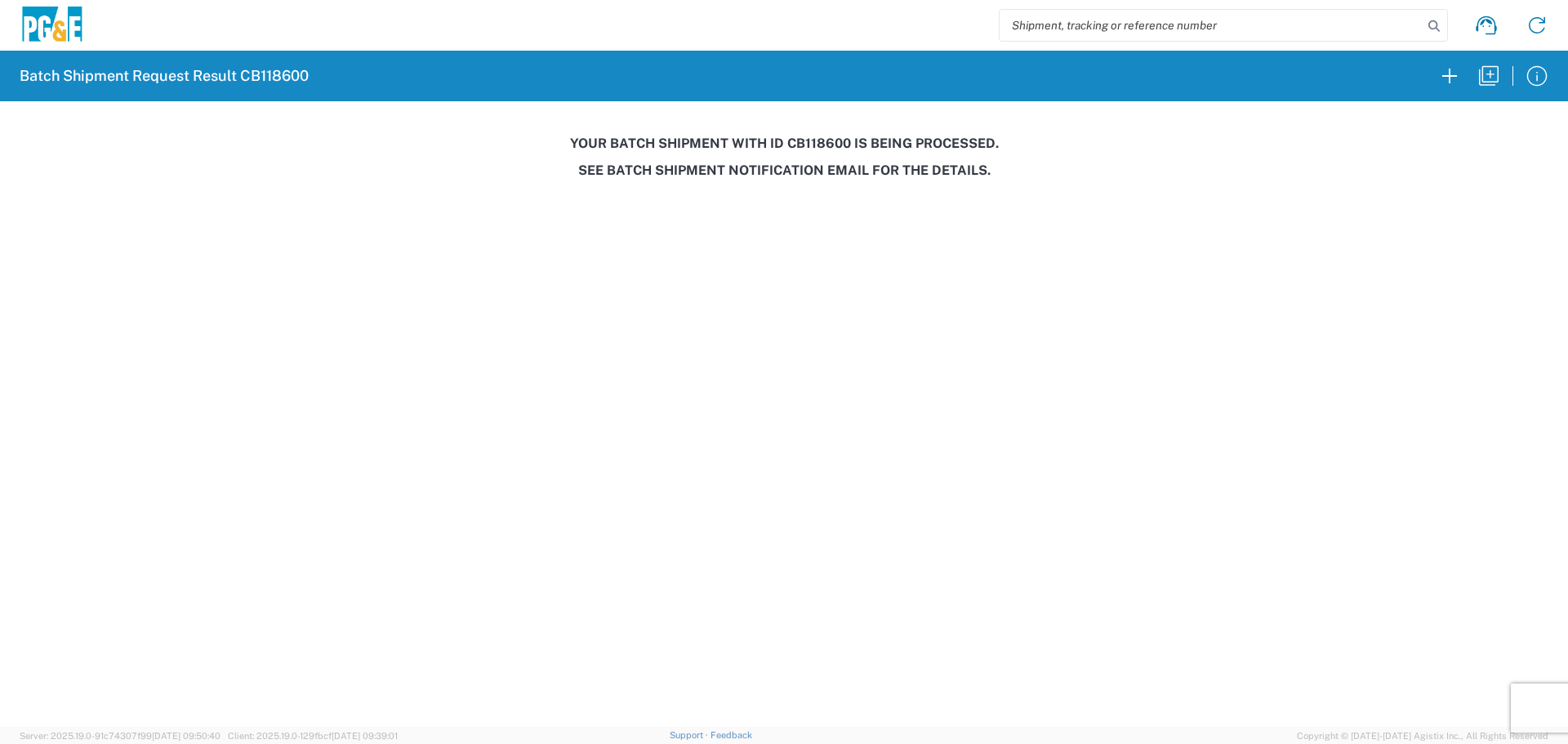
copy h3 "CB118600"
click at [1495, 74] on icon "button" at bounding box center [1488, 76] width 26 height 26
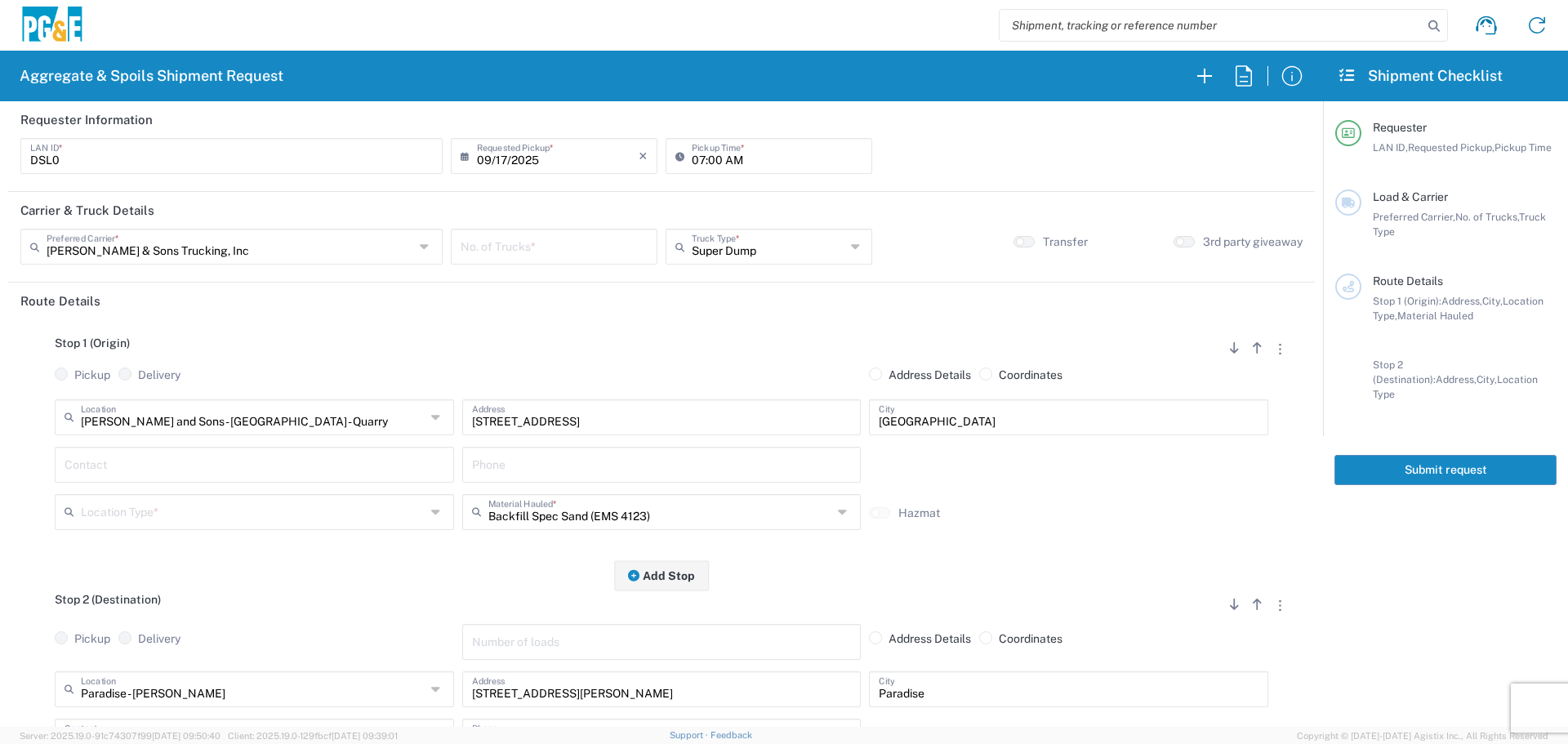
click at [550, 241] on input "number" at bounding box center [554, 244] width 187 height 28
type input "1"
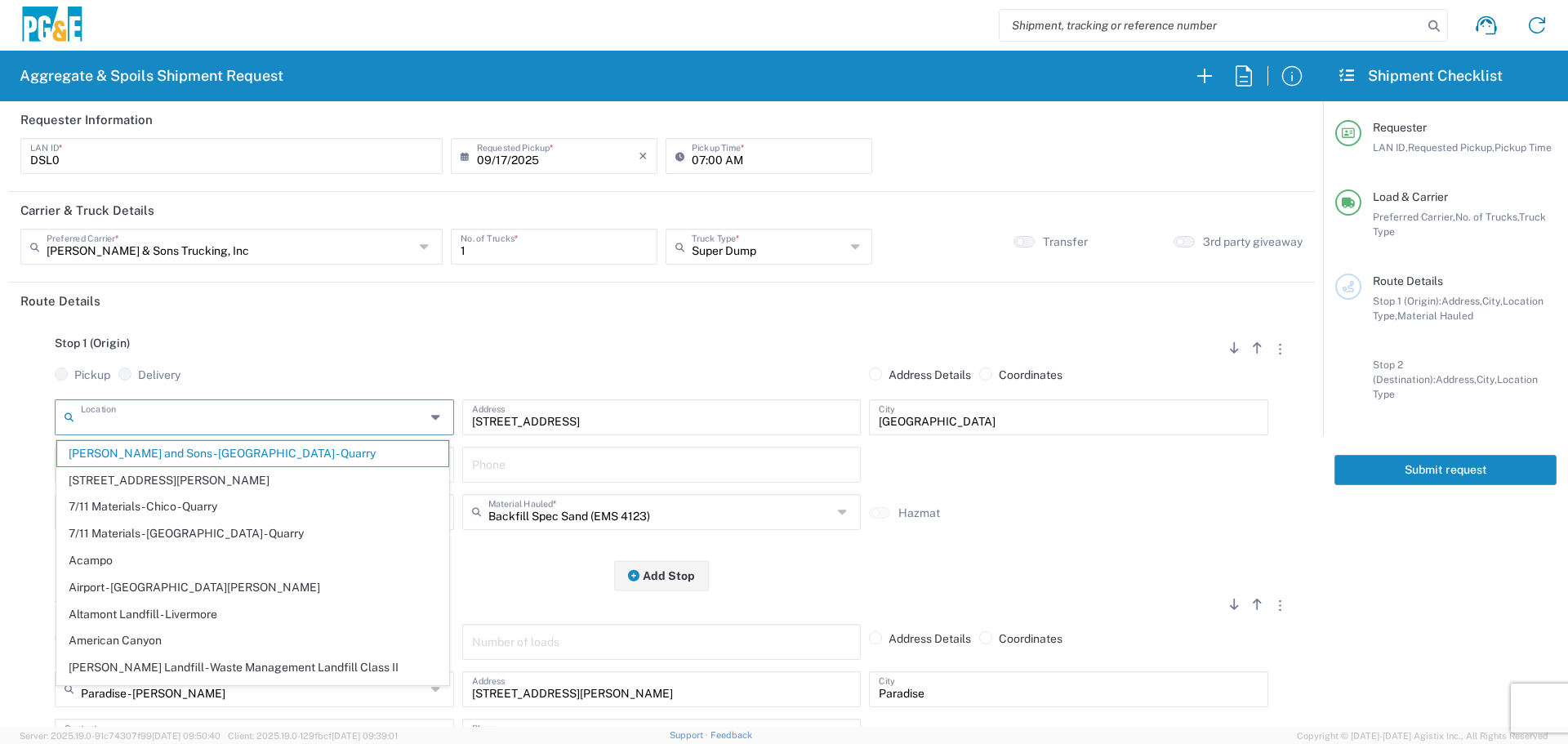
click at [240, 408] on input "text" at bounding box center [252, 415] width 344 height 28
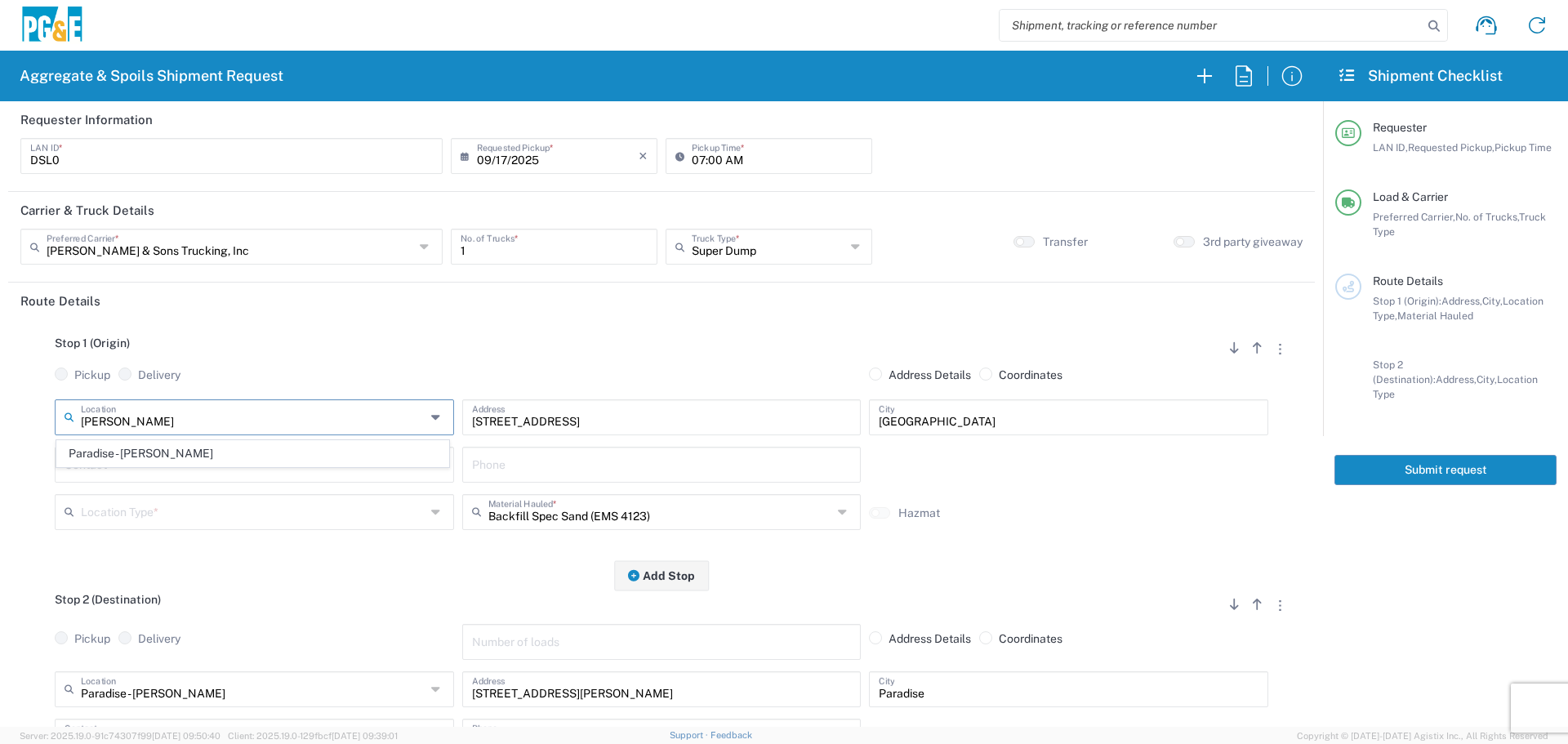
type input "Paradise - [PERSON_NAME]"
type input "[STREET_ADDRESS][PERSON_NAME]"
type input "Paradise"
type input "Business No Loading Dock"
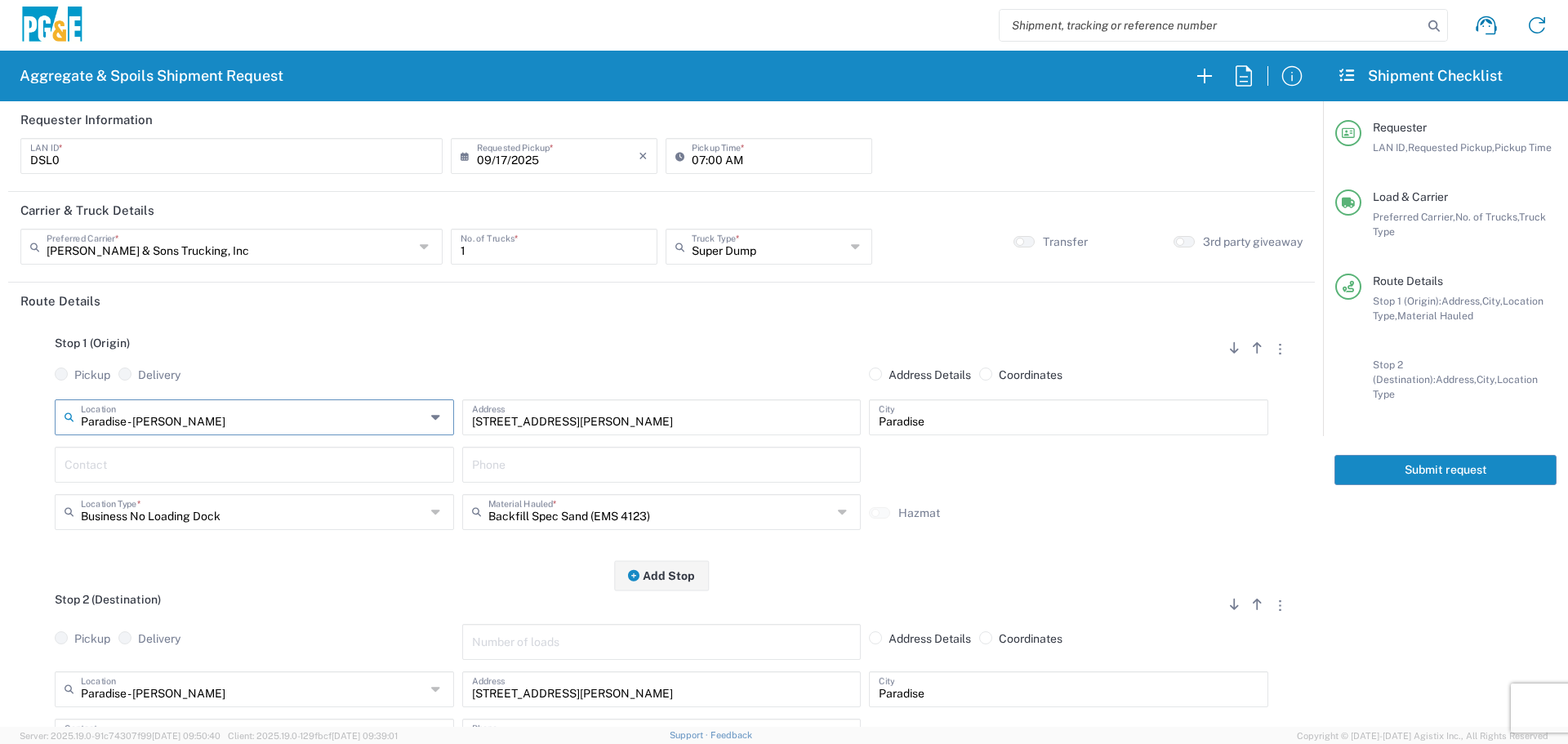
type input "Paradise - [PERSON_NAME]"
click at [375, 474] on input "text" at bounding box center [255, 463] width 380 height 28
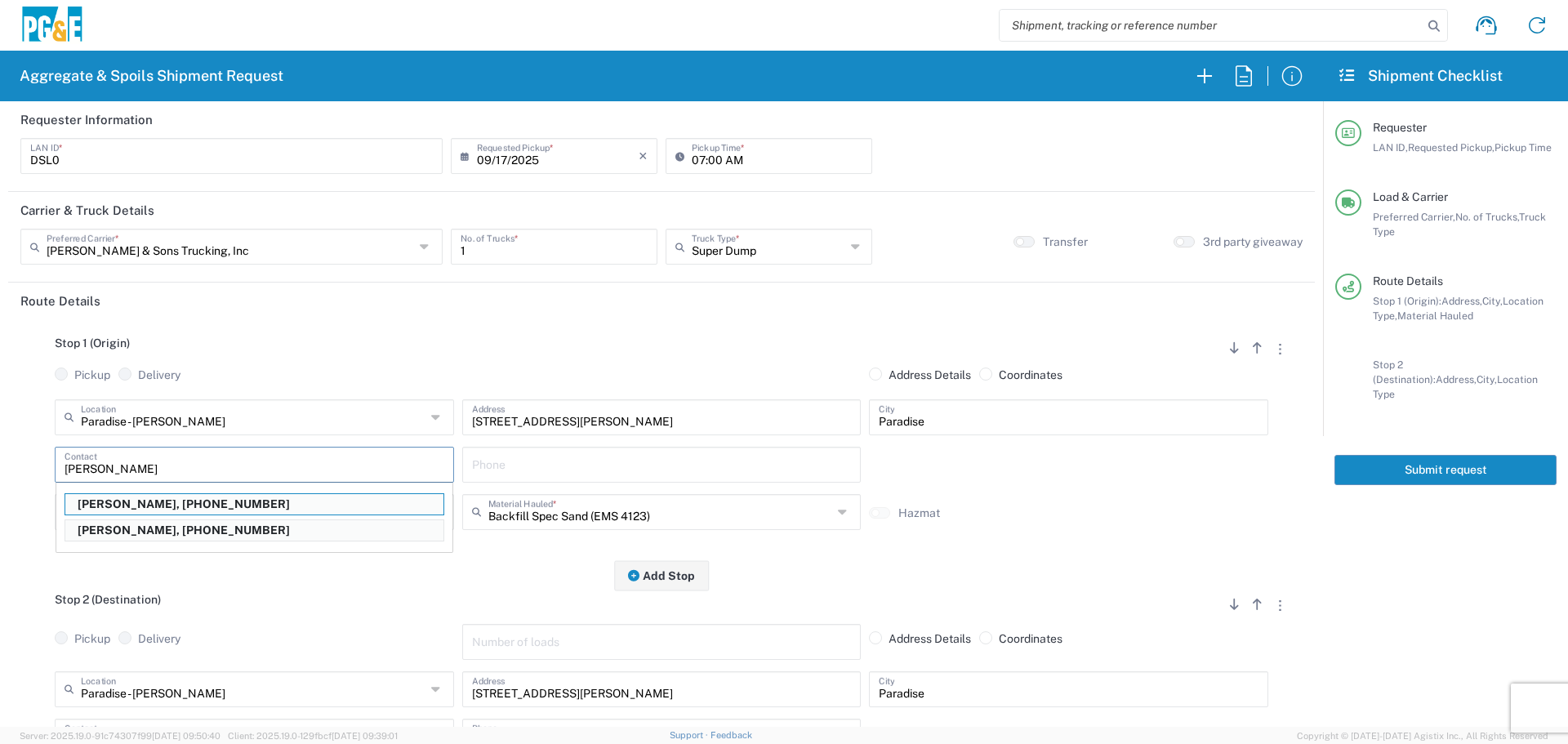
type input "[PERSON_NAME]"
type input "[PHONE_NUMBER]"
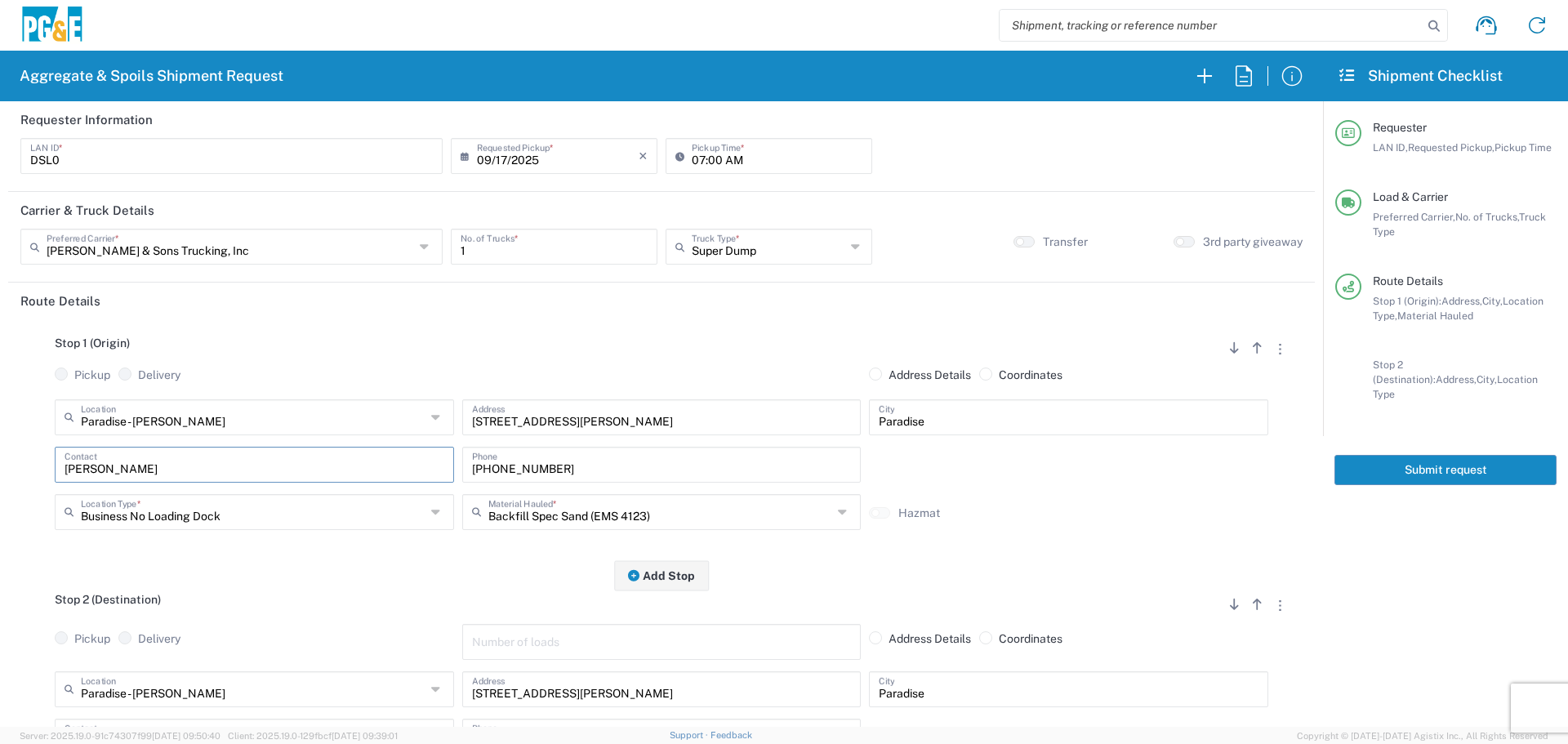
type input "[PERSON_NAME]"
click at [505, 513] on input "text" at bounding box center [660, 510] width 344 height 28
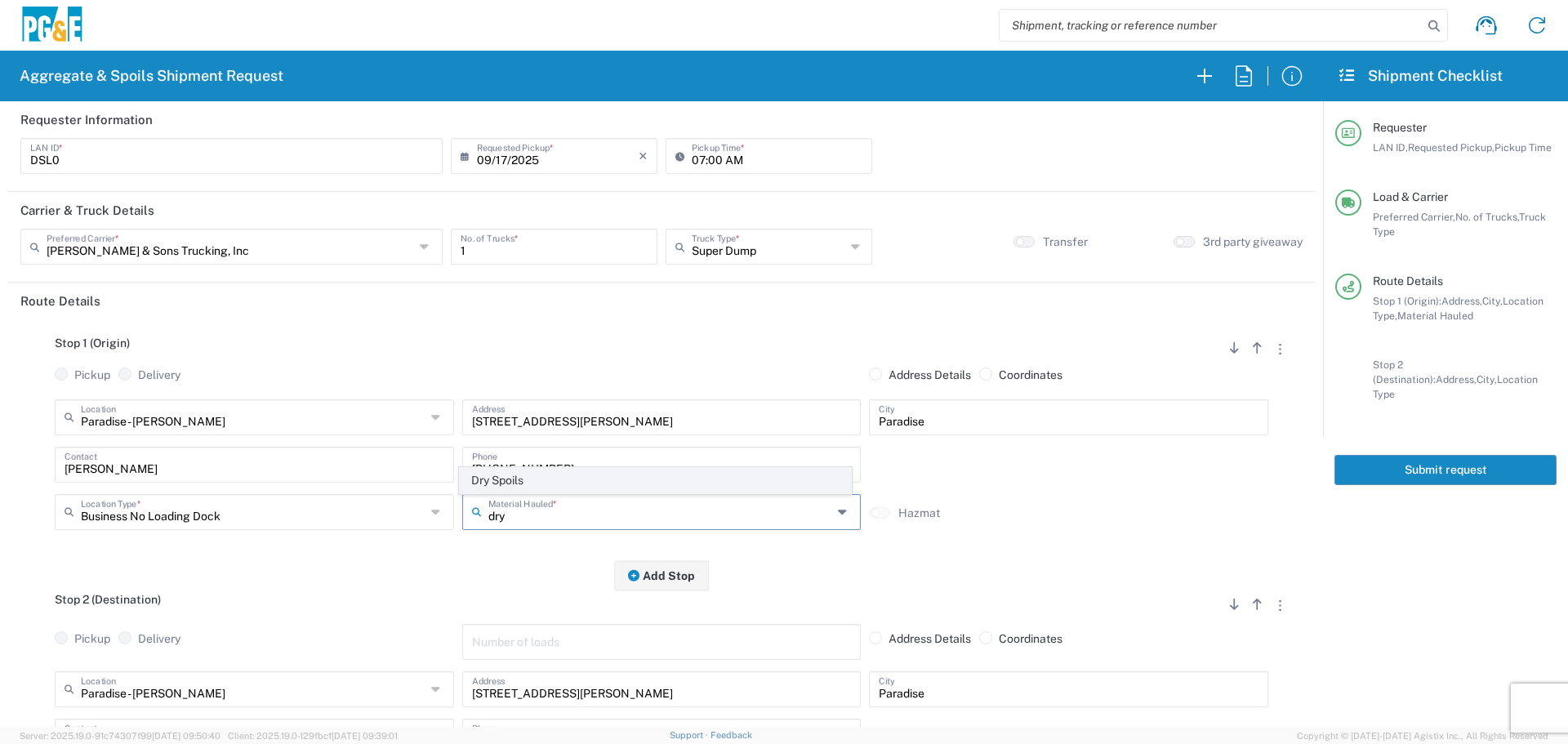
click at [514, 481] on span "Dry Spoils" at bounding box center [655, 481] width 391 height 25
type input "Dry Spoils"
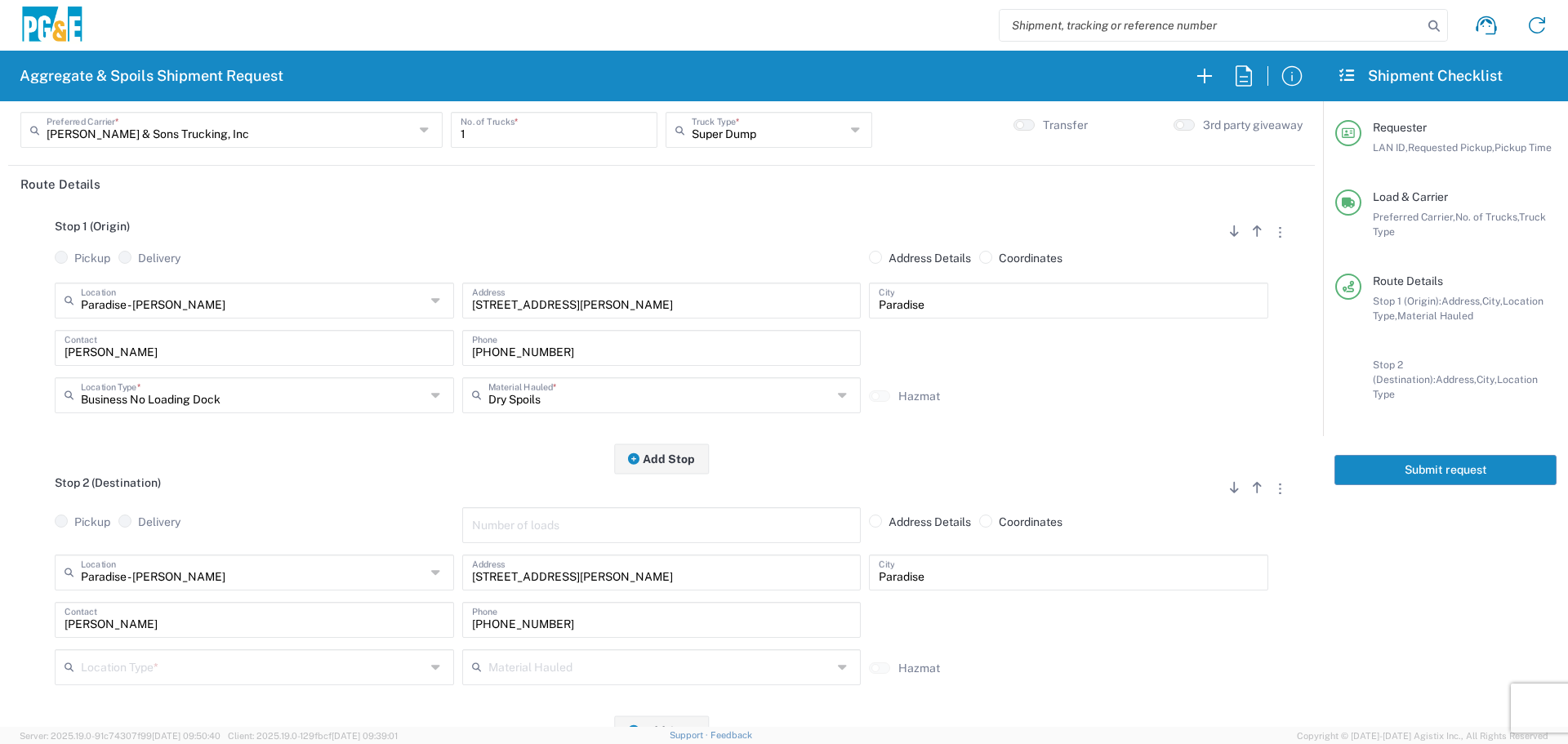
scroll to position [327, 0]
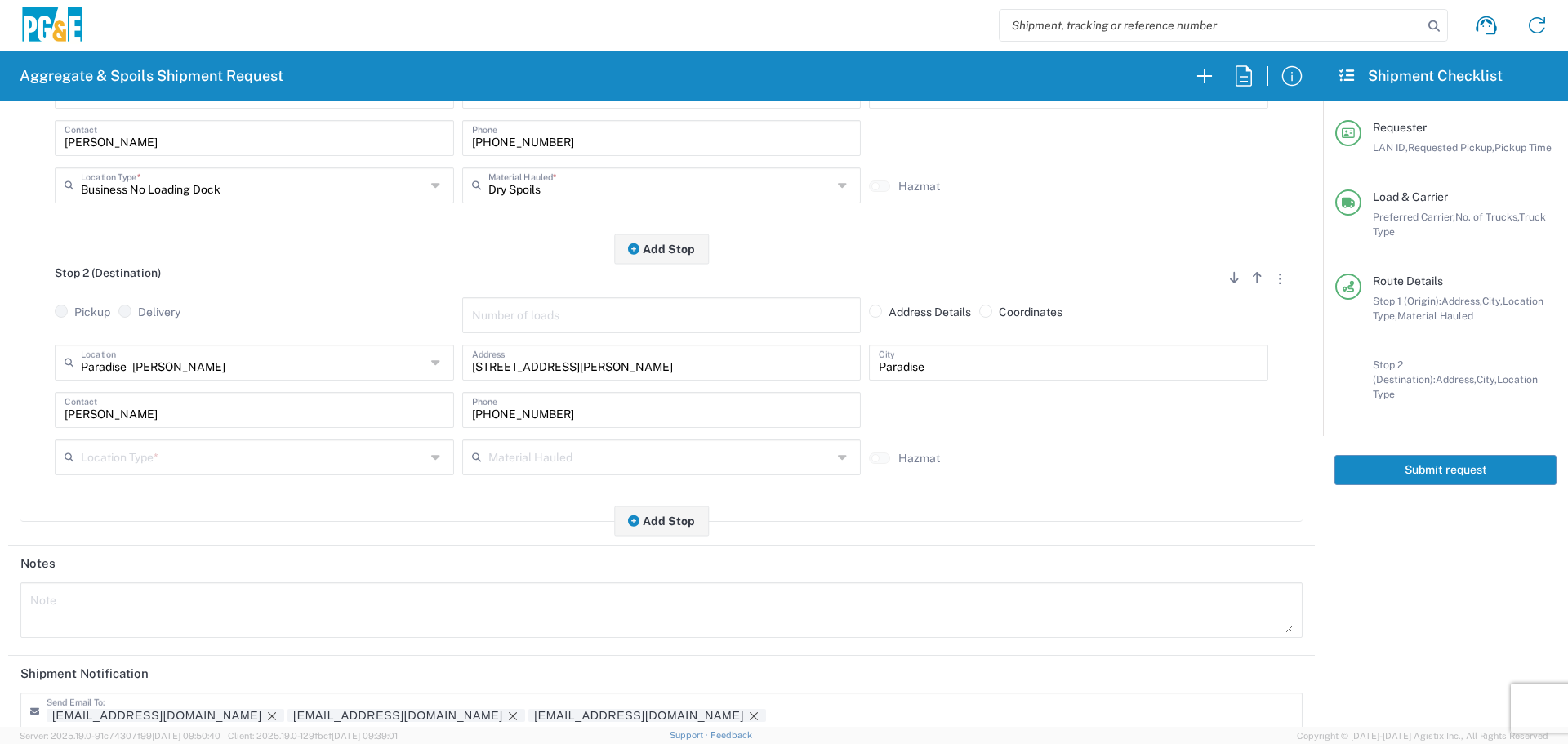
click at [297, 347] on div "Paradise - [PERSON_NAME] Location" at bounding box center [254, 362] width 400 height 36
click at [272, 401] on span "Franklin Construction" at bounding box center [252, 400] width 391 height 25
type input "Franklin Construction"
type input "Vina Rd"
type input "Vina"
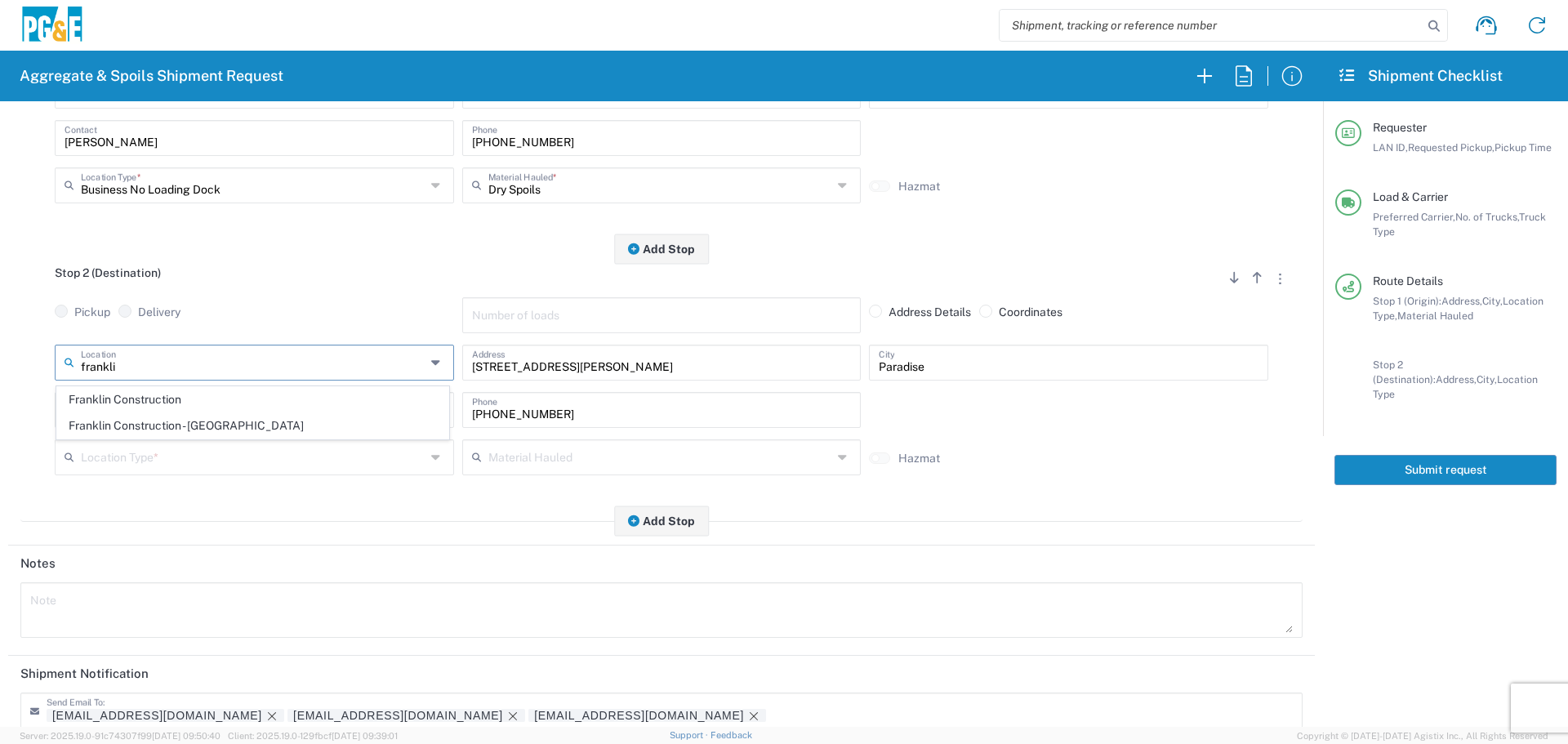
type input "Business No Loading Dock"
drag, startPoint x: 198, startPoint y: 410, endPoint x: 35, endPoint y: 480, distance: 177.4
click at [34, 480] on div "Franklin Construction Location [GEOGRAPHIC_DATA] Construction [STREET_ADDRESS][…" at bounding box center [661, 415] width 1282 height 143
drag, startPoint x: 599, startPoint y: 420, endPoint x: 0, endPoint y: 398, distance: 599.4
click at [0, 398] on form "Requester Information DSL0 LAN ID * [DATE] × Requested Pickup * Cancel Apply 07…" at bounding box center [661, 413] width 1323 height 626
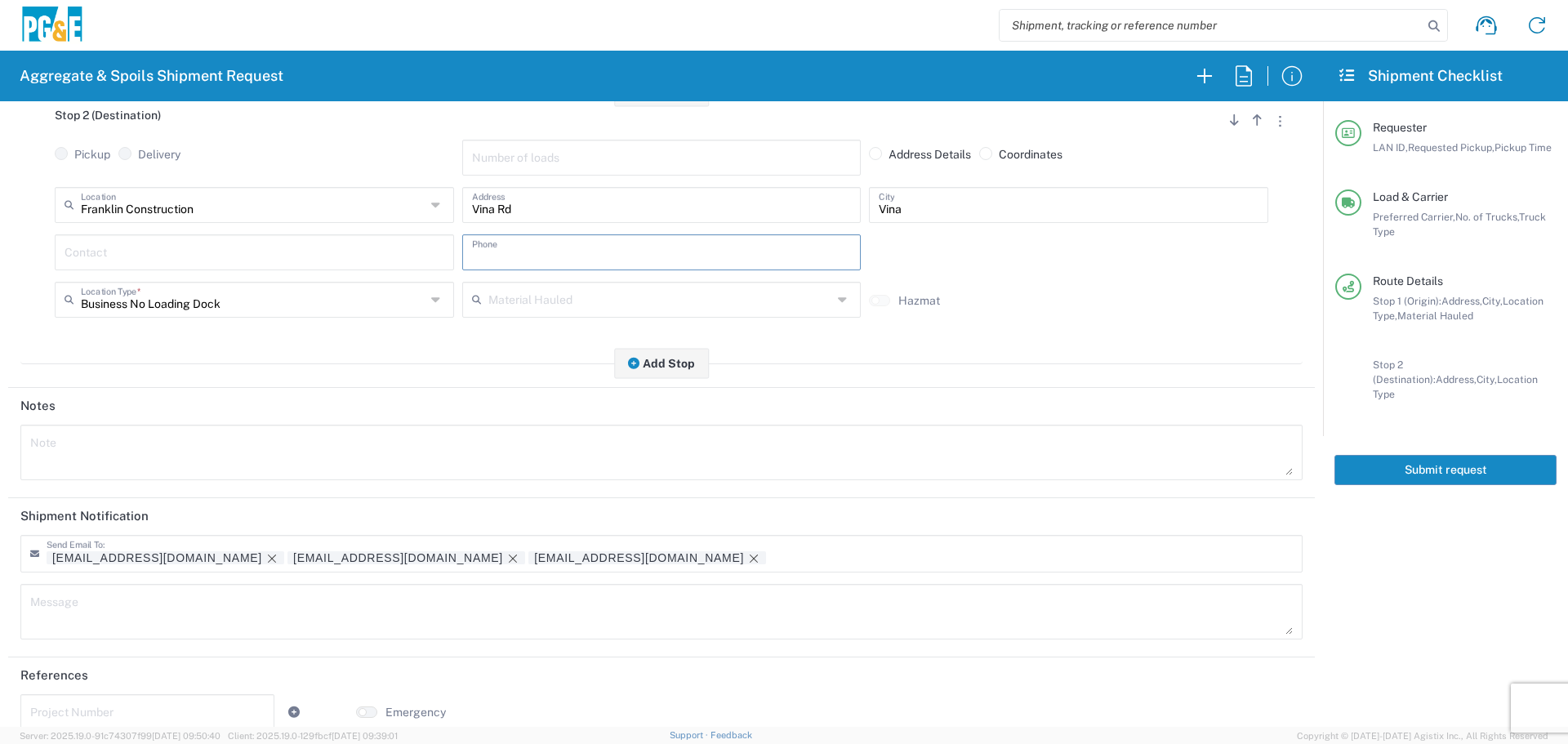
scroll to position [490, 0]
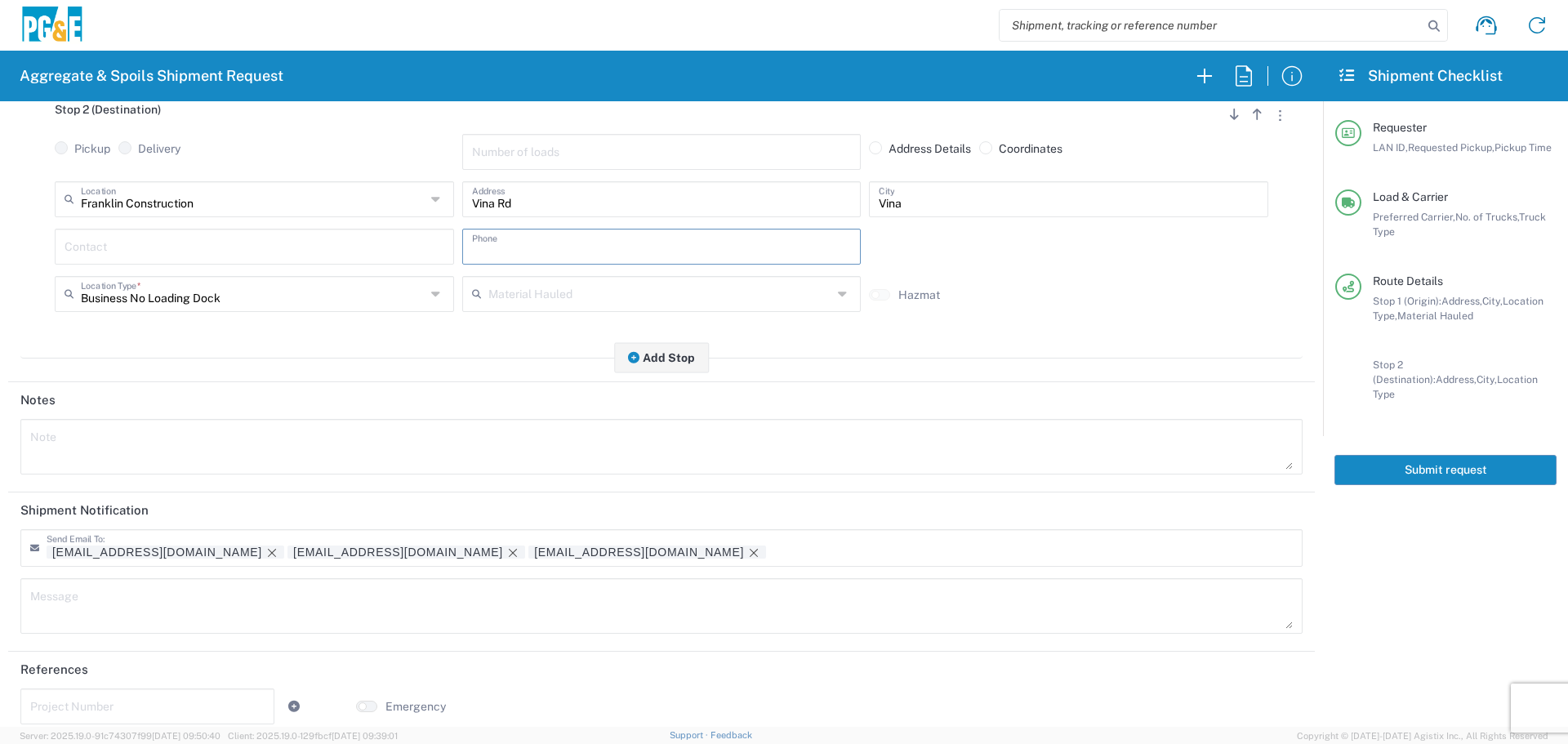
click at [1405, 459] on button "Submit request" at bounding box center [1445, 469] width 222 height 30
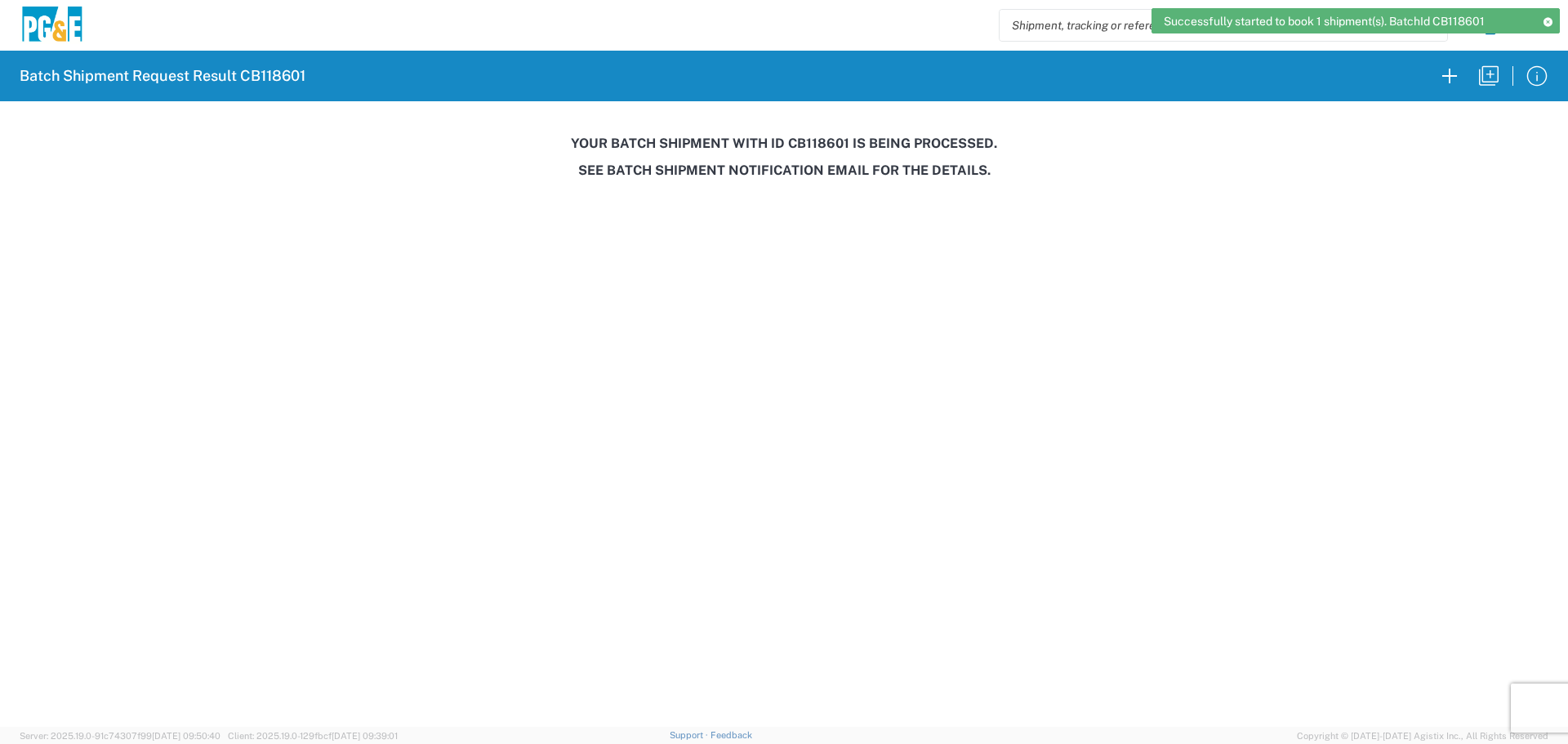
click at [817, 136] on h3 "Your batch shipment with id CB118601 is being processed." at bounding box center [784, 144] width 1545 height 16
click at [818, 136] on h3 "Your batch shipment with id CB118601 is being processed." at bounding box center [784, 144] width 1545 height 16
copy h3 "CB118601"
